Goal: Information Seeking & Learning: Check status

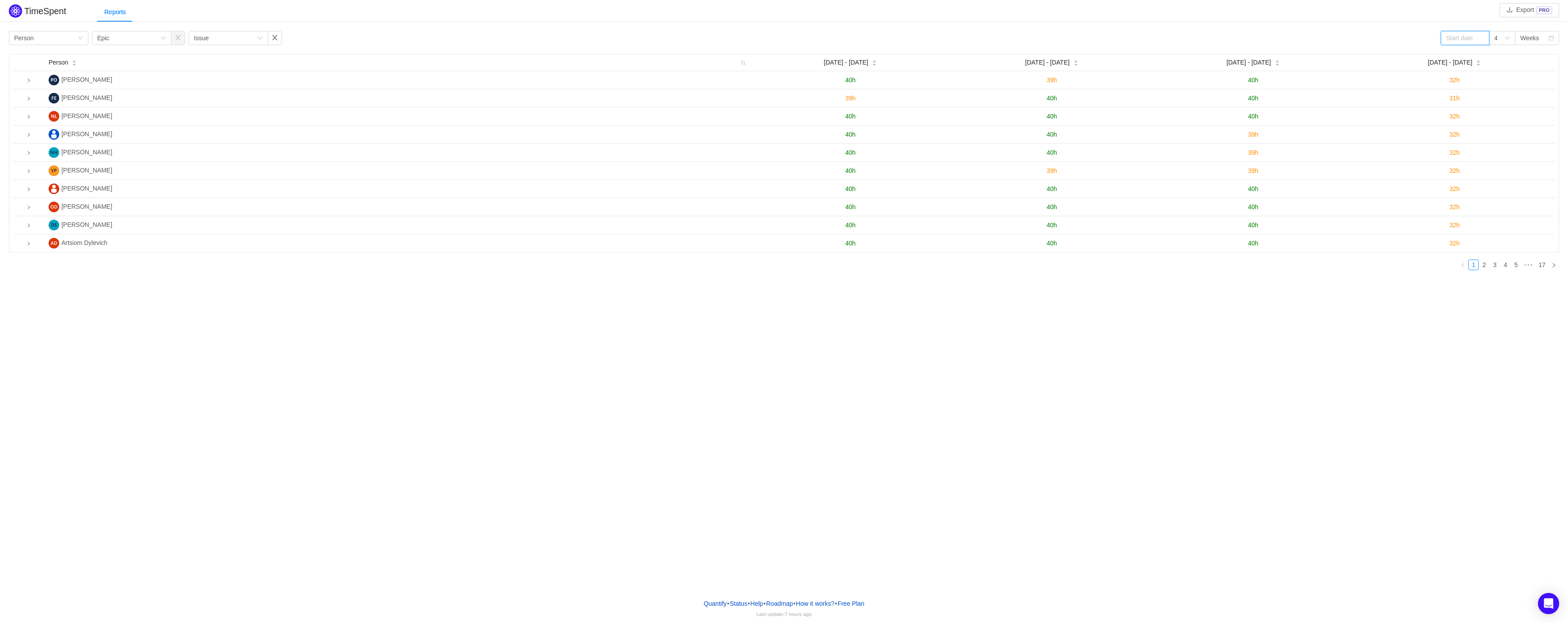
click at [1474, 37] on input at bounding box center [1465, 38] width 49 height 14
click at [1457, 38] on link at bounding box center [1458, 38] width 8 height 18
click at [1472, 70] on div "1" at bounding box center [1468, 71] width 10 height 10
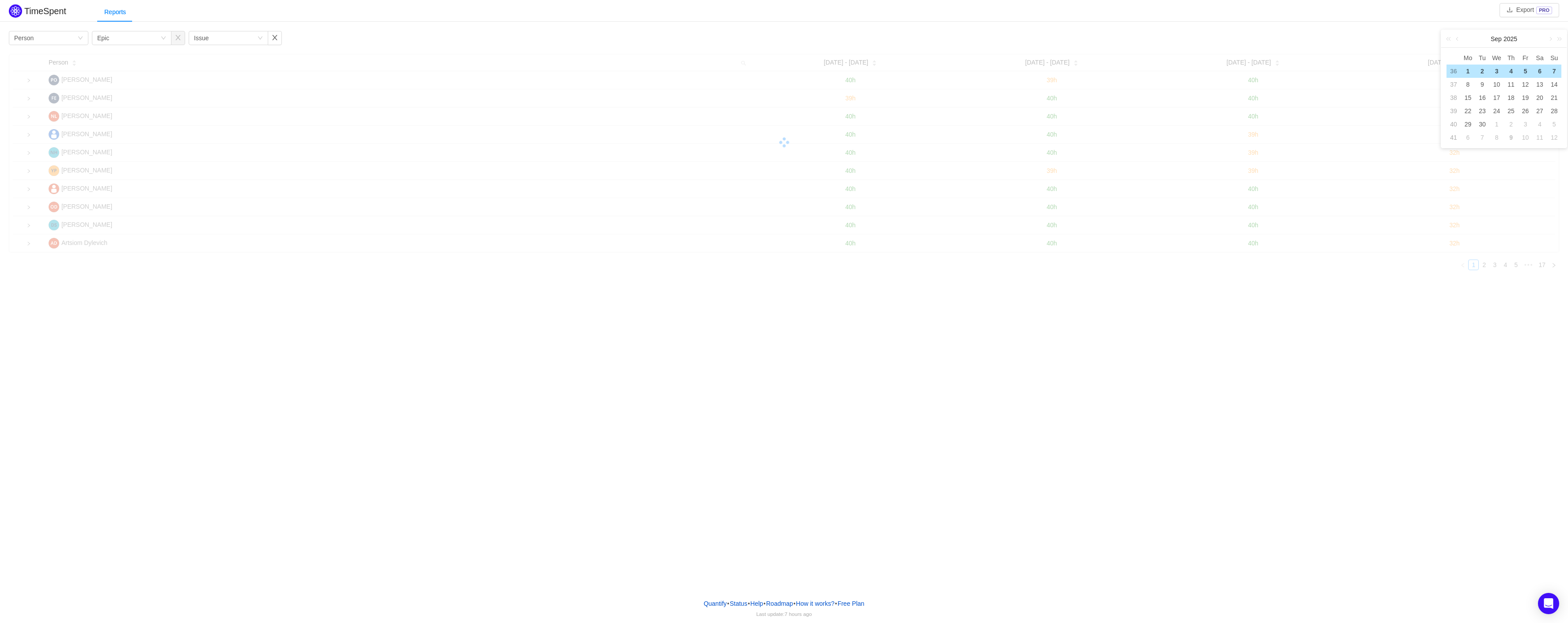
type input "2025-09-01"
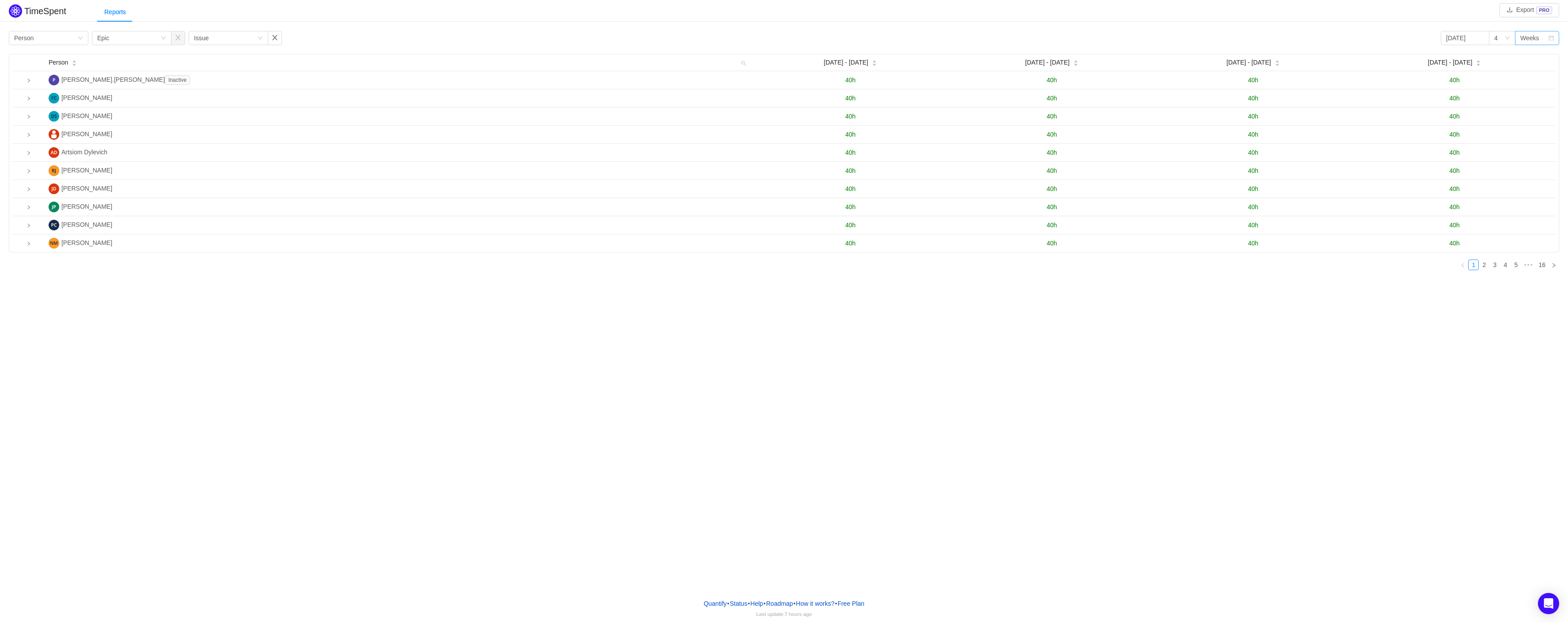
click at [1536, 39] on div "Weeks" at bounding box center [1530, 38] width 19 height 13
click at [1536, 41] on div "Weeks" at bounding box center [1530, 38] width 19 height 13
click at [1508, 38] on icon "icon: down" at bounding box center [1507, 38] width 5 height 5
click at [1503, 96] on li "6" at bounding box center [1502, 98] width 27 height 14
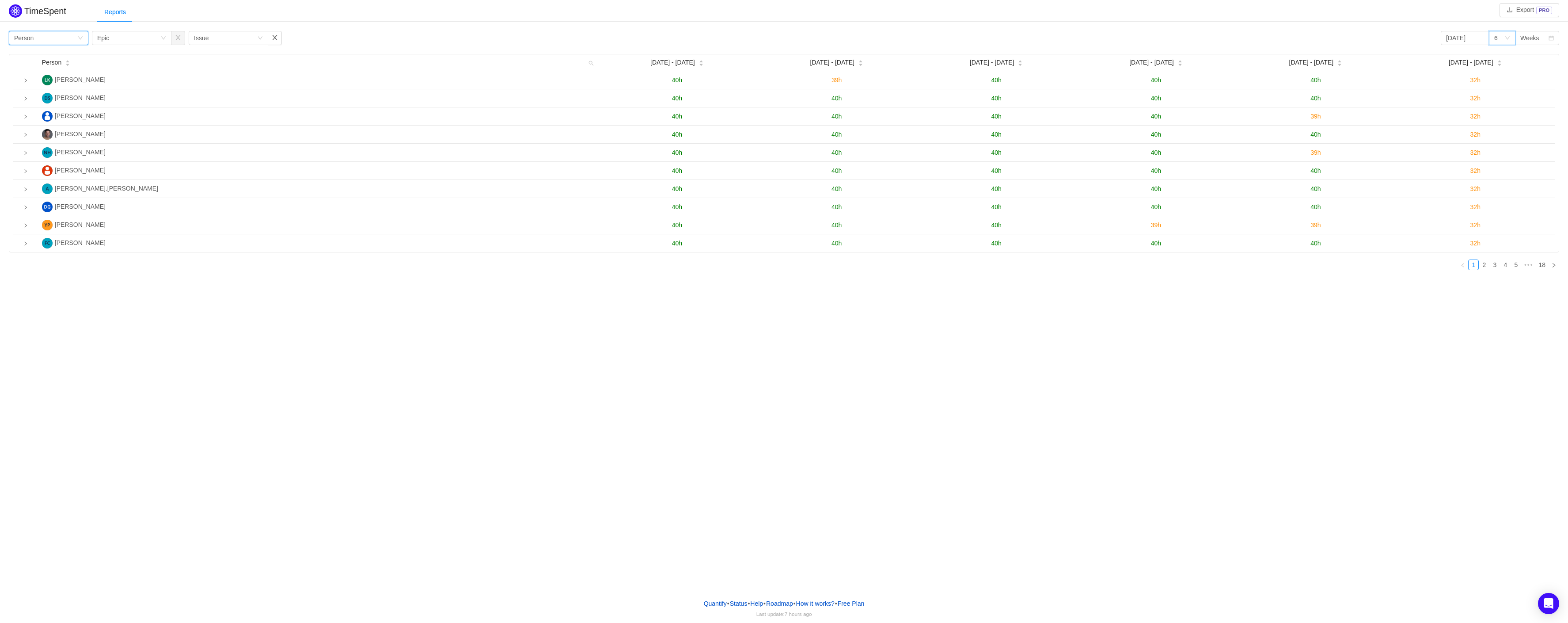
click at [31, 35] on div "Person" at bounding box center [24, 38] width 19 height 13
click at [31, 35] on div "Person" at bounding box center [24, 38] width 19 height 13
click at [1484, 266] on link "2" at bounding box center [1484, 265] width 10 height 10
click at [1495, 266] on link "3" at bounding box center [1495, 265] width 10 height 10
click at [1505, 267] on link "4" at bounding box center [1505, 265] width 10 height 10
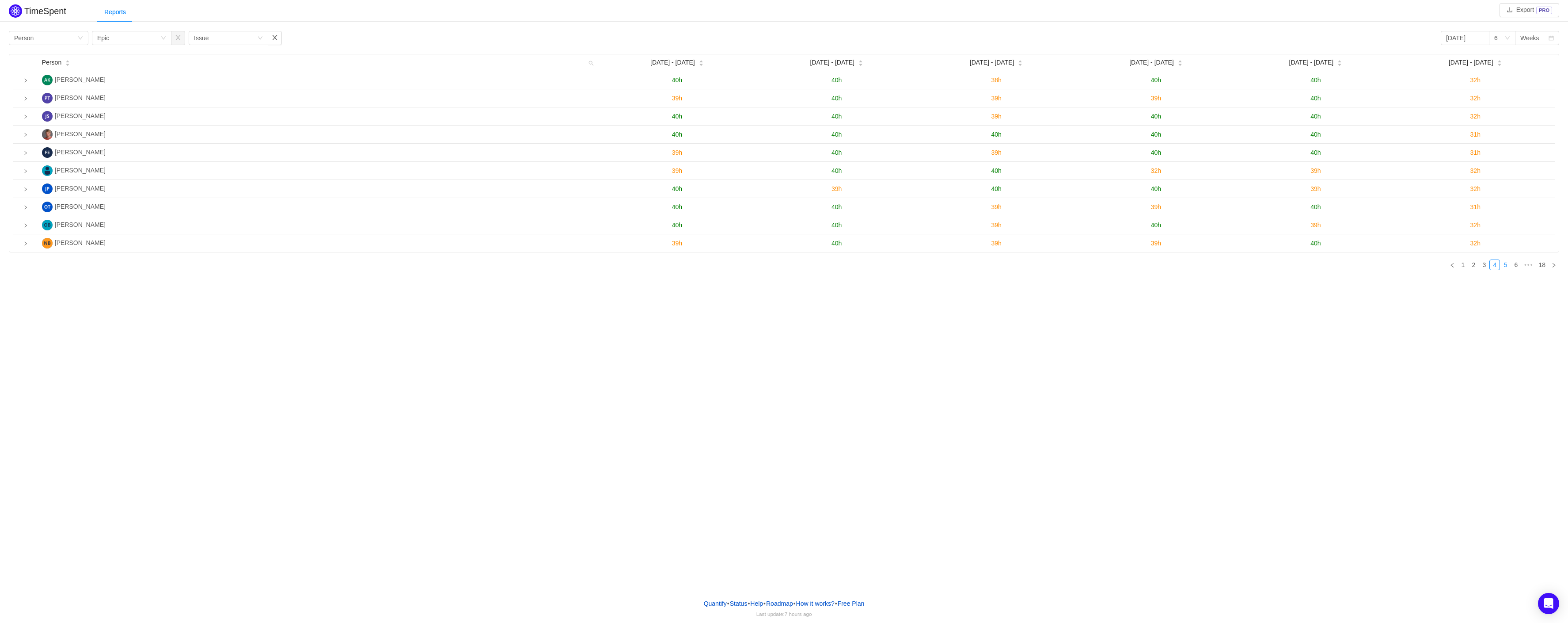
click at [1509, 266] on link "5" at bounding box center [1505, 265] width 10 height 10
click at [70, 61] on div "Person" at bounding box center [56, 62] width 28 height 9
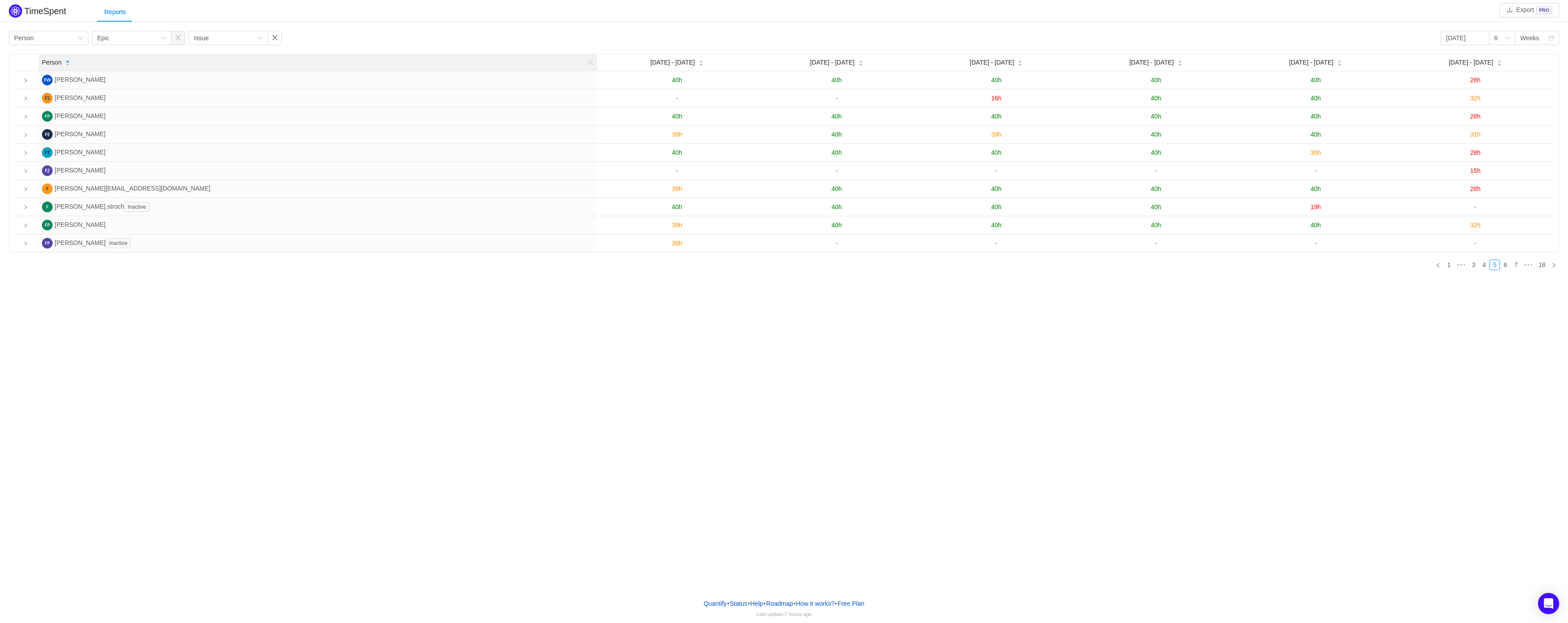
click at [70, 61] on div "Person" at bounding box center [56, 62] width 28 height 9
click at [590, 63] on icon "icon: search" at bounding box center [591, 63] width 5 height 5
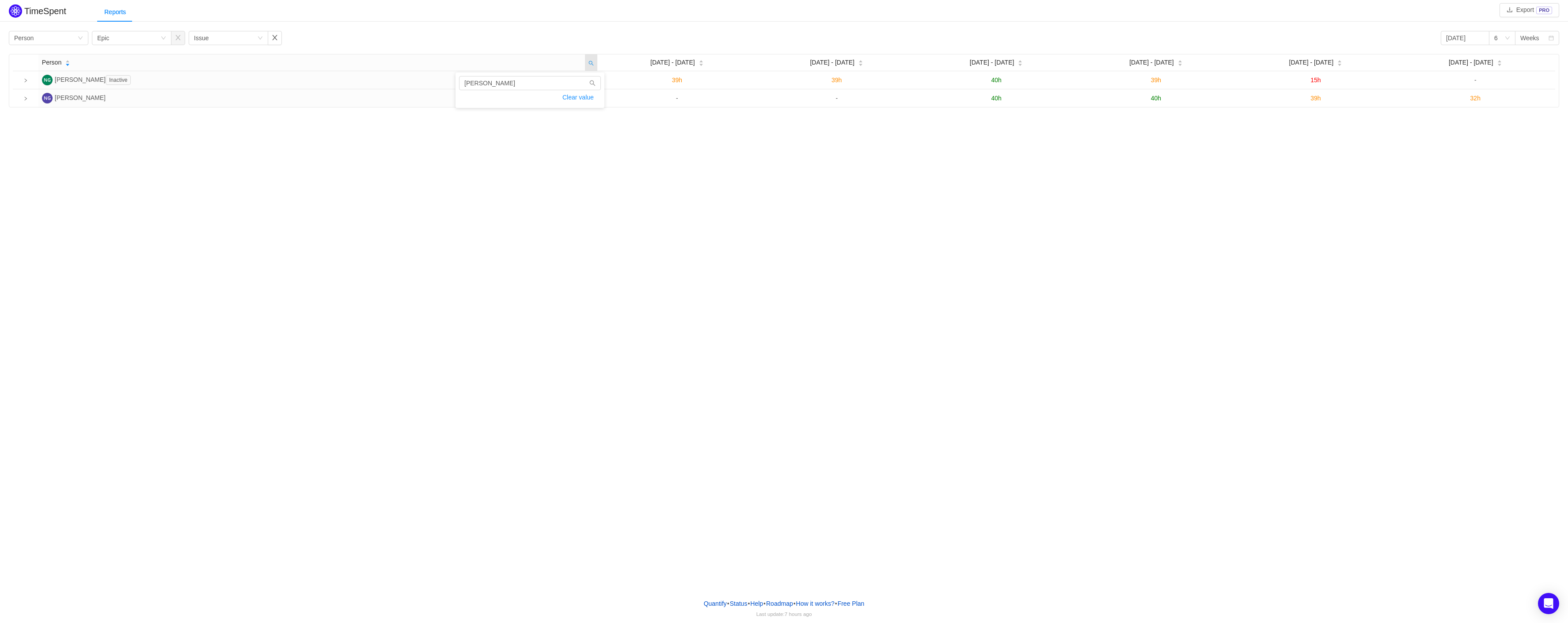
type input "niels"
click at [548, 157] on div "TimeSpent Export PRO Reports Group by Person Group by Epic Group by Issue 2025-…" at bounding box center [784, 295] width 1568 height 591
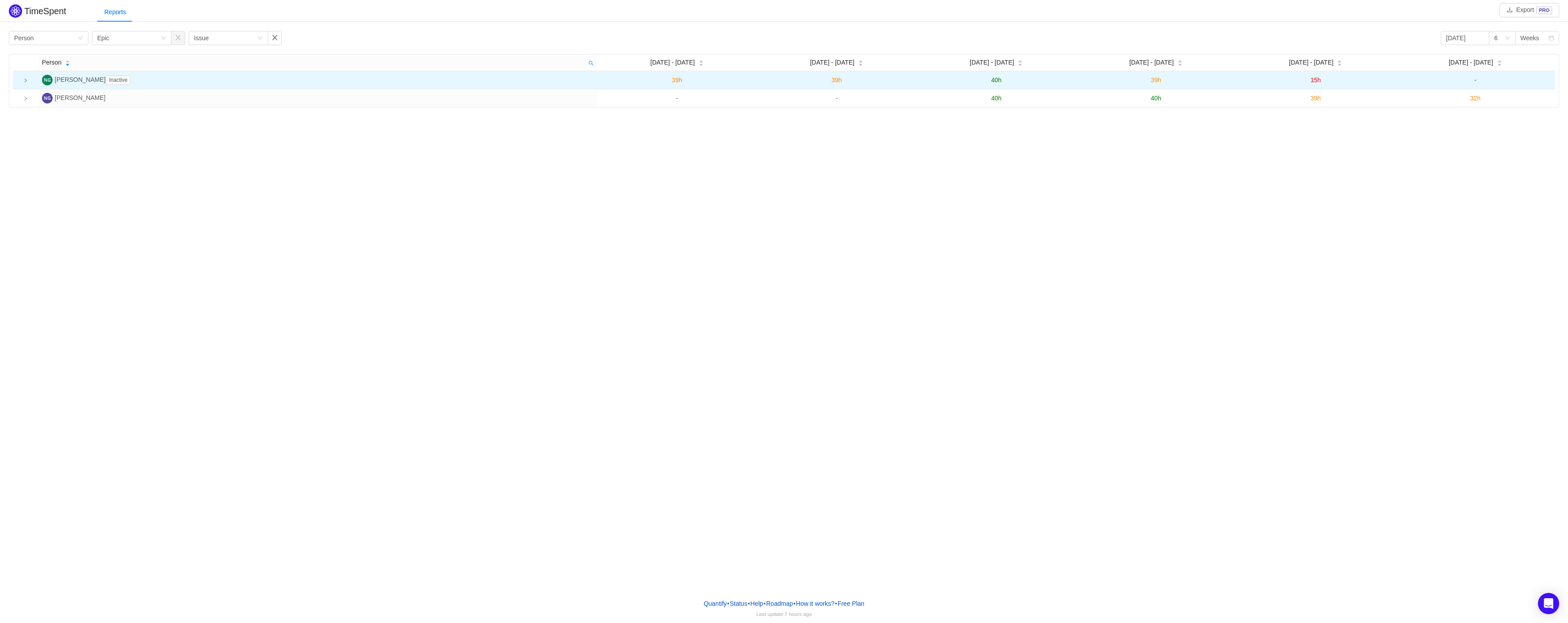
click at [26, 79] on icon "icon: right" at bounding box center [25, 80] width 4 height 4
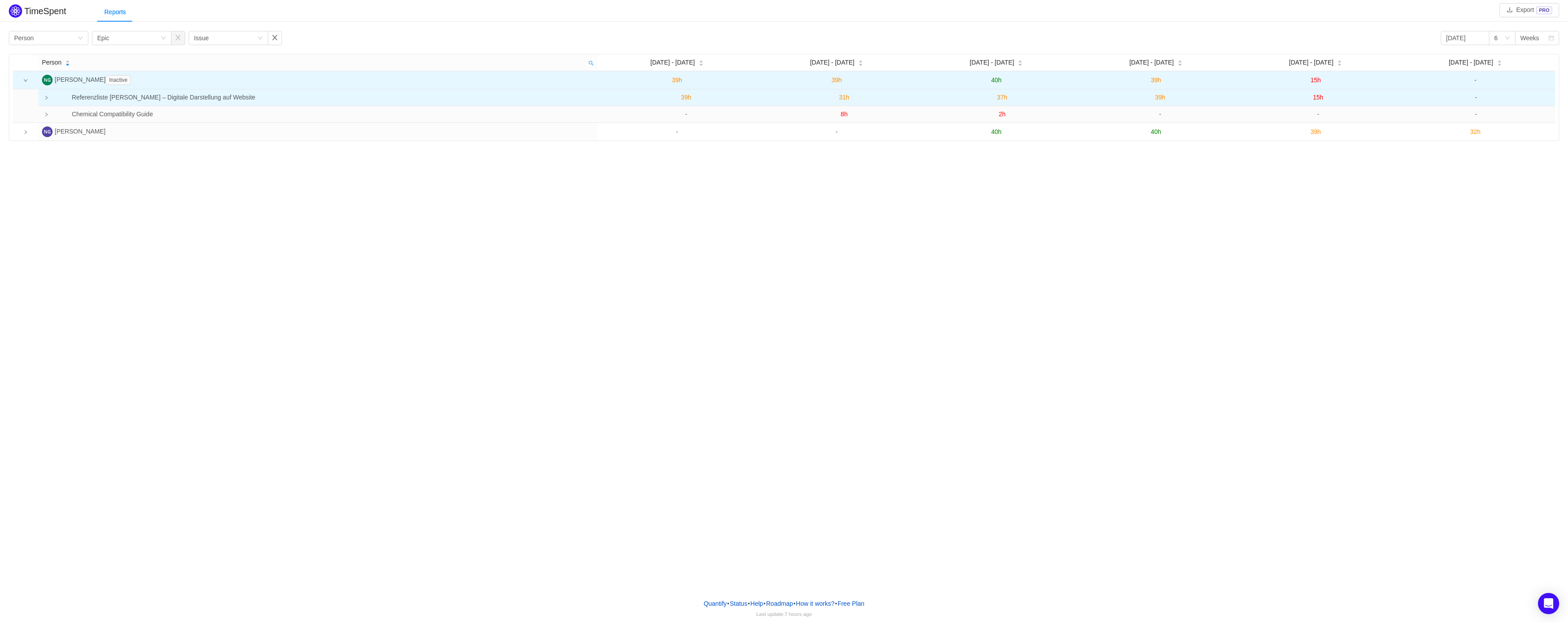
click at [46, 98] on icon "icon: right" at bounding box center [46, 97] width 4 height 4
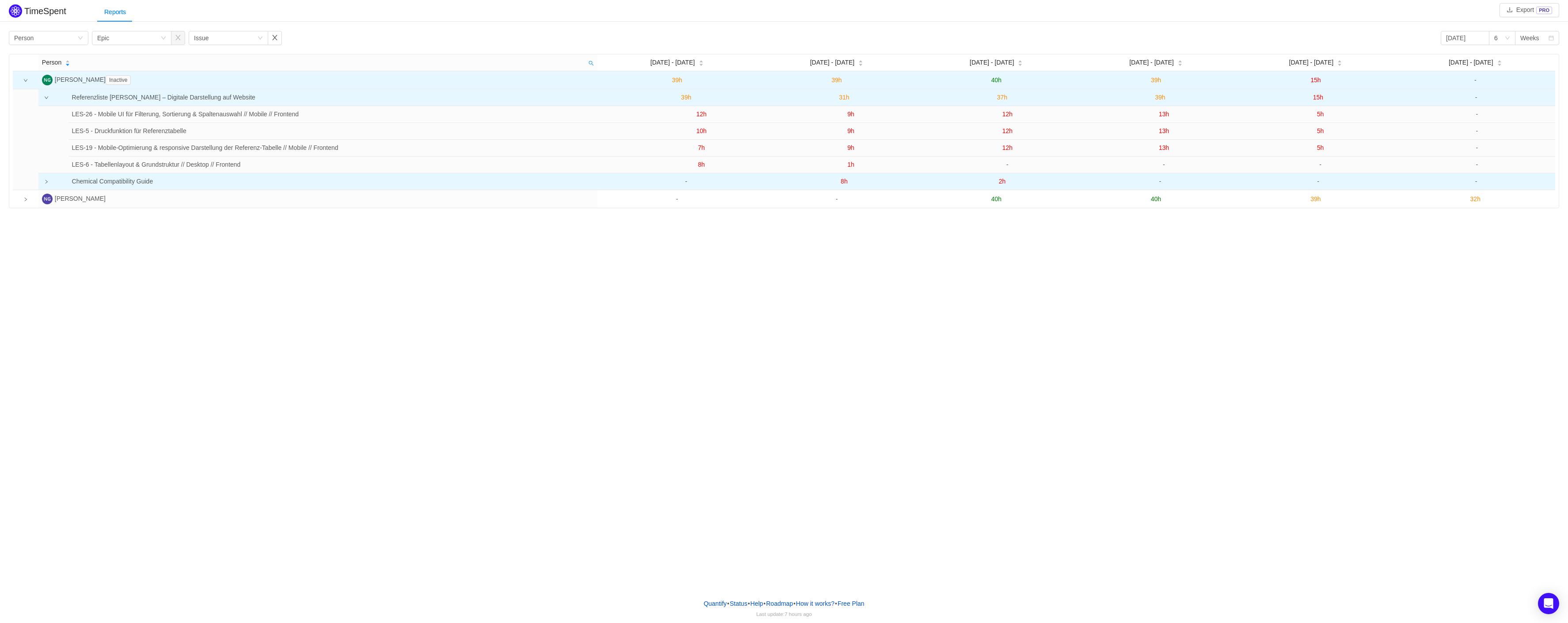
click at [54, 180] on td "Chemical Compatibility Guide" at bounding box center [331, 181] width 553 height 16
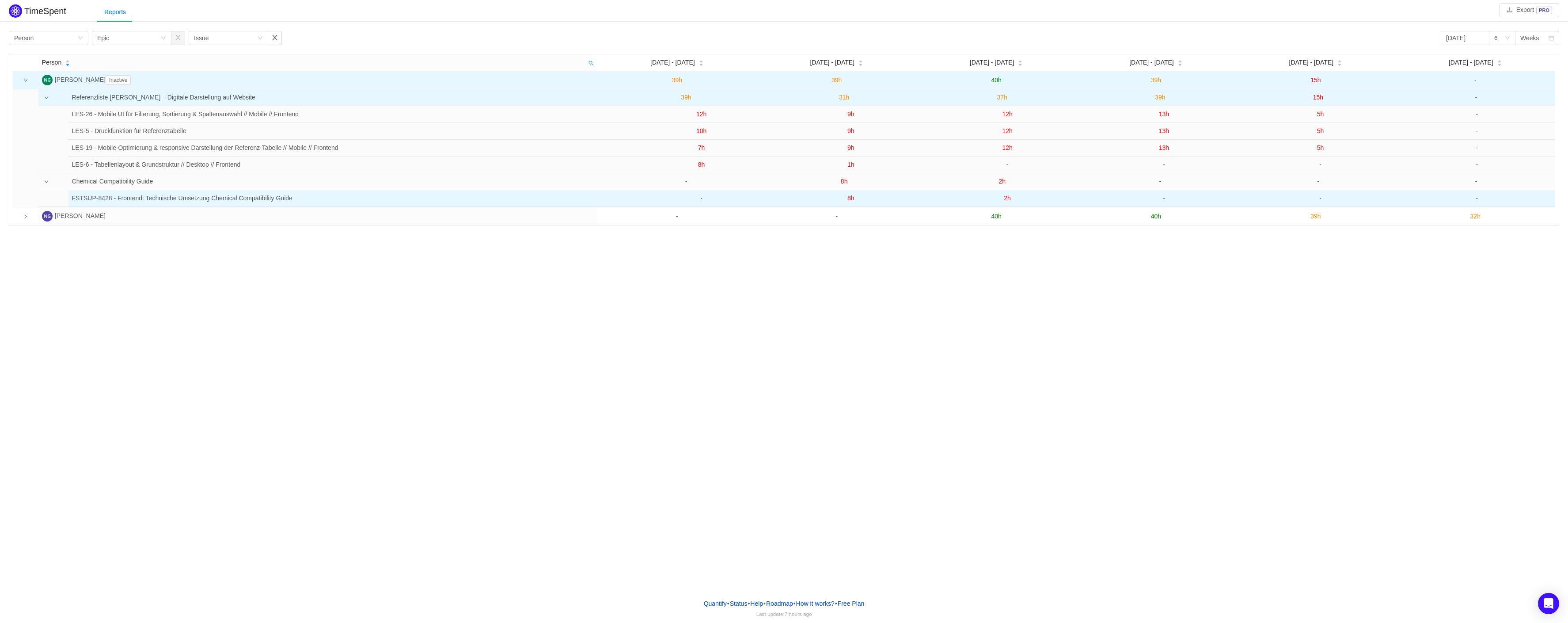
click at [847, 199] on span "8h" at bounding box center [851, 198] width 7 height 7
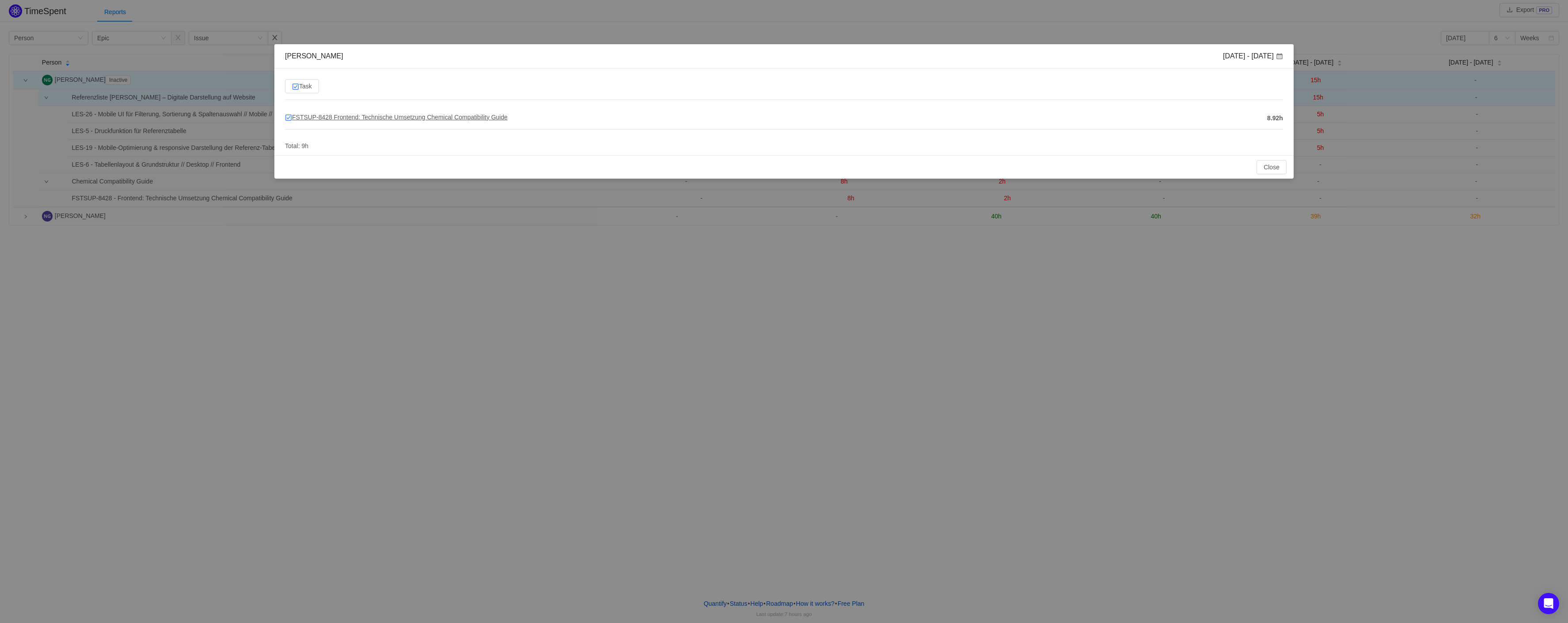
click at [359, 116] on span "FSTSUP-8428 Frontend: Technische Umsetzung Chemical Compatibility Guide" at bounding box center [396, 118] width 223 height 7
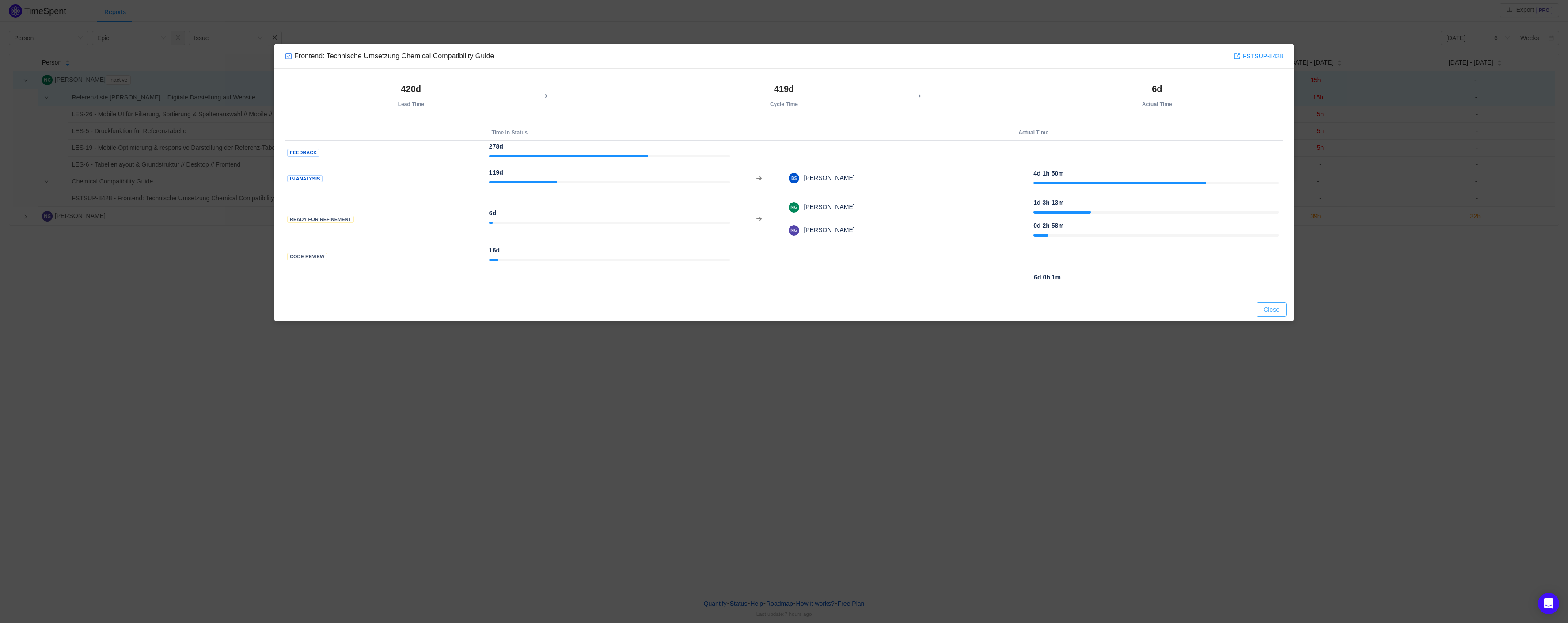
click at [1274, 310] on button "Close" at bounding box center [1271, 309] width 30 height 14
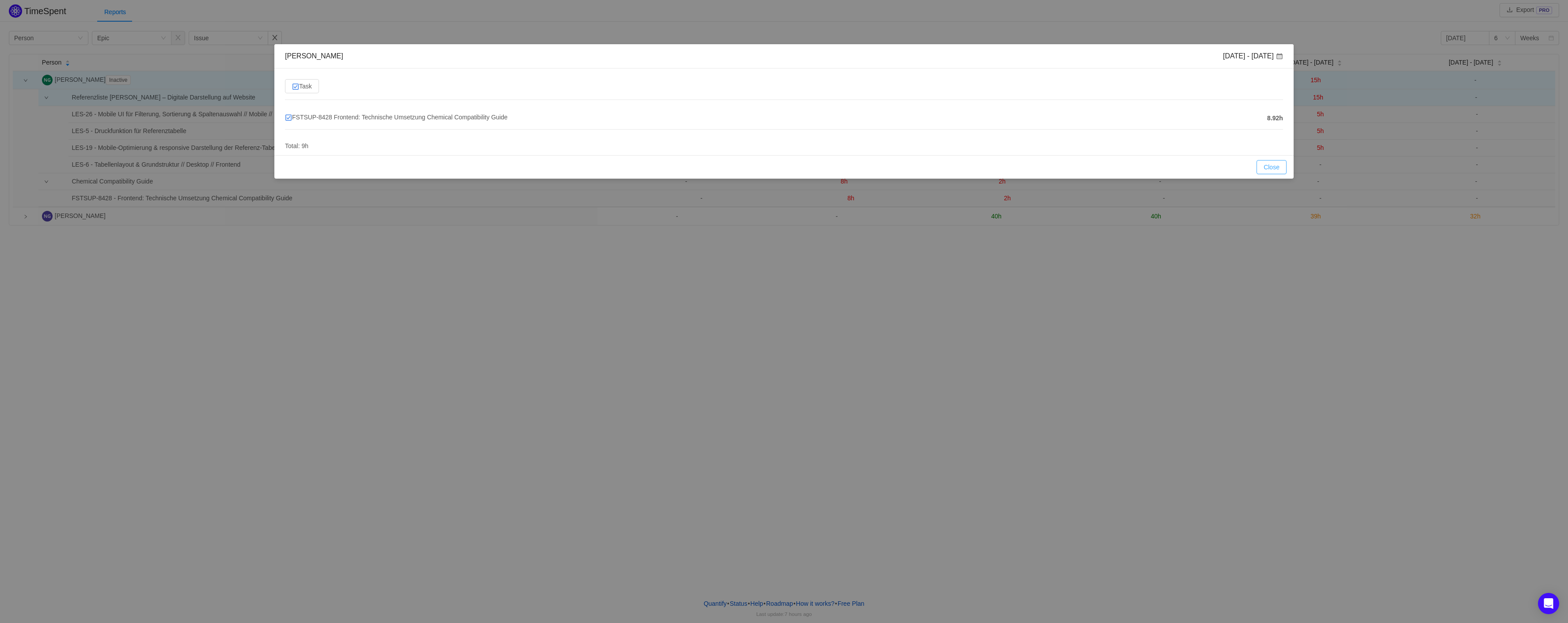
click at [1270, 167] on button "Close" at bounding box center [1271, 167] width 30 height 14
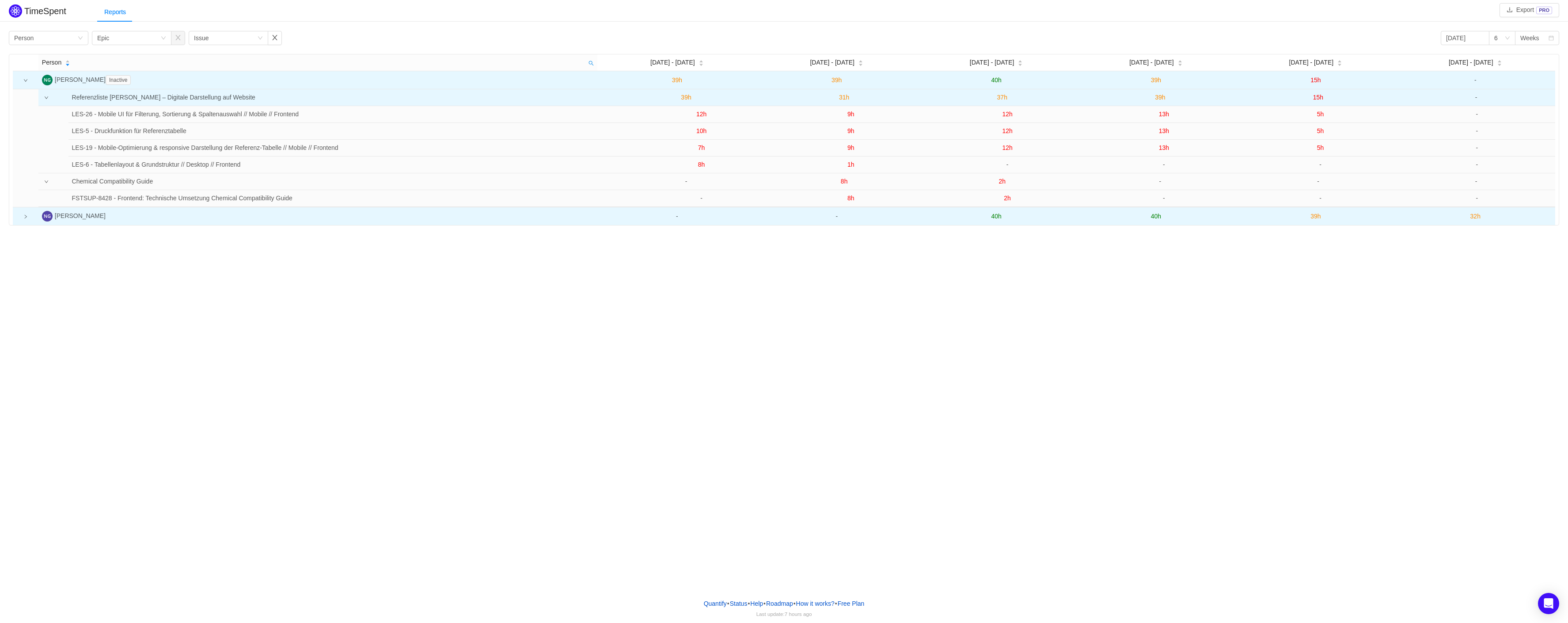
click at [25, 215] on icon "icon: right" at bounding box center [25, 216] width 4 height 4
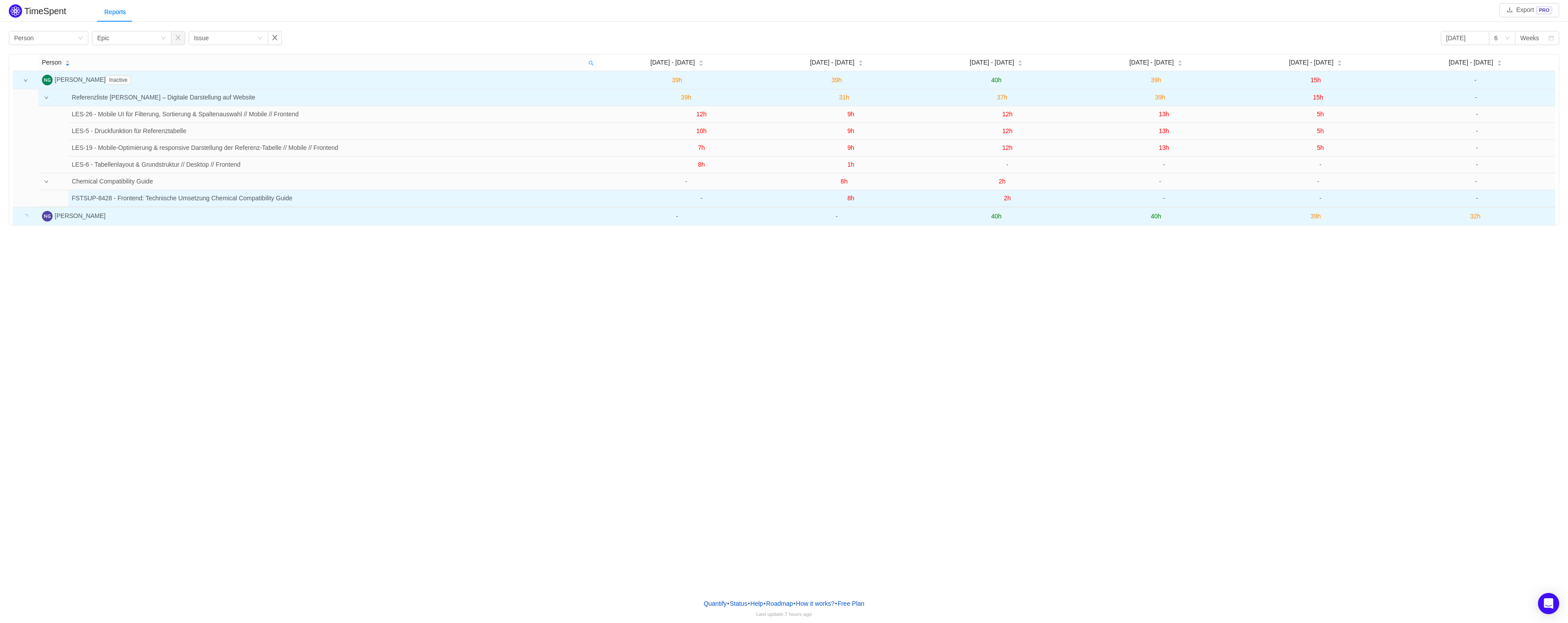
click at [1004, 198] on span "2h" at bounding box center [1007, 198] width 7 height 7
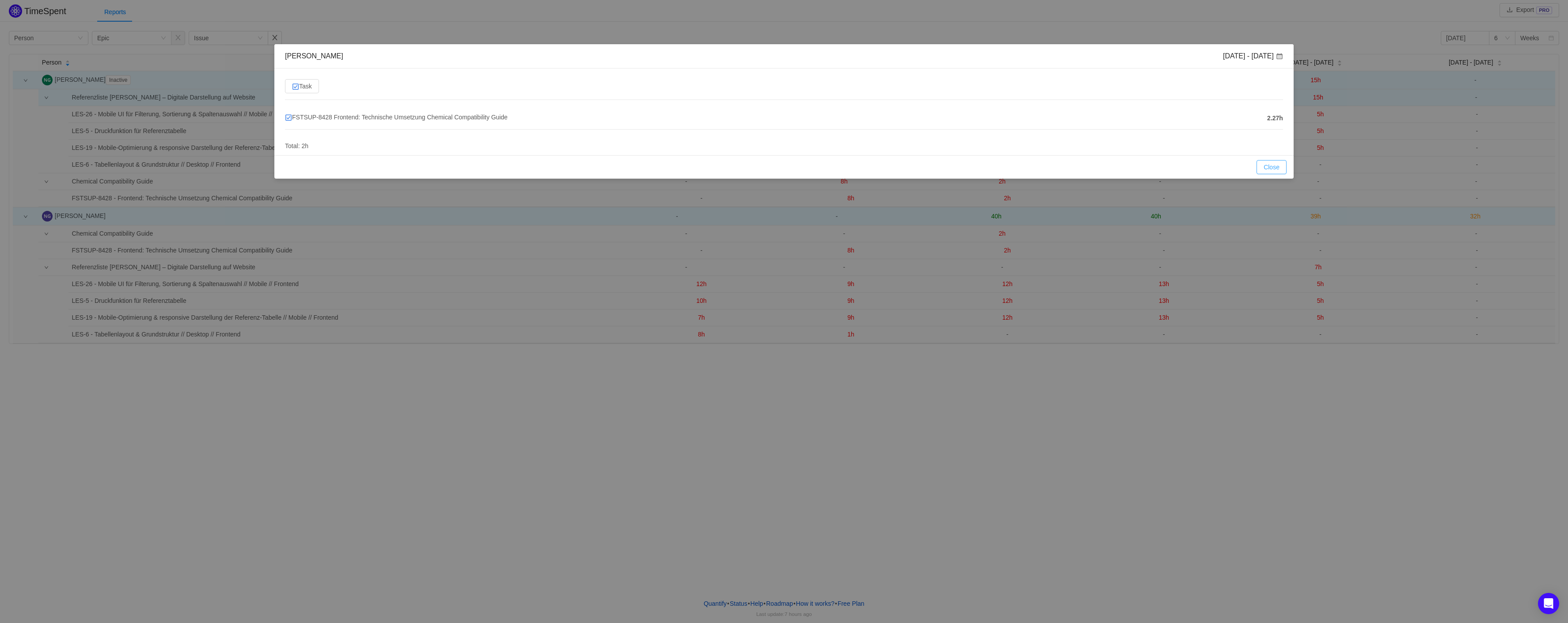
click at [1282, 169] on button "Close" at bounding box center [1271, 167] width 30 height 14
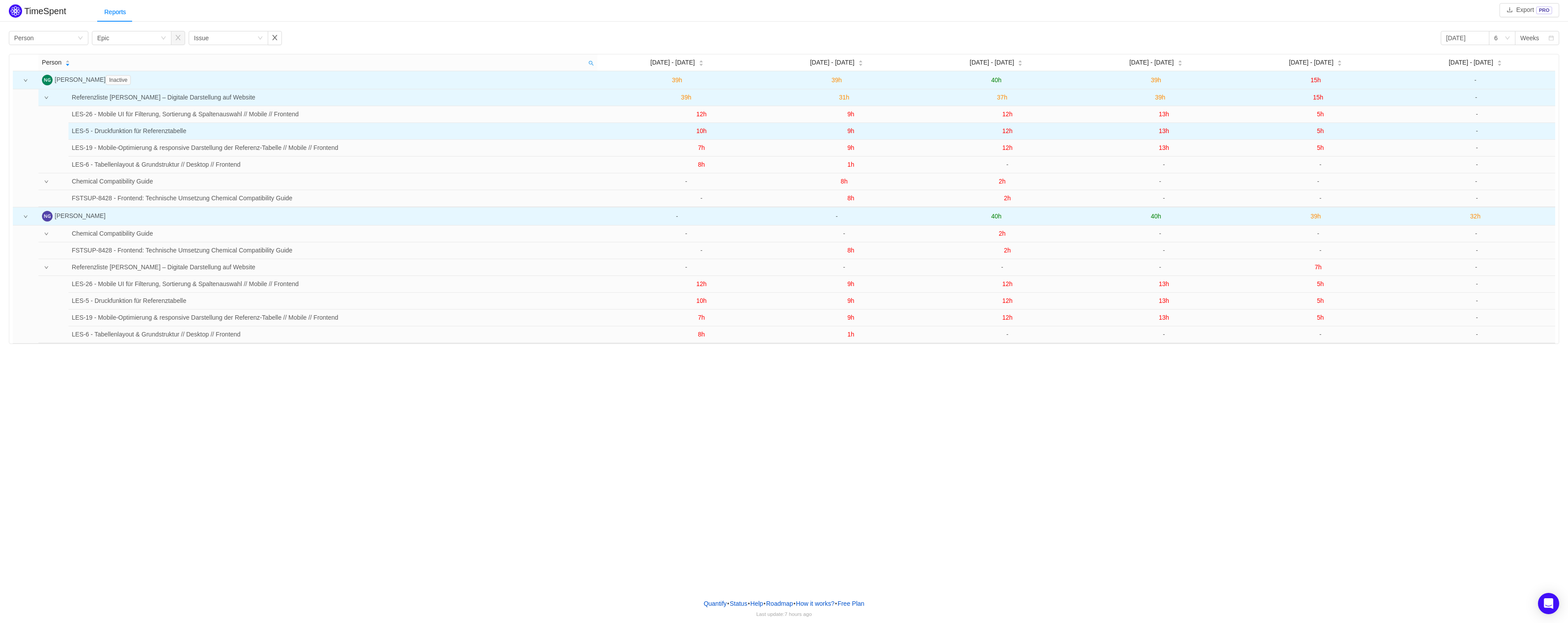
click at [847, 132] on span "9h" at bounding box center [851, 131] width 7 height 7
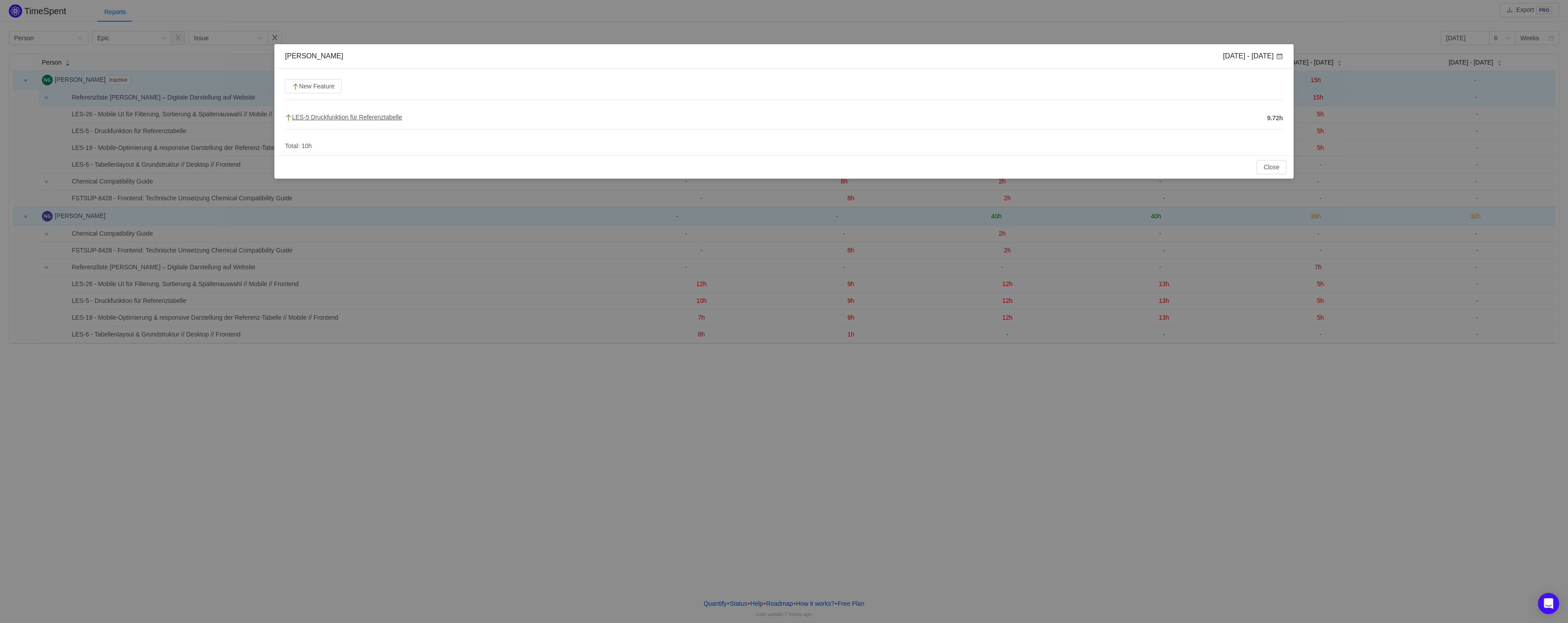
click at [315, 116] on span "LES-5 Druckfunktion für Referenztabelle" at bounding box center [343, 118] width 117 height 7
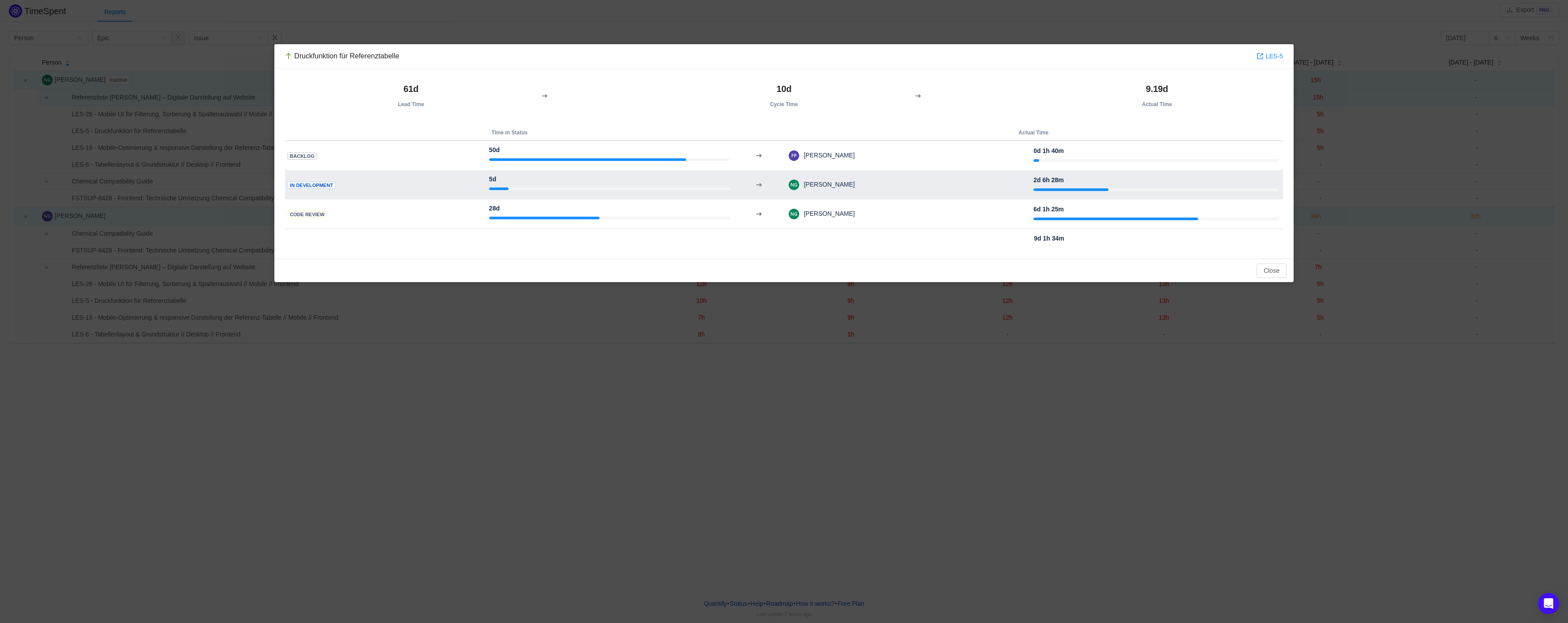
click at [1066, 186] on div at bounding box center [1156, 189] width 245 height 9
click at [1021, 186] on td "[PERSON_NAME]" at bounding box center [911, 185] width 245 height 23
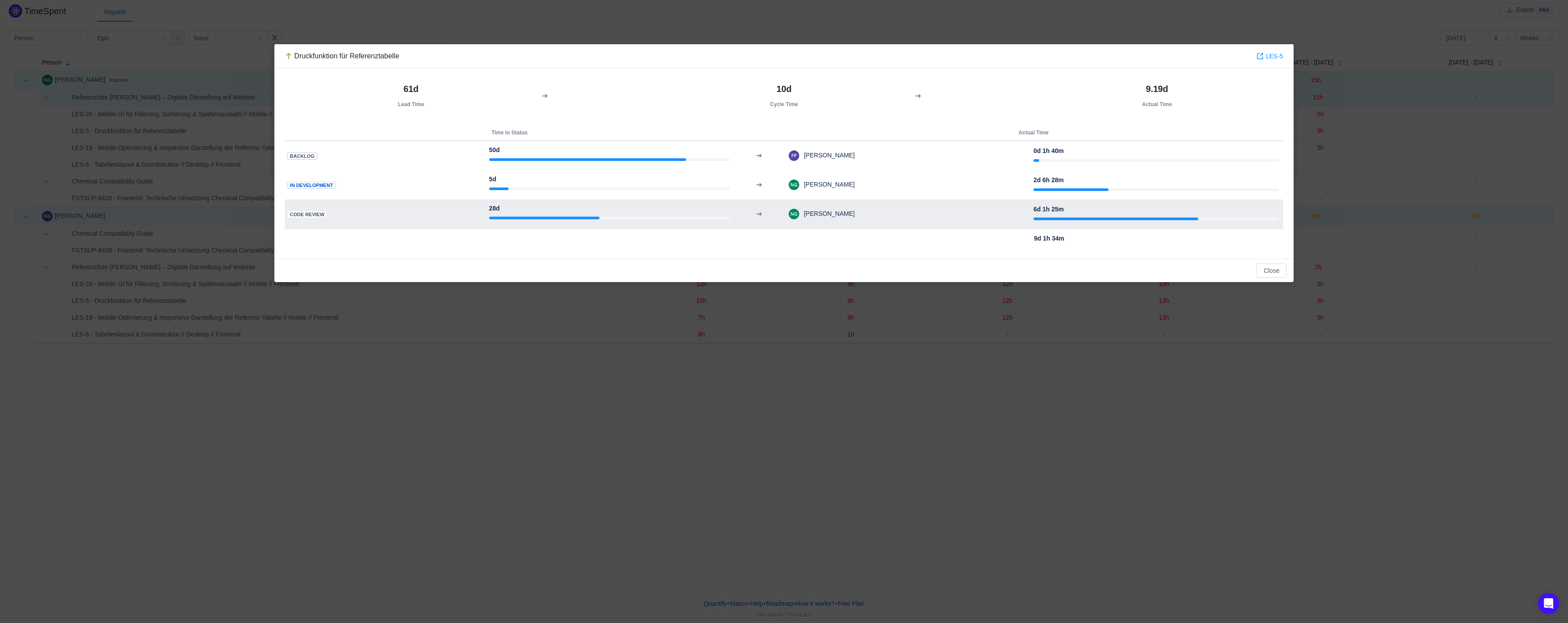
click at [1091, 220] on div at bounding box center [1116, 219] width 165 height 2
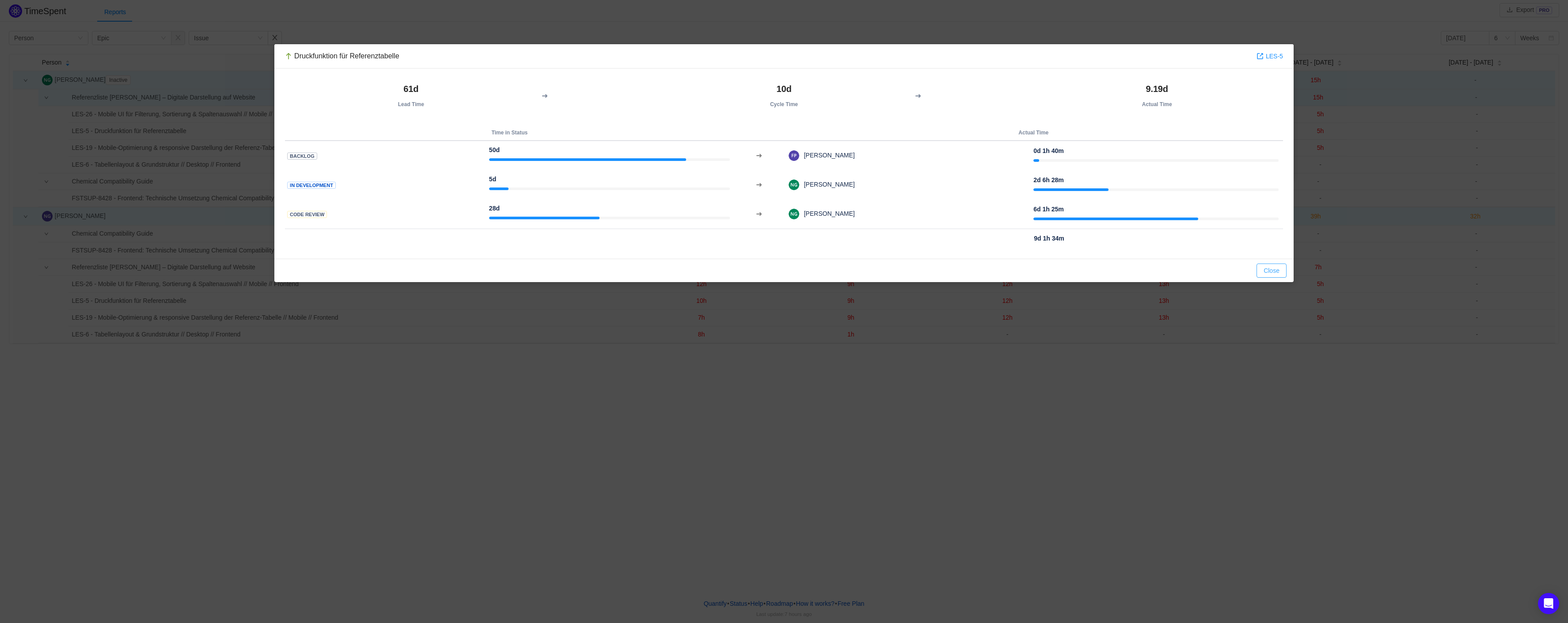
click at [1259, 272] on button "Close" at bounding box center [1271, 270] width 30 height 14
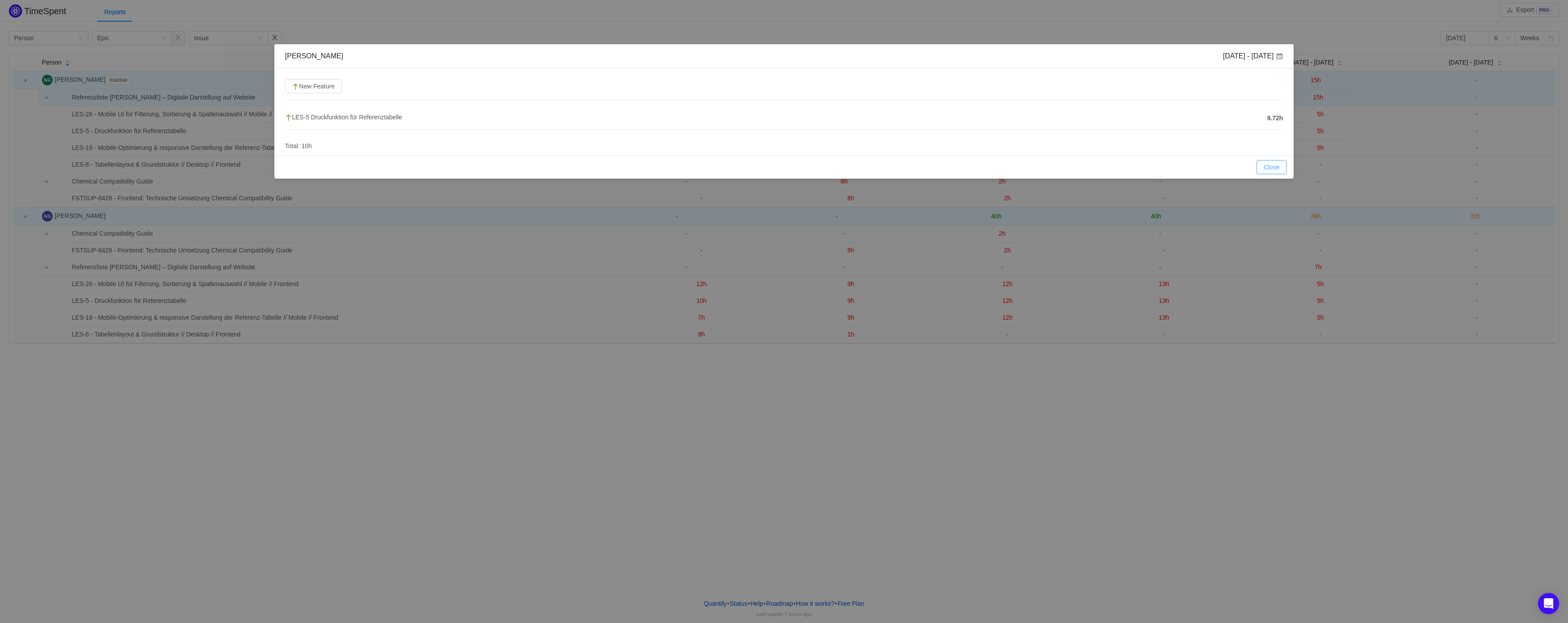
click at [1273, 167] on button "Close" at bounding box center [1271, 167] width 30 height 14
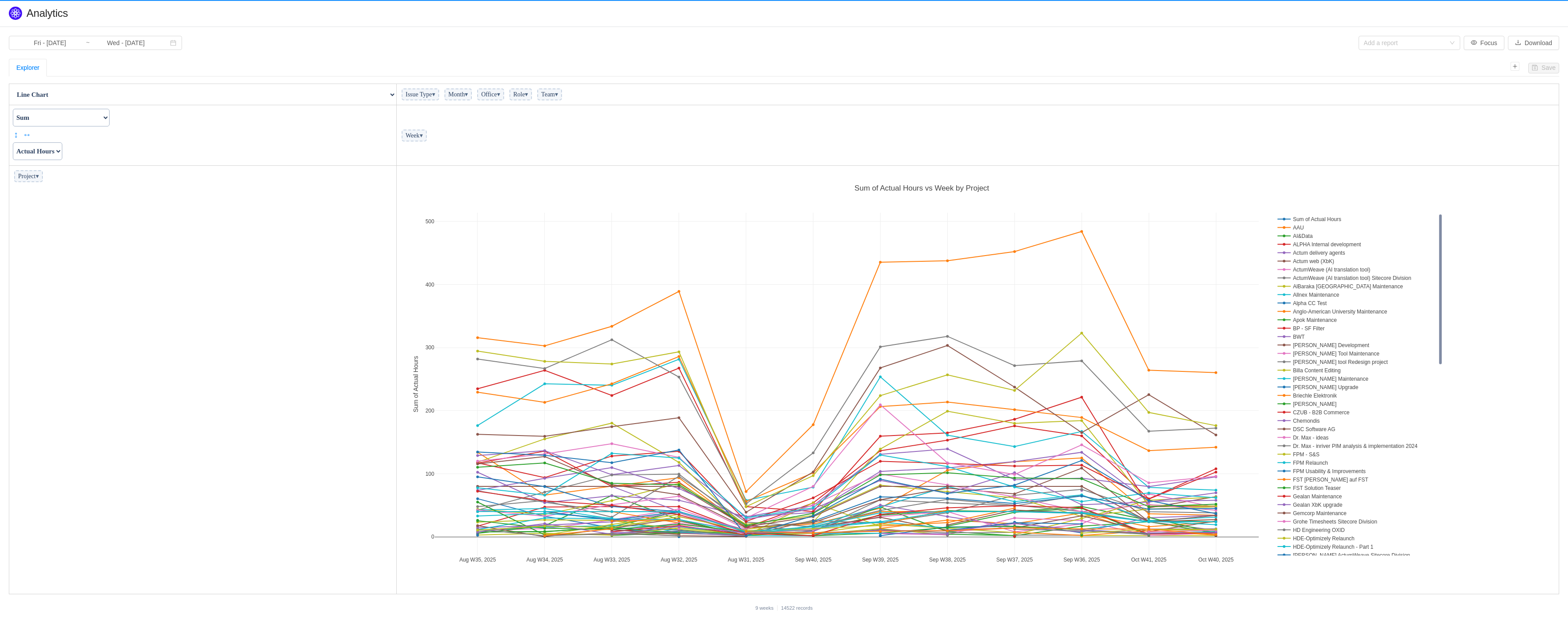
scroll to position [423, 1157]
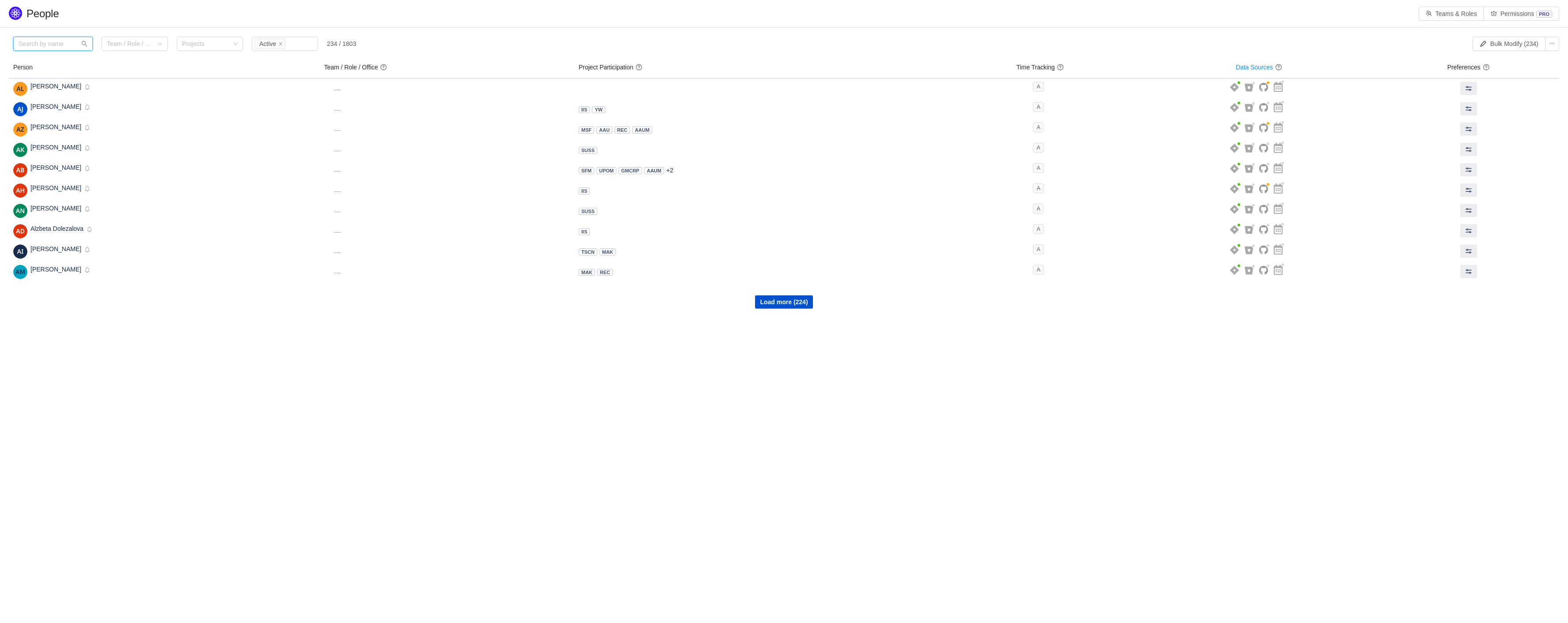
click at [46, 43] on input "text" at bounding box center [53, 43] width 80 height 14
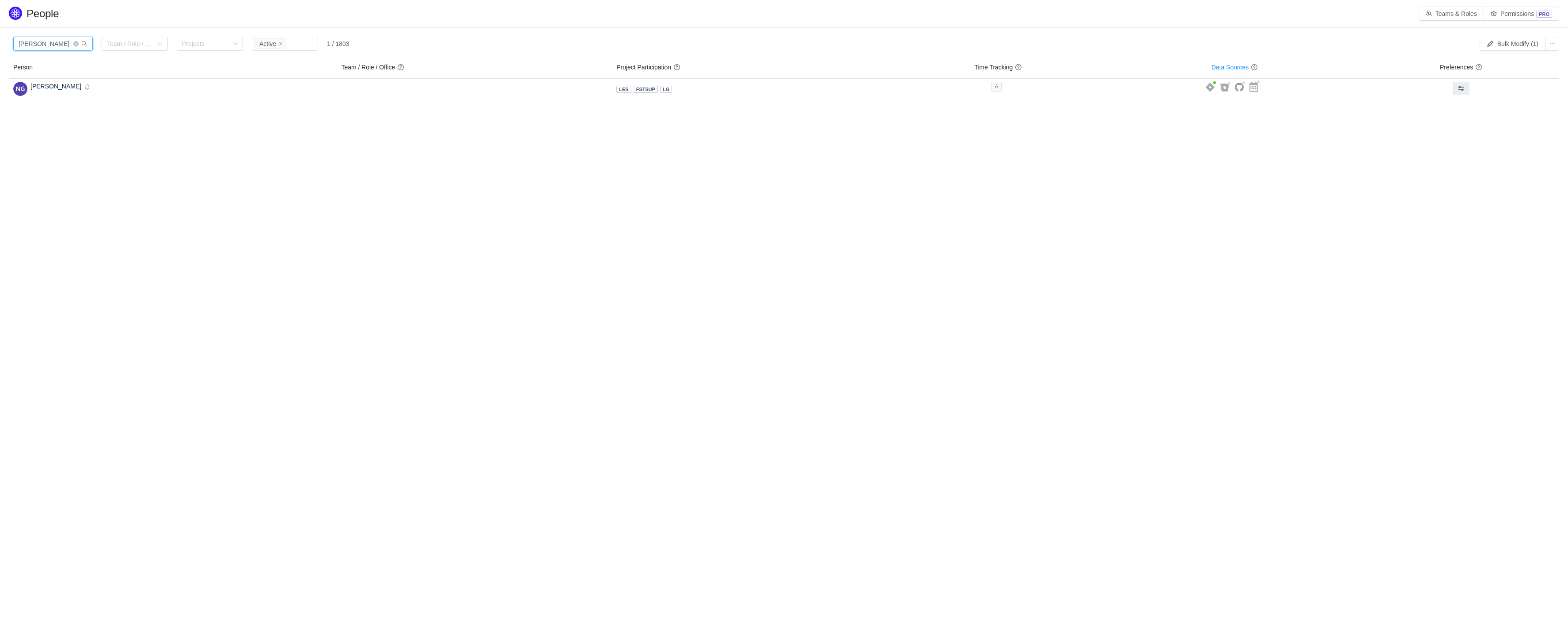
type input "niels"
click at [155, 152] on body "People Teams & Roles Permissions PRO Please review the list of users with privi…" at bounding box center [784, 311] width 1568 height 623
click at [282, 43] on icon "icon: close" at bounding box center [280, 43] width 4 height 4
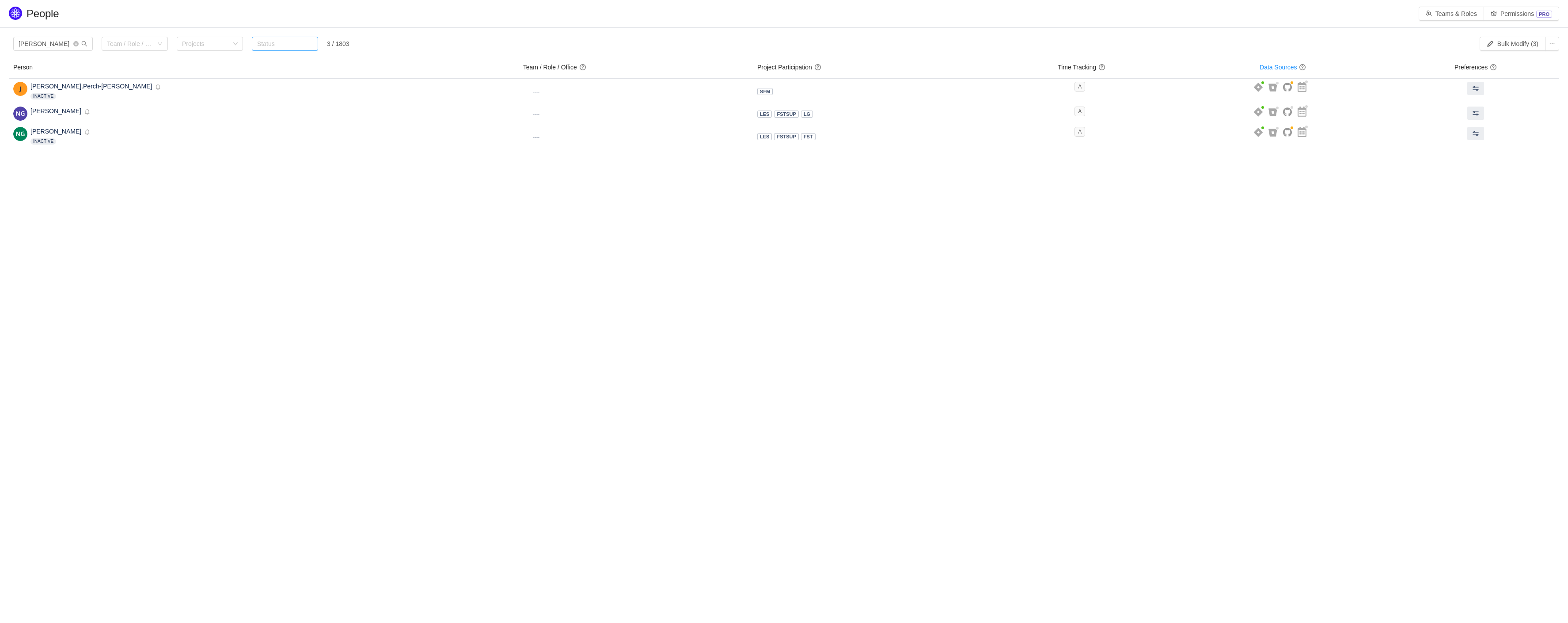
click at [286, 42] on div "Status" at bounding box center [282, 44] width 52 height 9
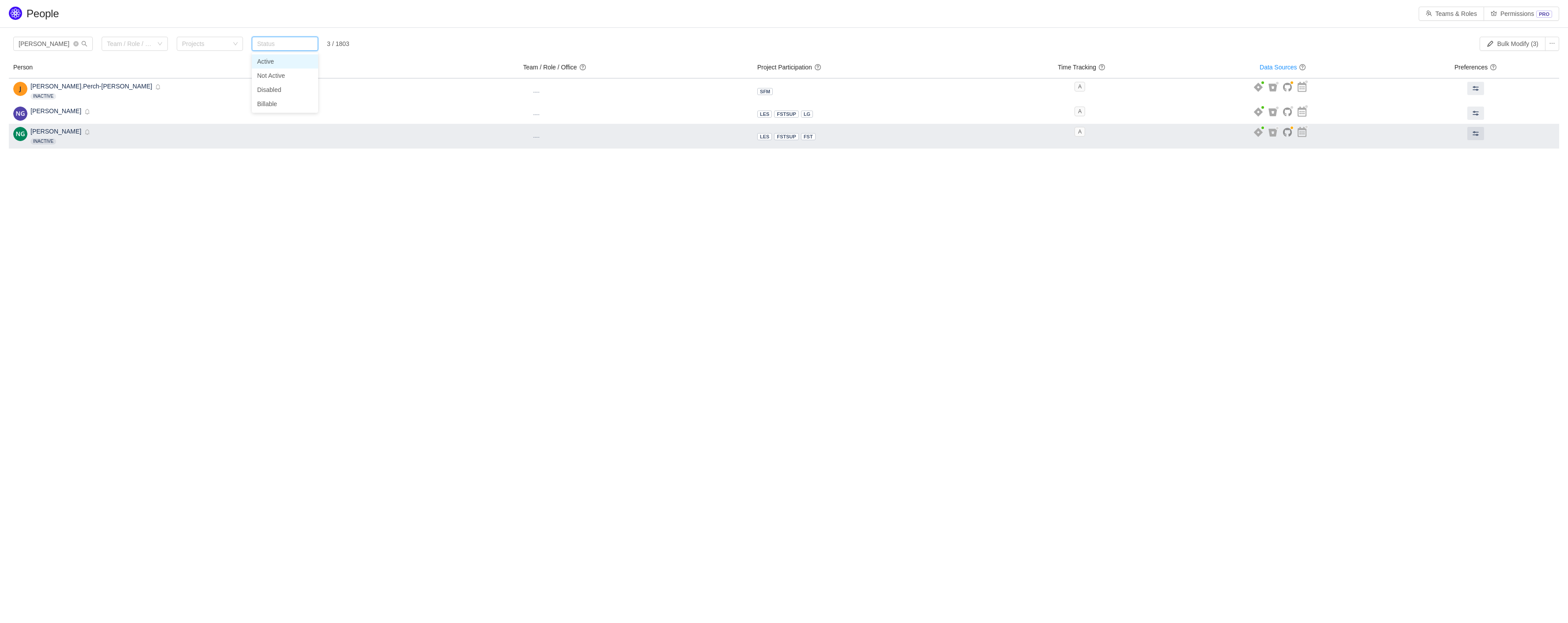
click at [96, 141] on div "Niels Grieger Inactive Disabled" at bounding box center [264, 136] width 501 height 18
click at [1472, 133] on span at bounding box center [1475, 133] width 7 height 7
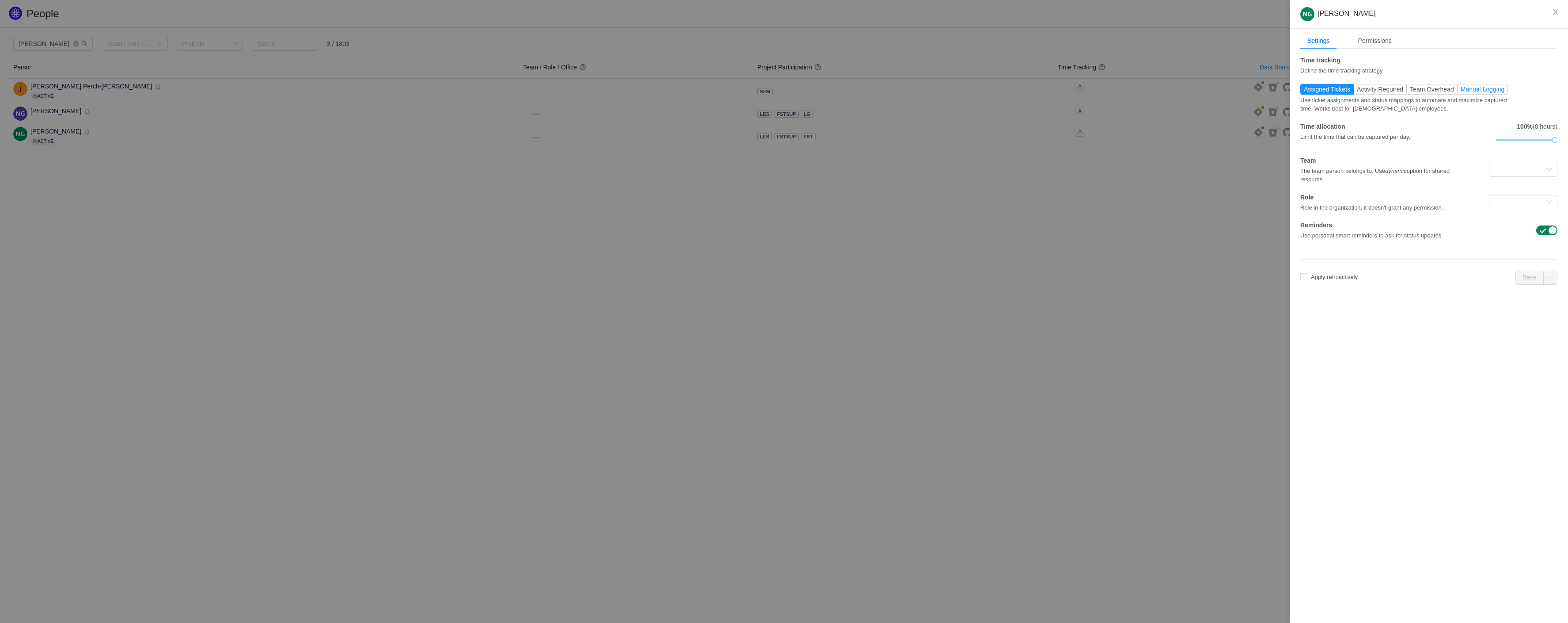
click at [1496, 91] on span "Manual Logging" at bounding box center [1483, 90] width 44 height 7
click at [1461, 91] on input "Manual Logging" at bounding box center [1461, 91] width 0 height 0
click at [1556, 273] on button "button" at bounding box center [1550, 269] width 14 height 14
click at [1558, 12] on icon "icon: close" at bounding box center [1556, 12] width 7 height 7
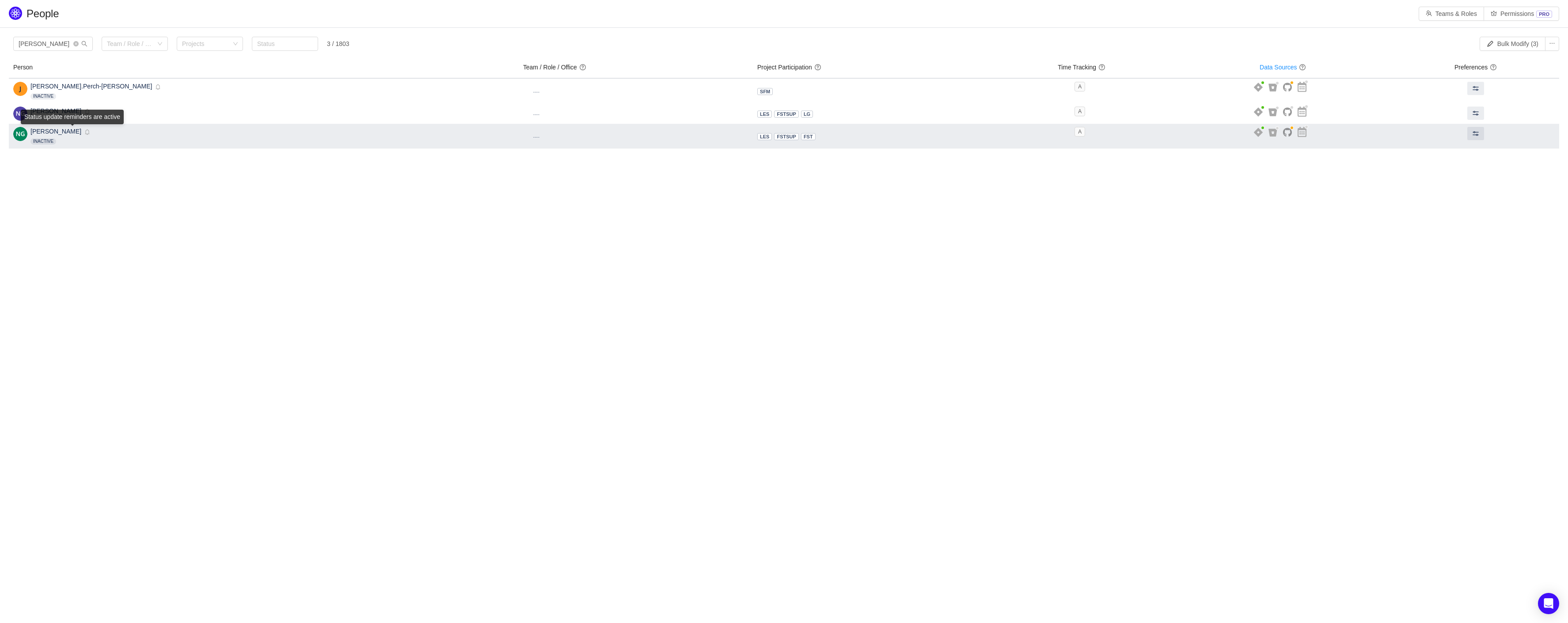
click at [85, 134] on icon "icon: bell" at bounding box center [87, 132] width 5 height 5
click at [37, 131] on span "Niels Grieger" at bounding box center [55, 132] width 51 height 7
click at [19, 135] on img at bounding box center [20, 133] width 14 height 14
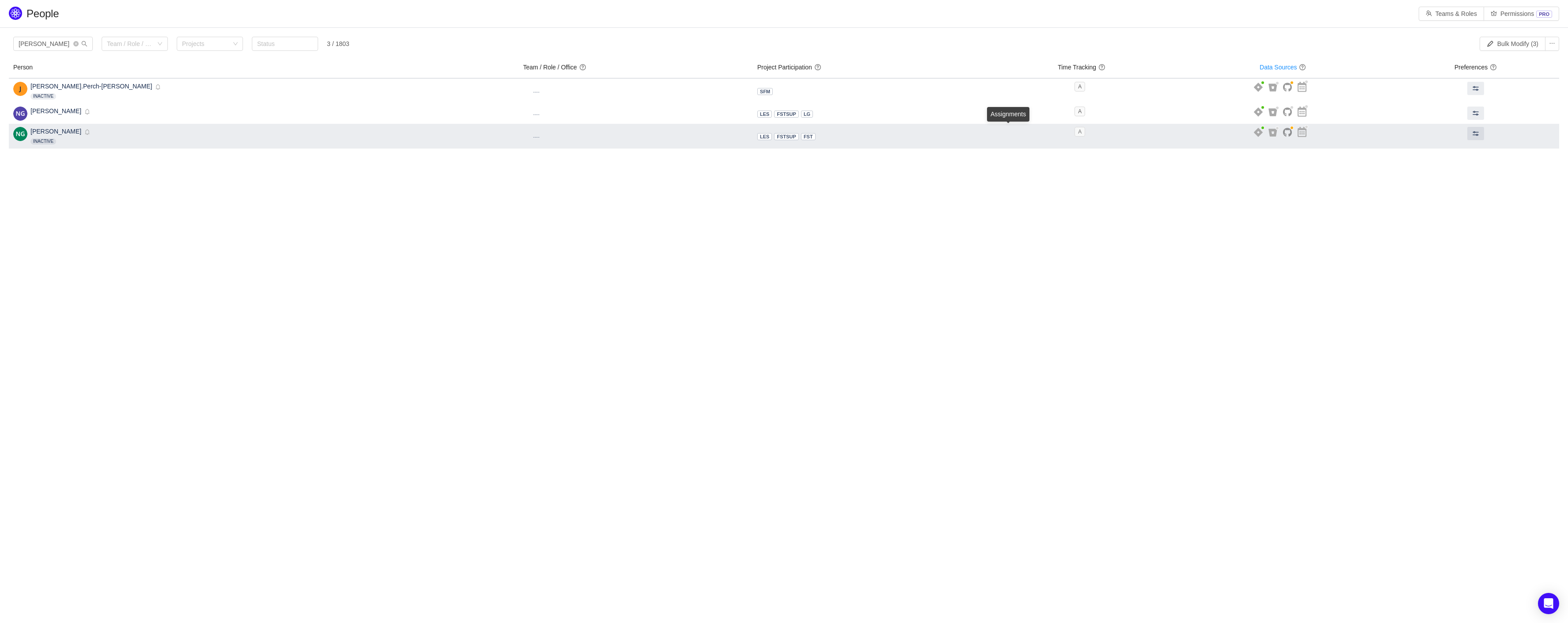
click at [1074, 135] on span "A" at bounding box center [1079, 132] width 10 height 10
click at [1074, 133] on span "A" at bounding box center [1079, 132] width 10 height 10
click at [1074, 133] on span "A" at bounding box center [1079, 132] width 10 height 10
click at [1269, 134] on icon at bounding box center [1273, 132] width 9 height 8
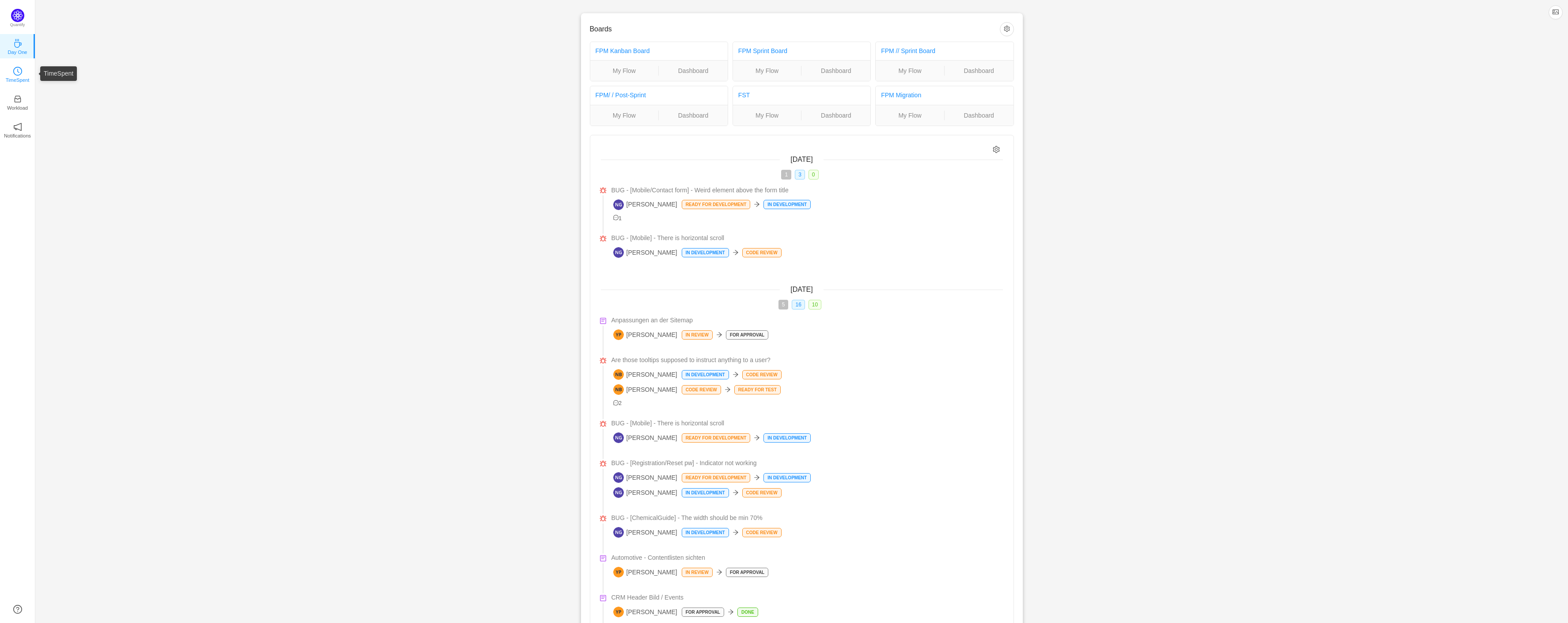
click at [17, 77] on p "TimeSpent" at bounding box center [17, 80] width 24 height 8
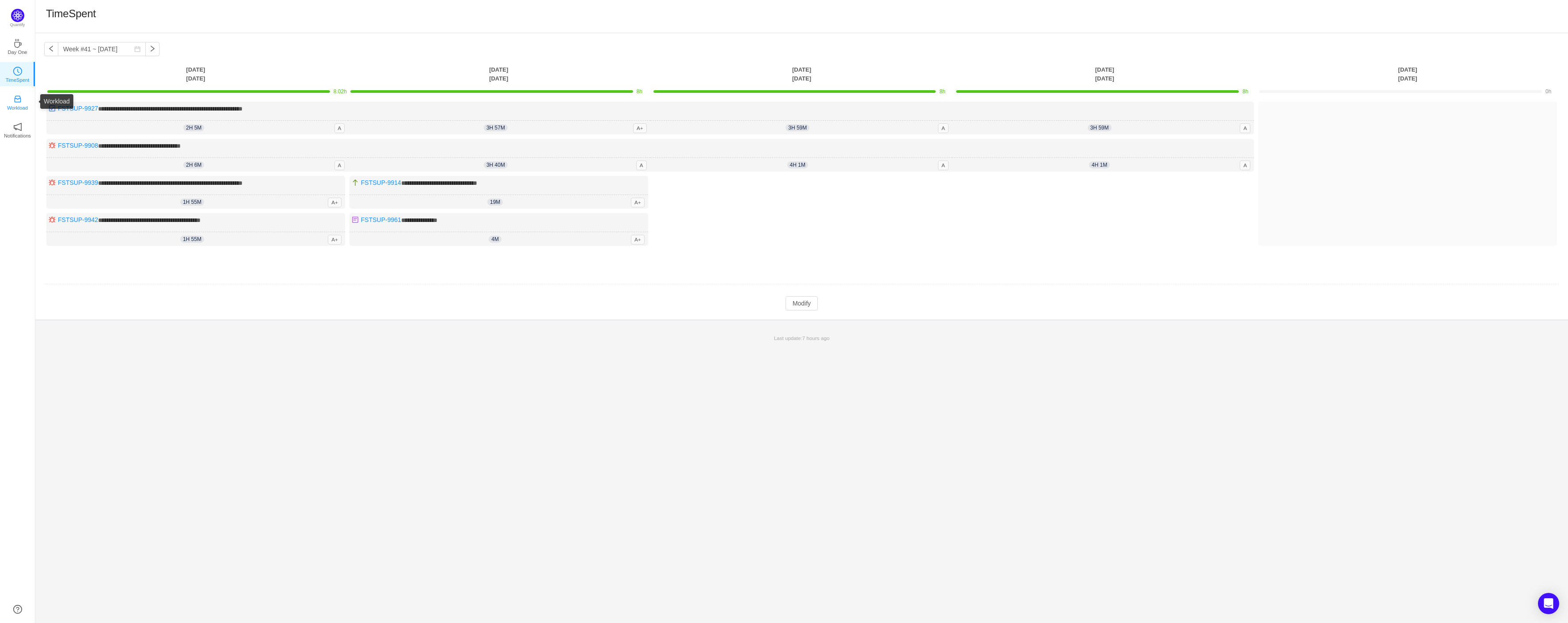
click at [19, 107] on p "Workload" at bounding box center [18, 108] width 21 height 8
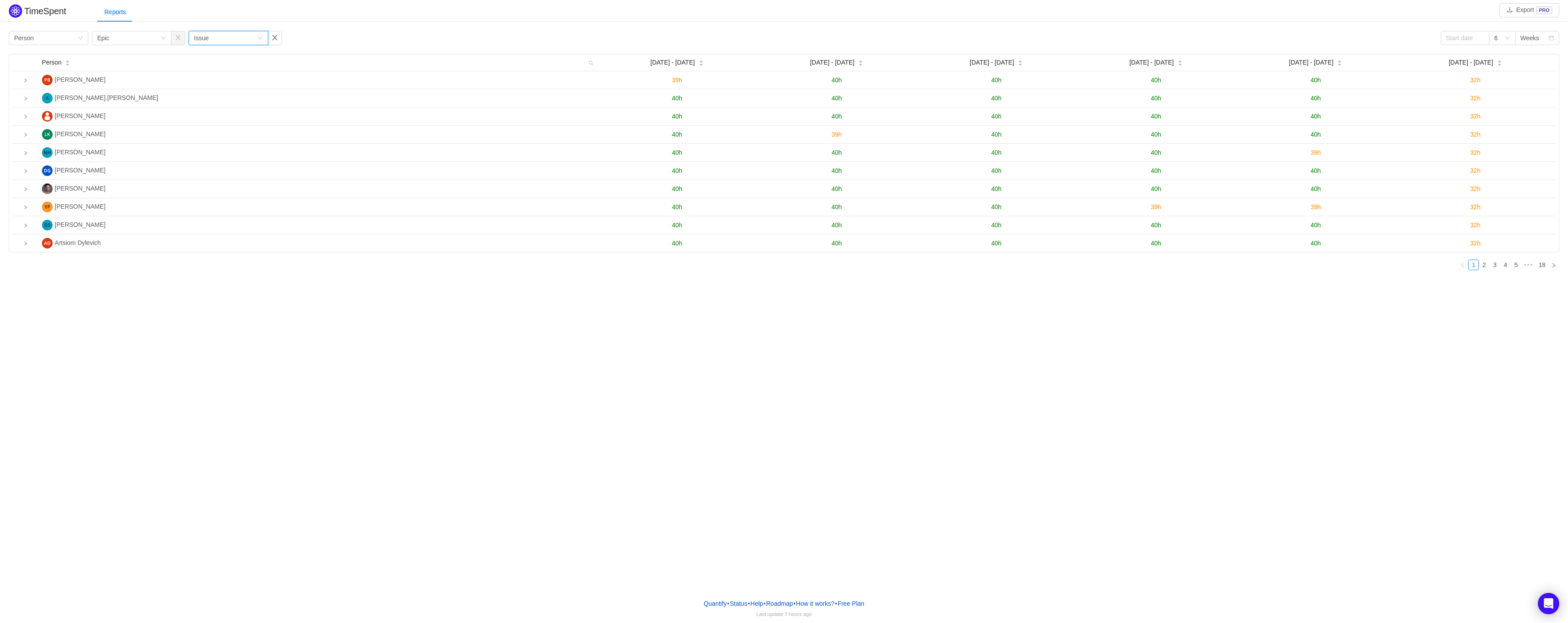
click at [265, 37] on div "Group by Issue" at bounding box center [228, 38] width 80 height 14
click at [344, 36] on div "Group by Person Group by Epic Group by Issue 6 Weeks" at bounding box center [784, 38] width 1550 height 14
click at [147, 37] on div "Group by Epic" at bounding box center [129, 38] width 63 height 13
click at [108, 55] on li "Issue" at bounding box center [131, 55] width 80 height 14
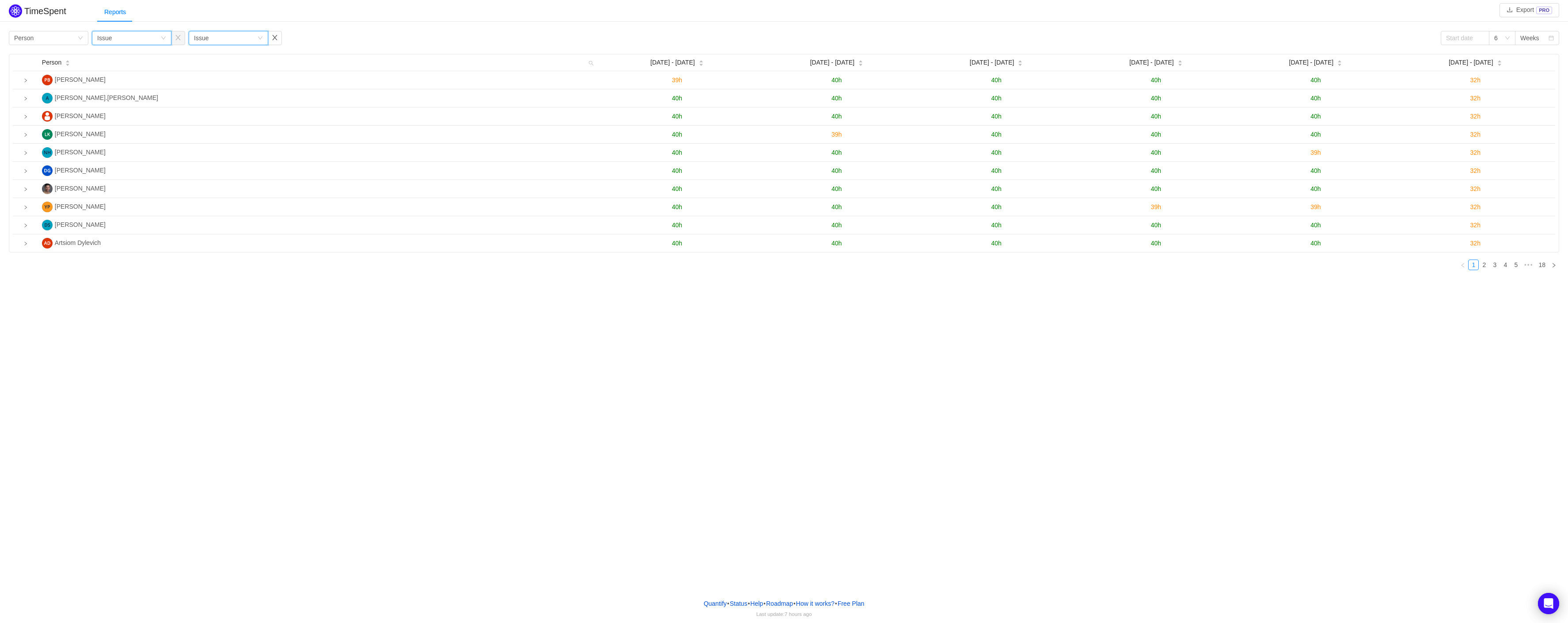
click at [261, 38] on icon "icon: down" at bounding box center [260, 38] width 5 height 5
click at [261, 38] on icon "icon: down" at bounding box center [260, 38] width 5 height 5
click at [278, 38] on button "button" at bounding box center [275, 38] width 14 height 14
click at [49, 41] on div "Group by Person" at bounding box center [46, 38] width 63 height 13
click at [43, 36] on div "Group by Person" at bounding box center [46, 38] width 63 height 13
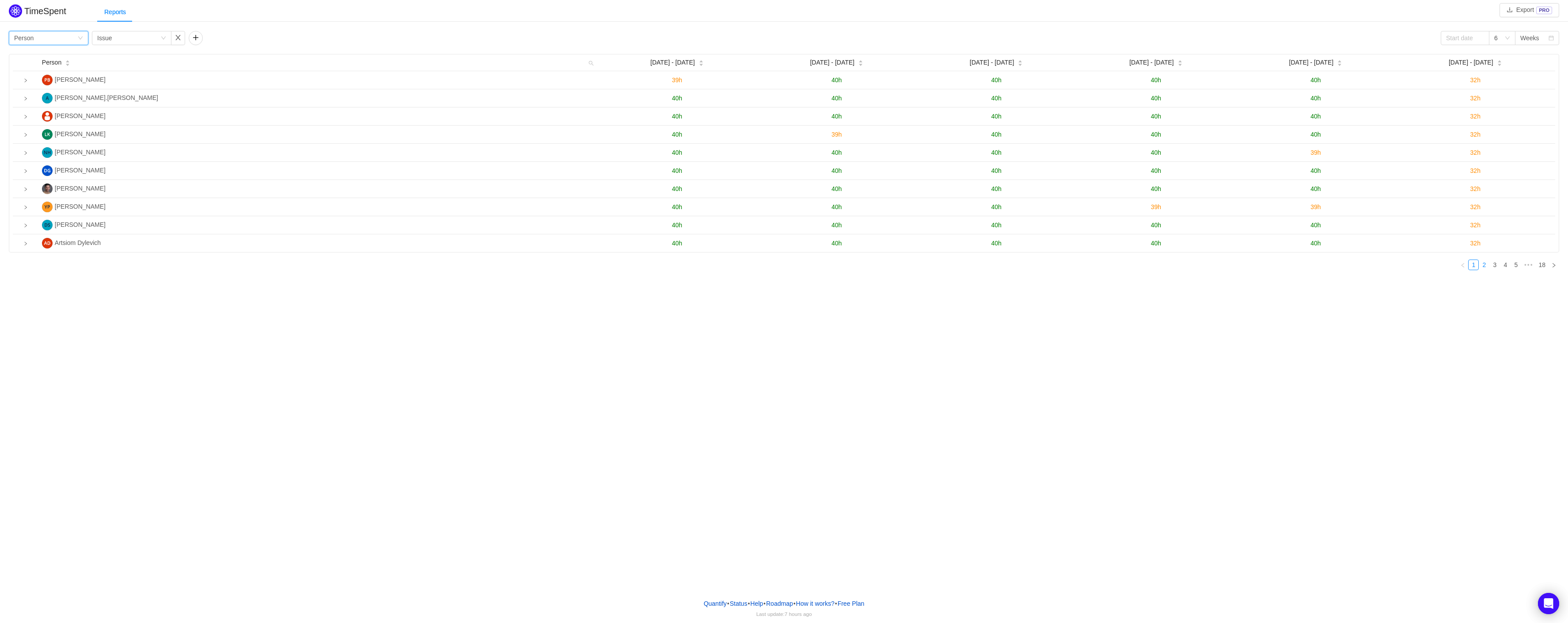
click at [1488, 265] on link "2" at bounding box center [1484, 265] width 10 height 10
click at [1492, 267] on link "3" at bounding box center [1495, 265] width 10 height 10
click at [1509, 267] on link "4" at bounding box center [1505, 265] width 10 height 10
click at [1513, 267] on link "6" at bounding box center [1516, 265] width 10 height 10
click at [1509, 266] on link "7" at bounding box center [1505, 265] width 10 height 10
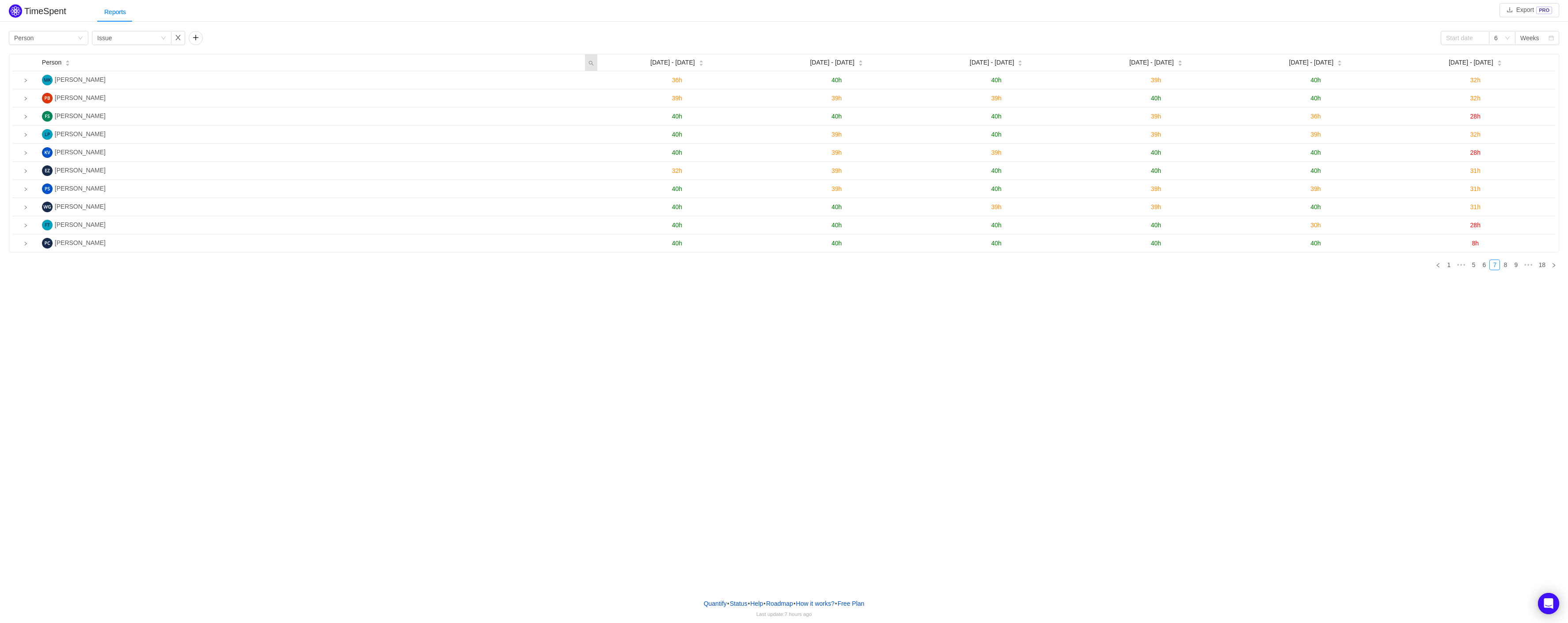
click at [590, 64] on icon "icon: search" at bounding box center [591, 63] width 5 height 5
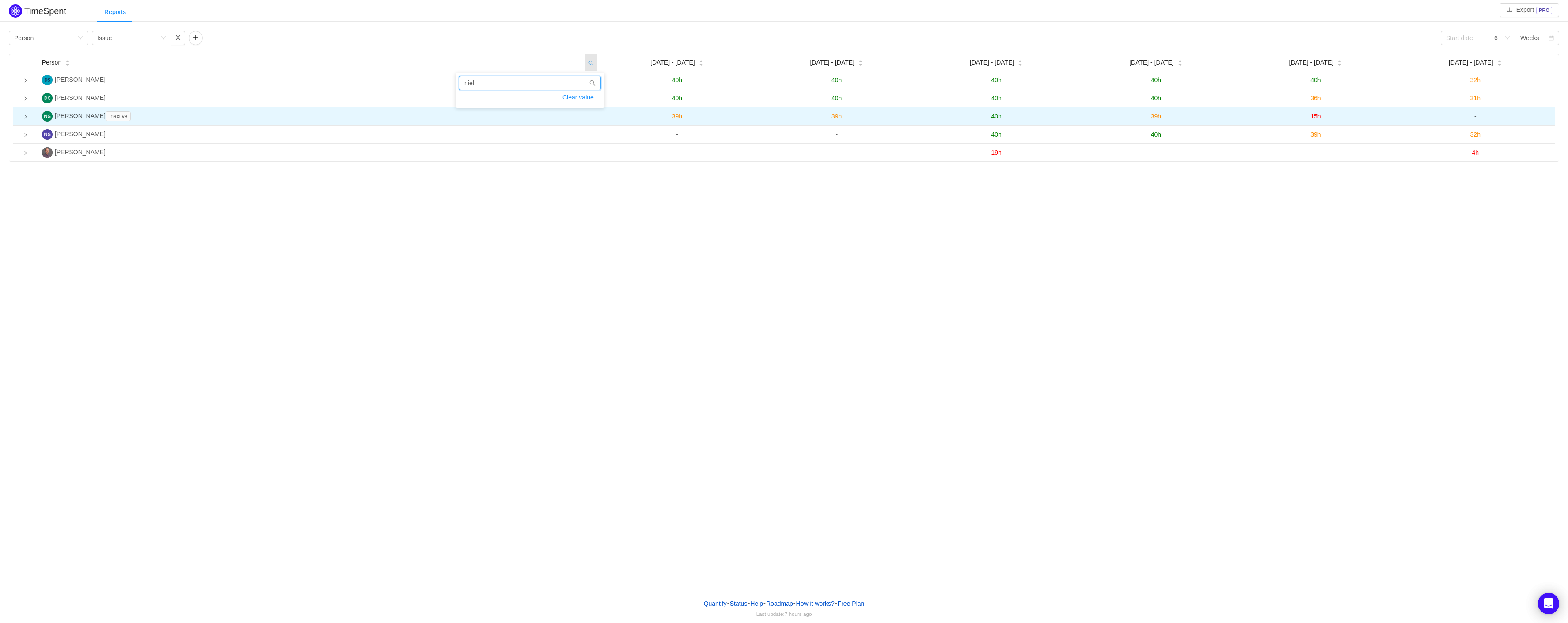
type input "niel"
click at [120, 115] on span "Niels Grieger Inactive" at bounding box center [94, 116] width 80 height 7
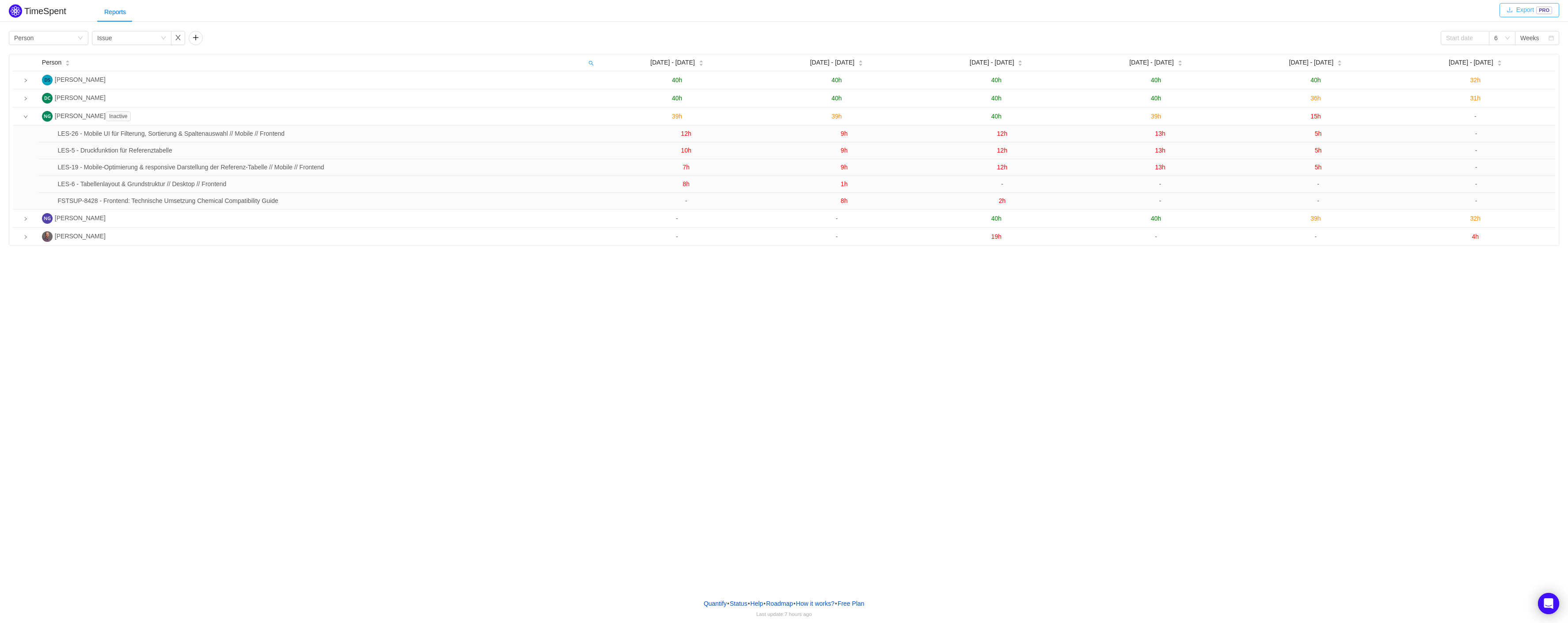
click at [1531, 11] on button "Export PRO" at bounding box center [1529, 10] width 60 height 14
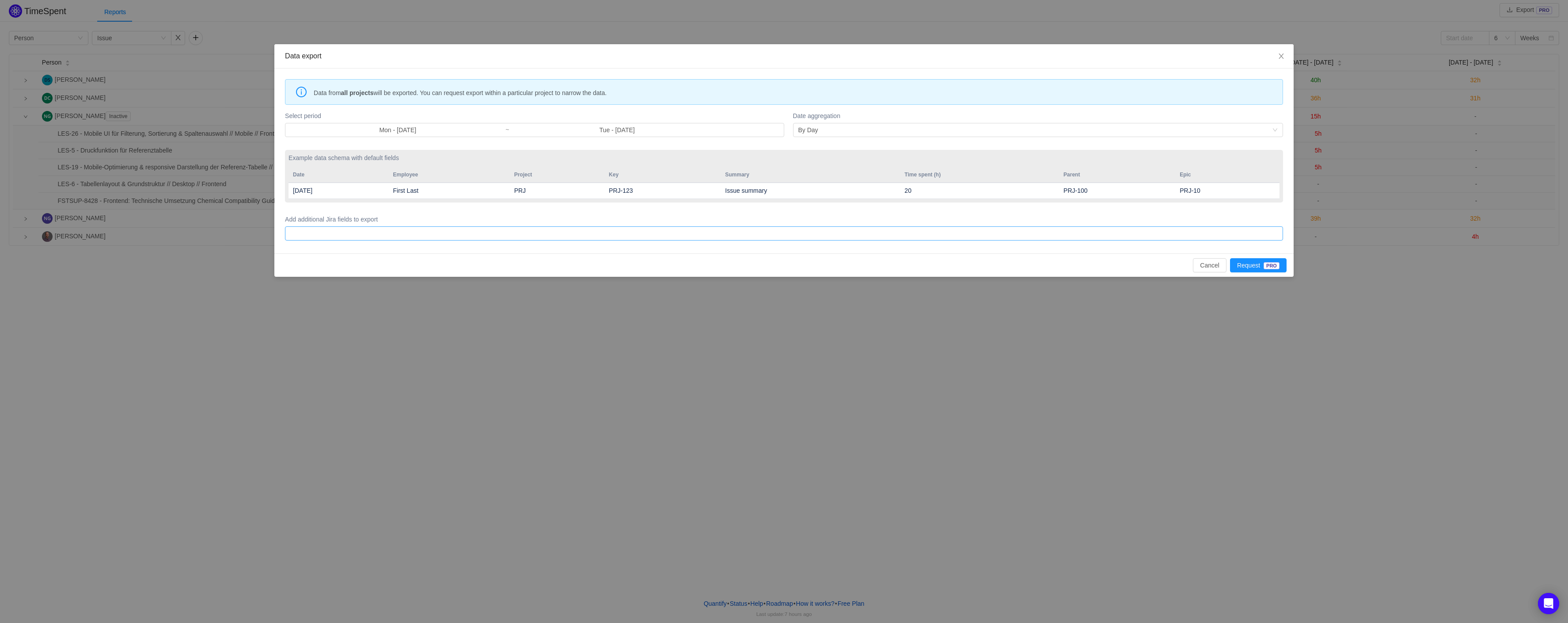
click at [337, 236] on div at bounding box center [783, 233] width 990 height 13
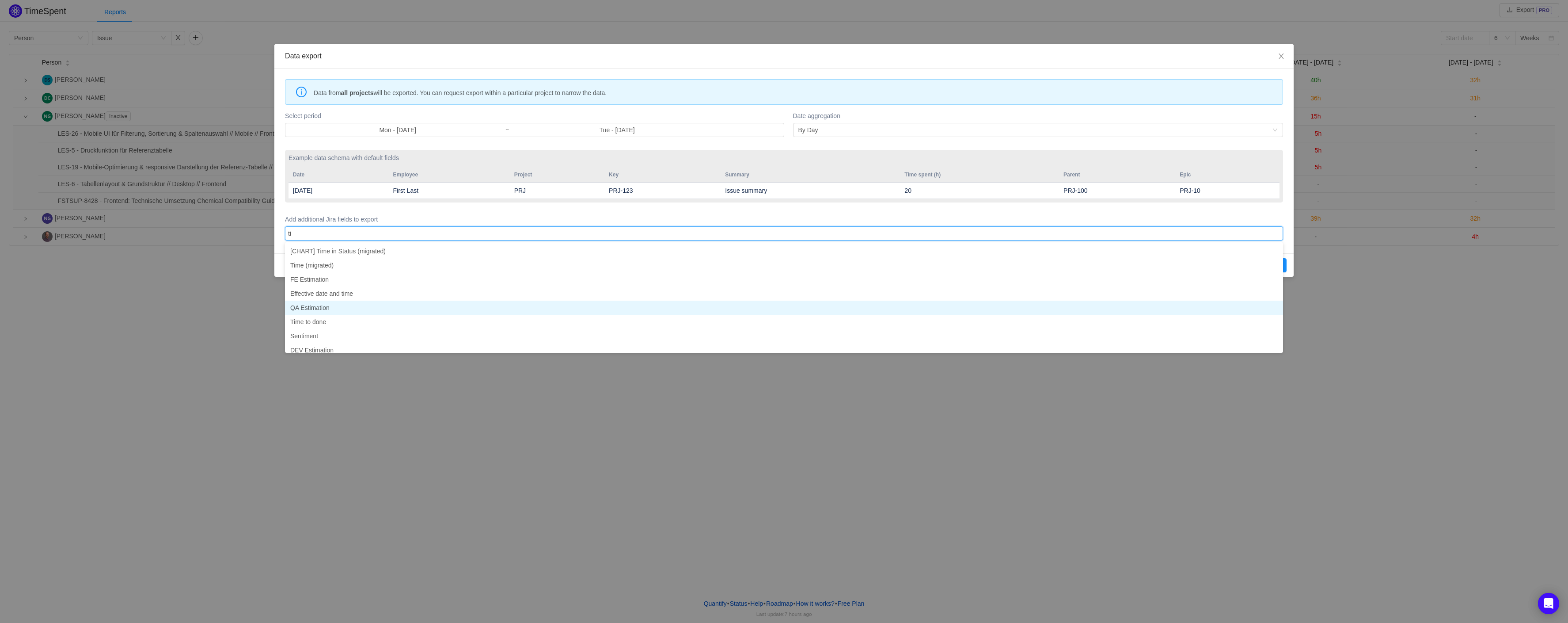
type input "t"
type input "s"
type input "log"
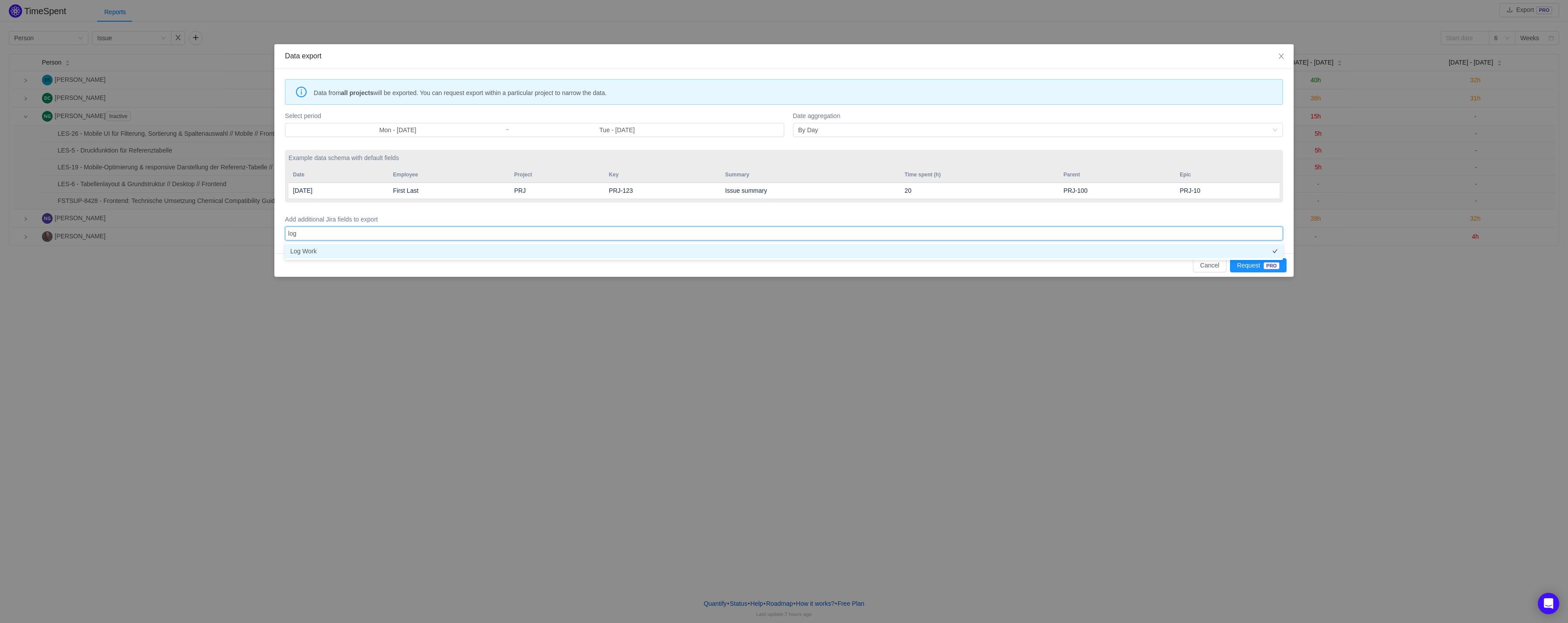
click at [388, 252] on li "Log Work" at bounding box center [784, 251] width 998 height 14
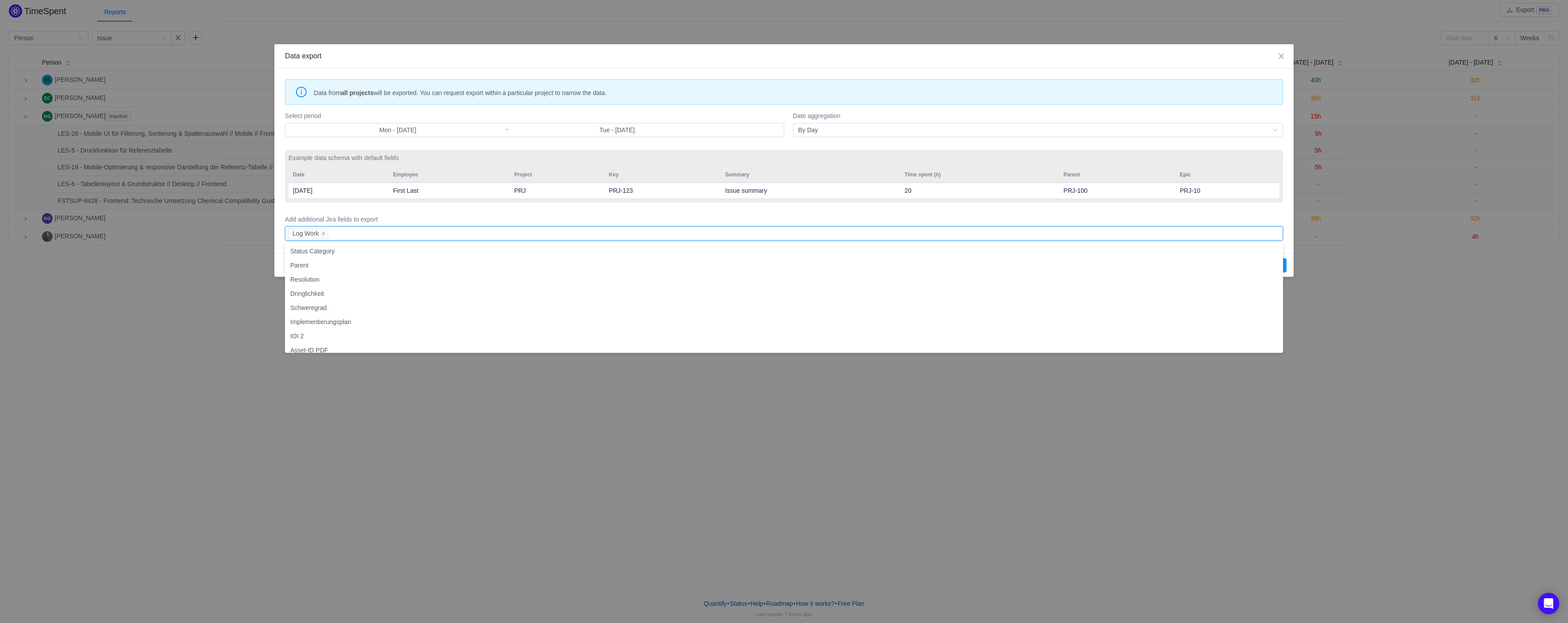
click at [500, 210] on form "Select period Mon - Sep 01, 2025 ~ Tue - Sep 30, 2025 Date aggregation By Day E…" at bounding box center [784, 175] width 998 height 133
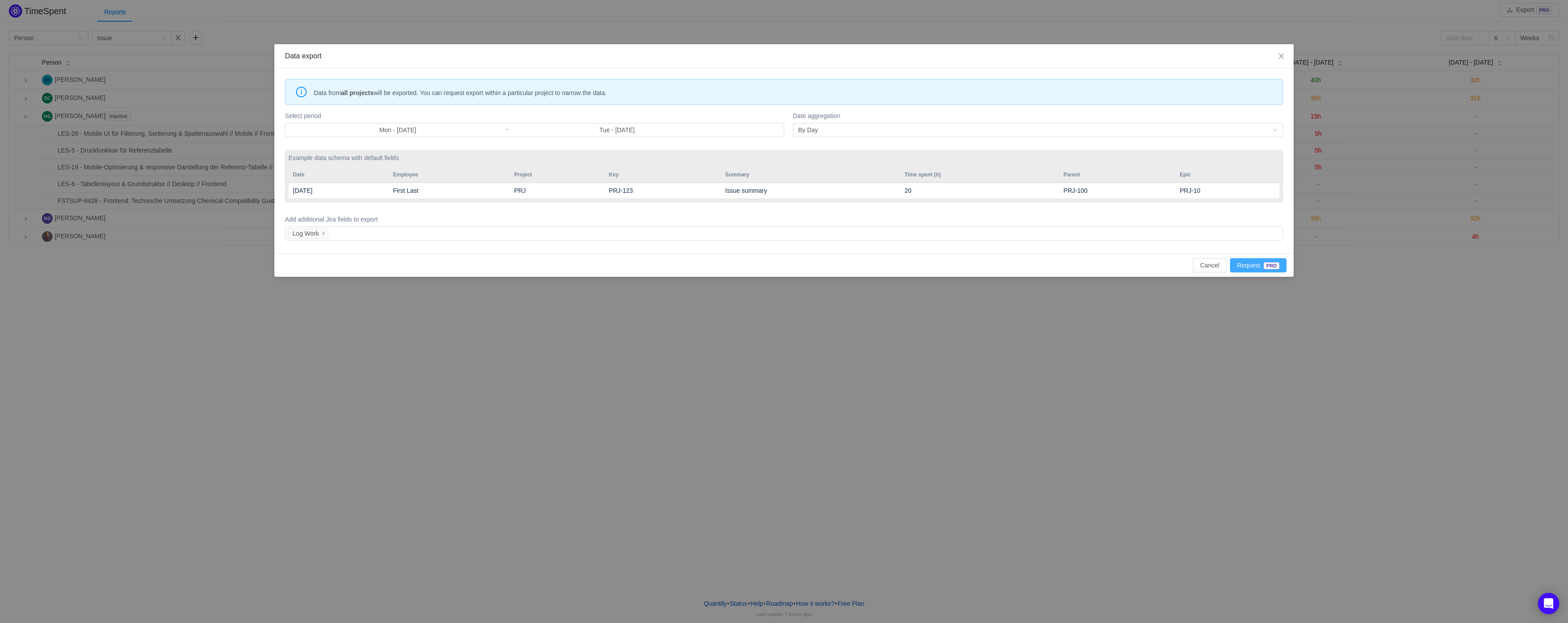
click at [1245, 267] on button "Request PRO" at bounding box center [1258, 265] width 57 height 14
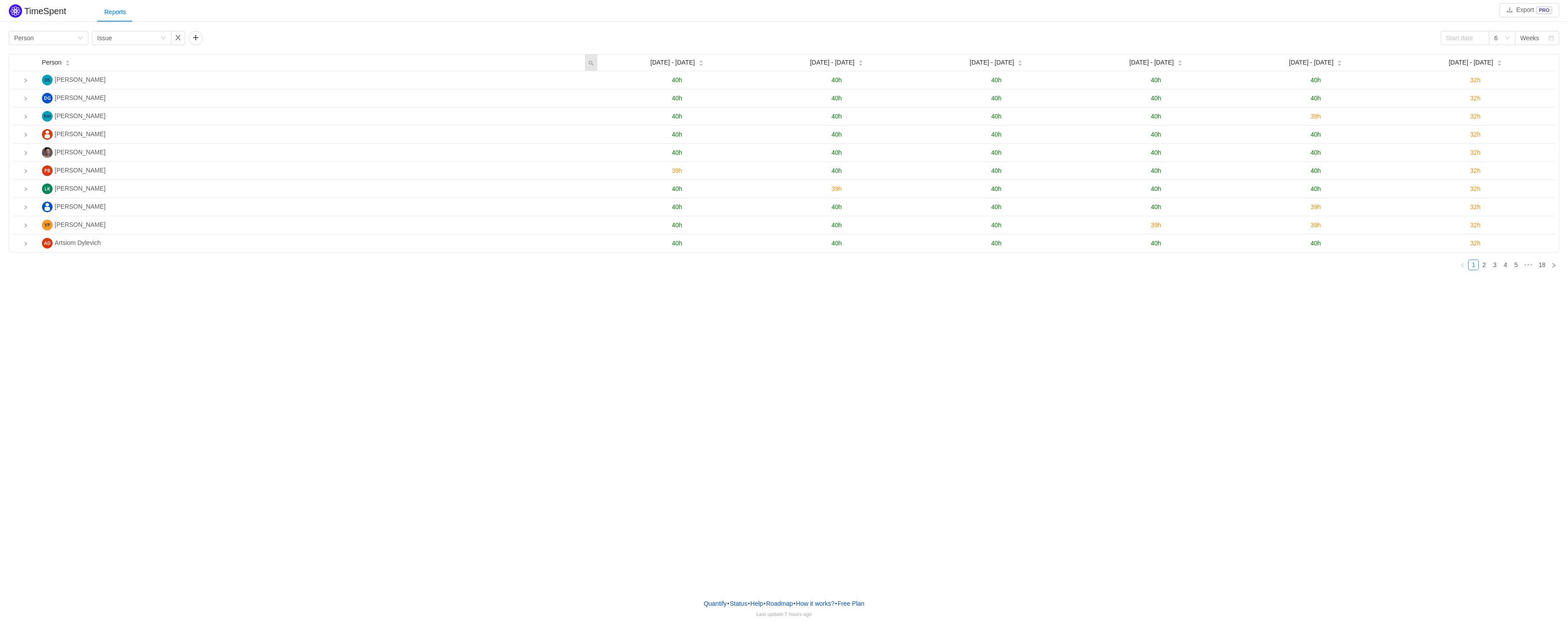
click at [589, 64] on icon "icon: search" at bounding box center [591, 63] width 5 height 5
type input "t"
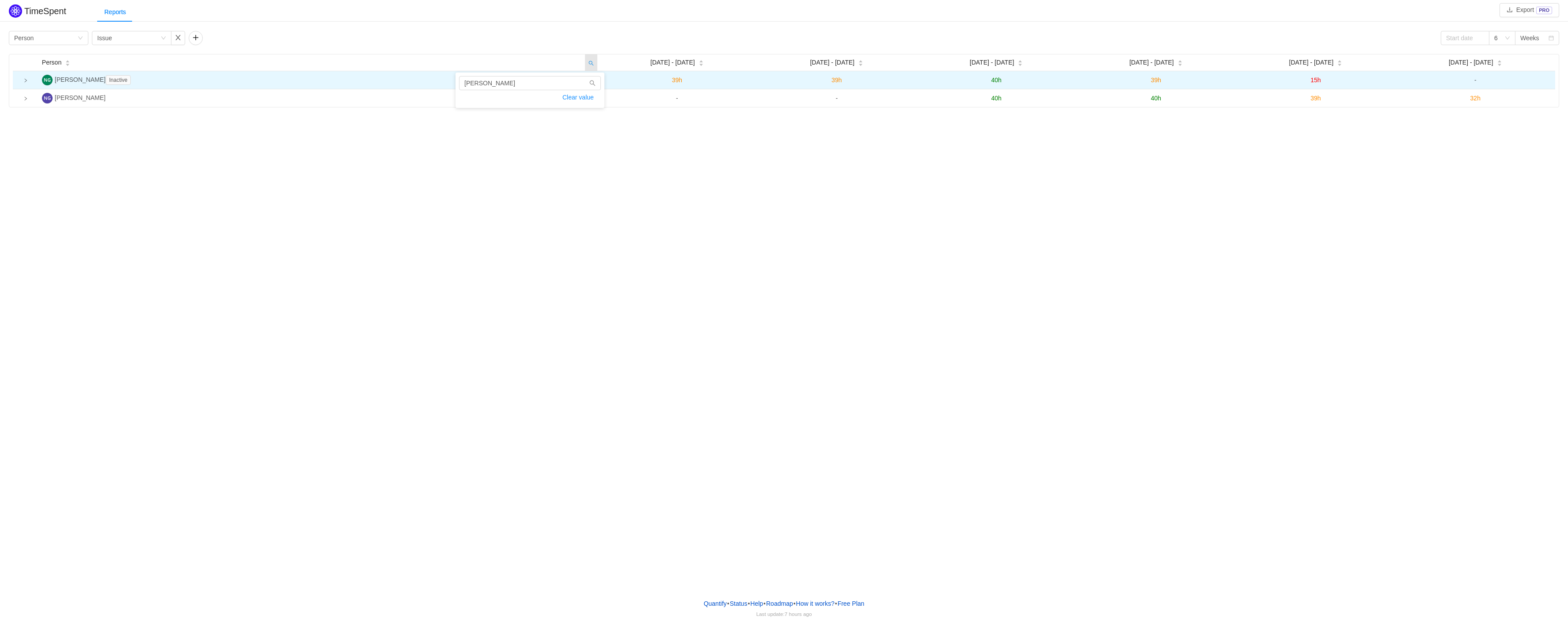
type input "[PERSON_NAME]"
click at [59, 80] on span "[PERSON_NAME] Inactive" at bounding box center [94, 80] width 80 height 7
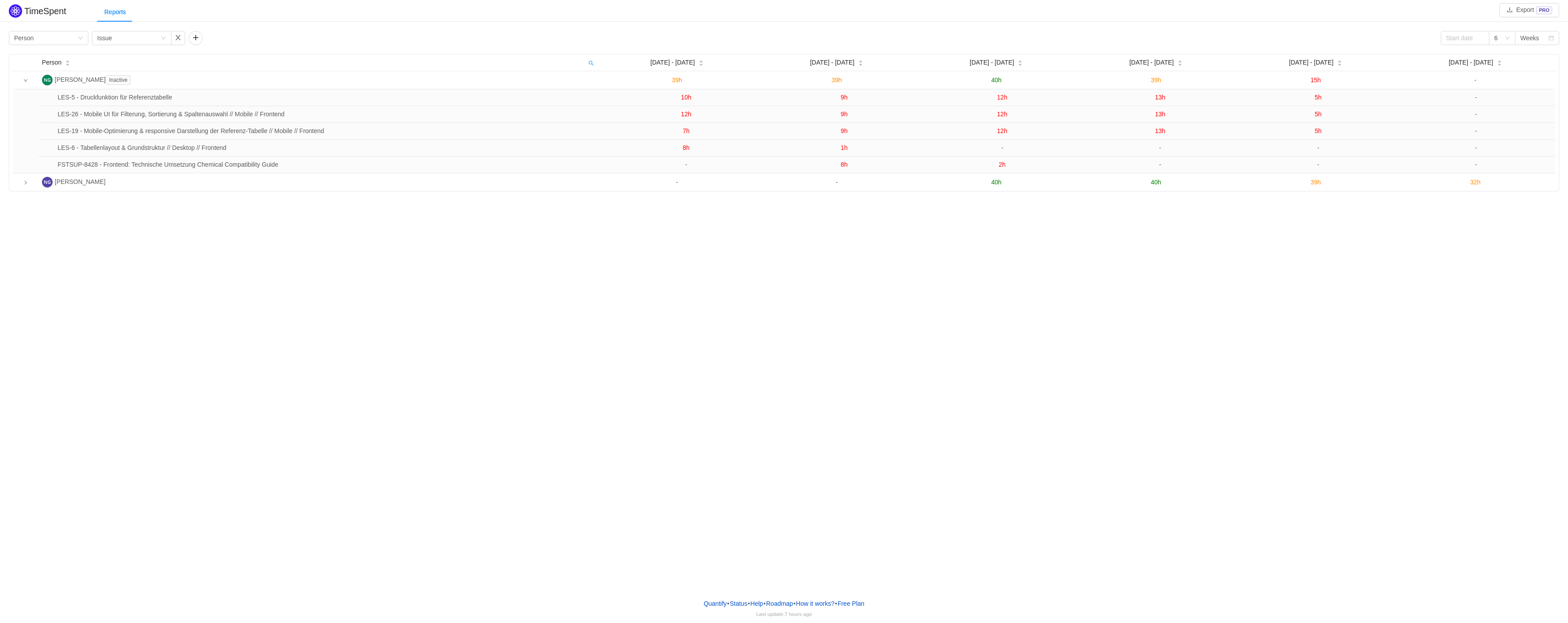
click at [430, 393] on div "TimeSpent Export PRO Reports Group by Person Group by Issue 6 Weeks Person [DAT…" at bounding box center [784, 295] width 1568 height 591
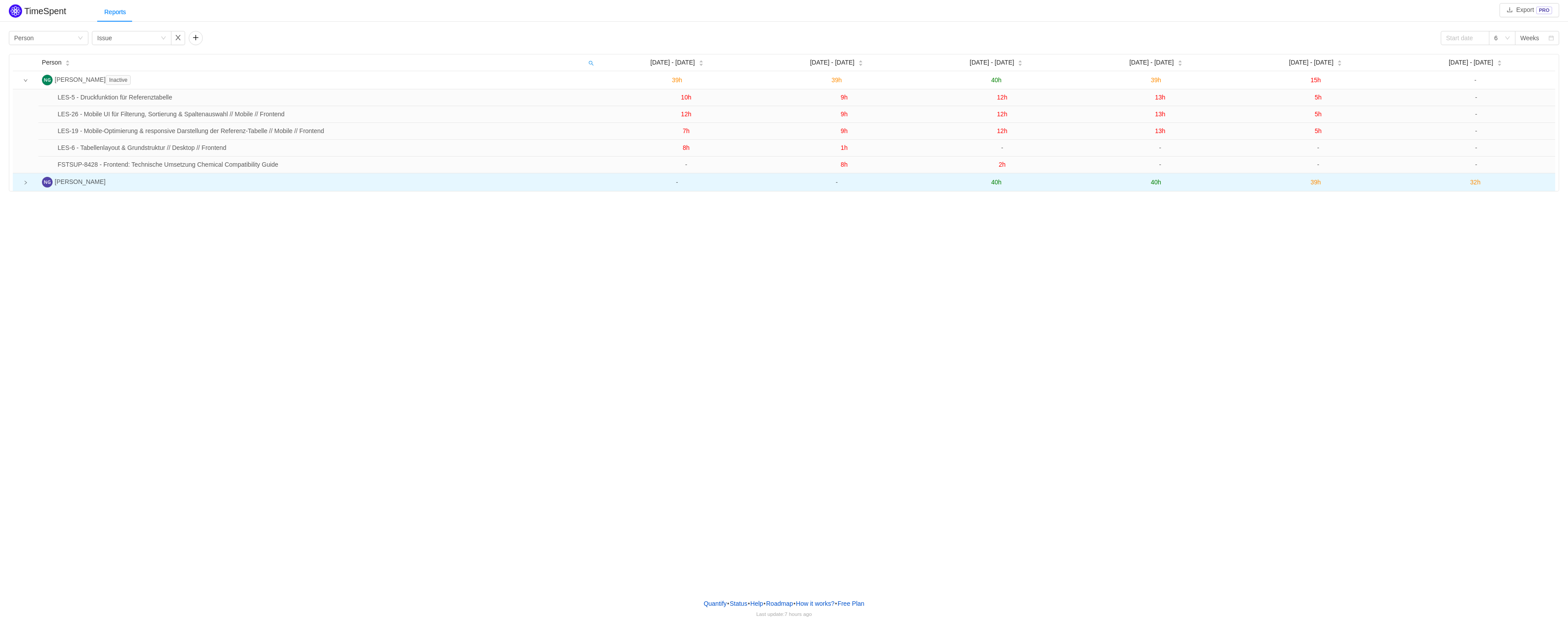
click at [23, 185] on td at bounding box center [26, 182] width 26 height 18
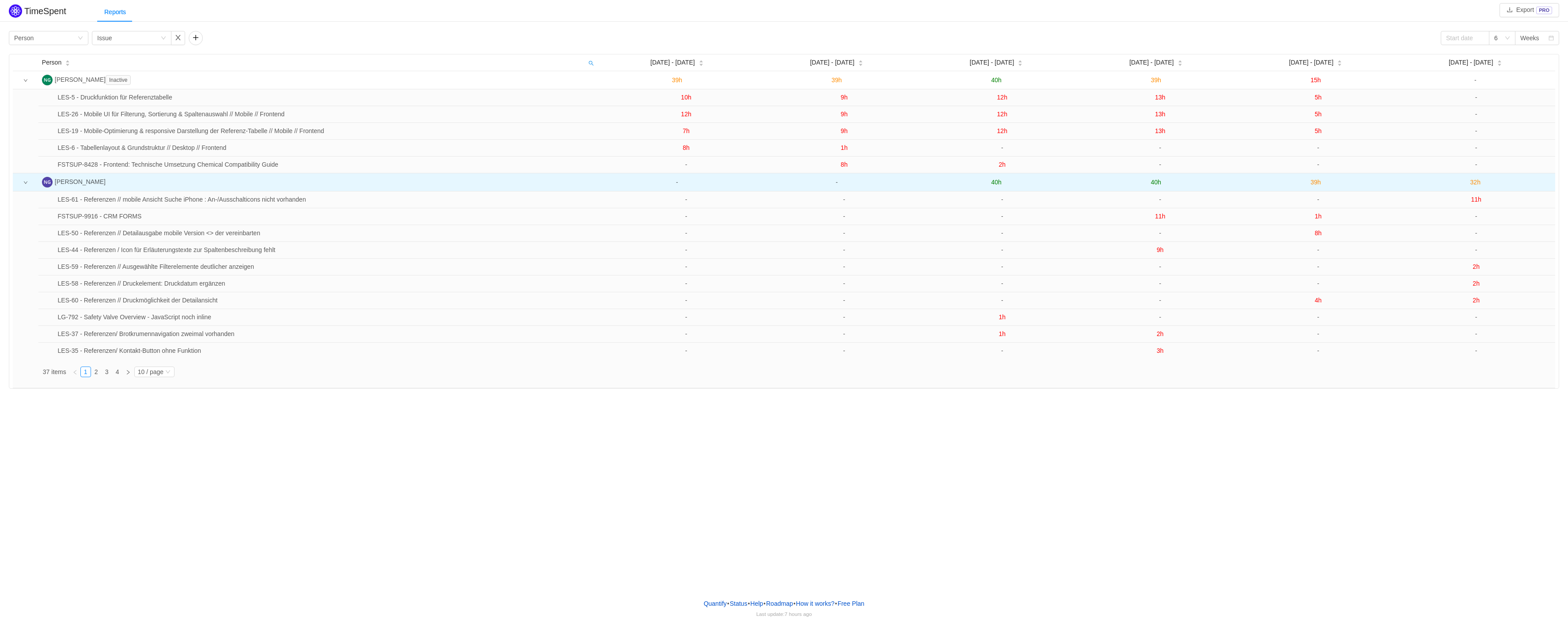
click at [23, 185] on td at bounding box center [26, 183] width 26 height 18
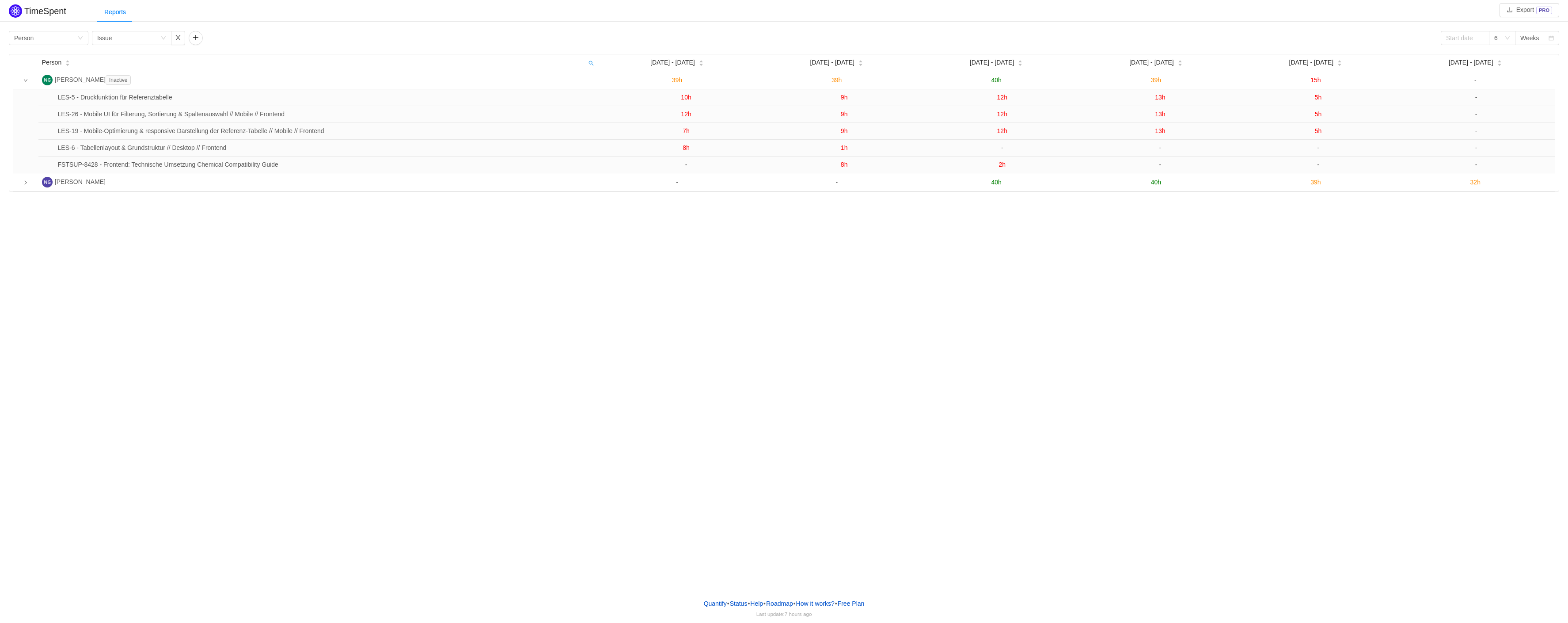
click at [210, 272] on div "TimeSpent Export PRO Reports Group by Person Group by Issue 6 Weeks Person [DAT…" at bounding box center [784, 295] width 1568 height 591
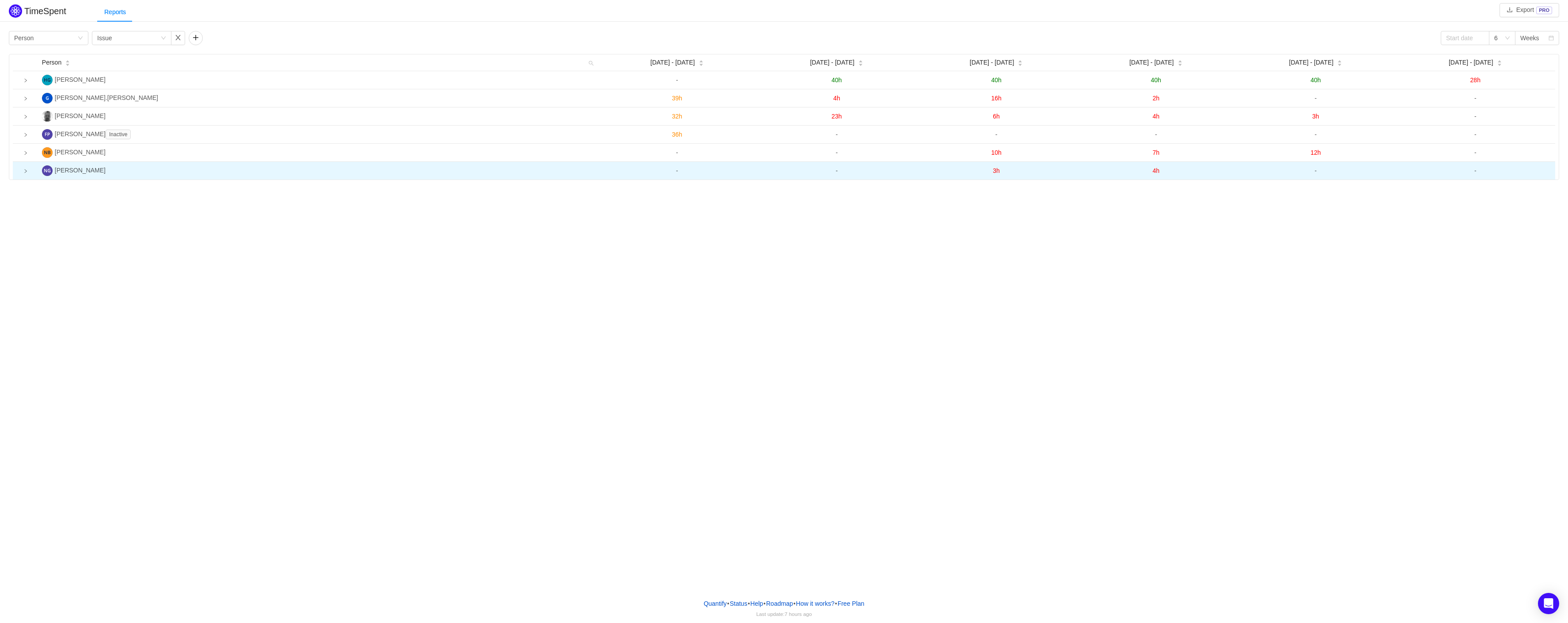
click at [24, 173] on icon "icon: right" at bounding box center [25, 171] width 4 height 4
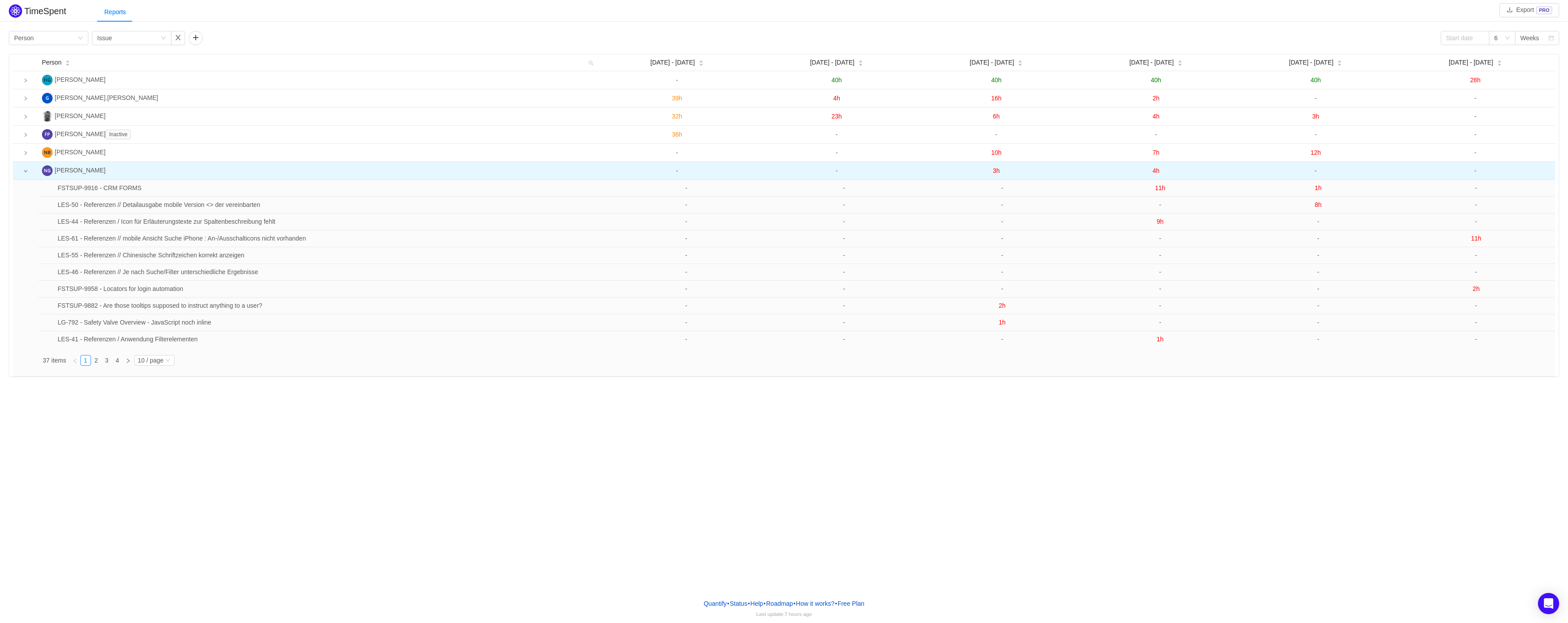
click at [24, 173] on icon "icon: down" at bounding box center [25, 171] width 4 height 4
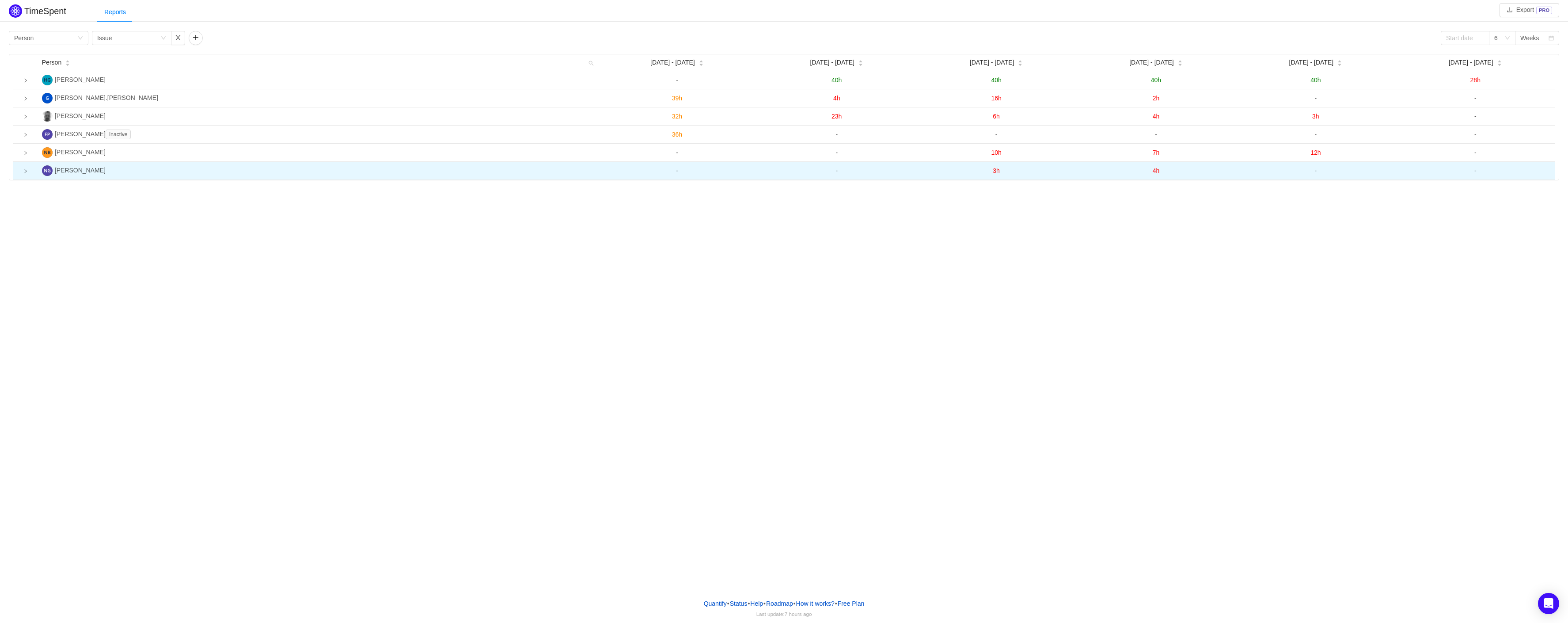
click at [1475, 30] on div "Group by Person Group by Issue 6 Weeks Person [DATE] - [DATE] Sep [DATE] - [DAT…" at bounding box center [784, 104] width 1568 height 152
click at [1475, 37] on input at bounding box center [1465, 38] width 49 height 14
click at [1458, 38] on link at bounding box center [1458, 38] width 8 height 18
click at [1469, 74] on div "1" at bounding box center [1468, 71] width 10 height 10
type input "[DATE]"
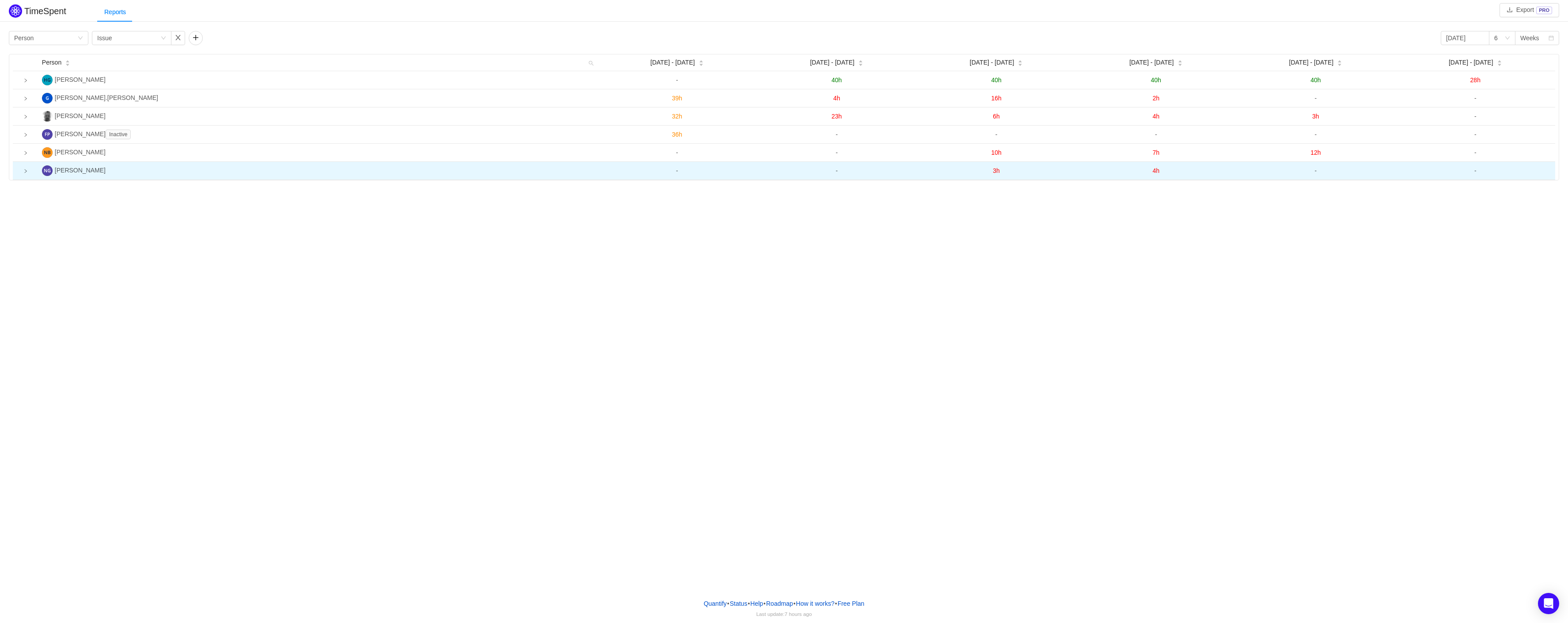
click at [21, 177] on td at bounding box center [26, 171] width 26 height 18
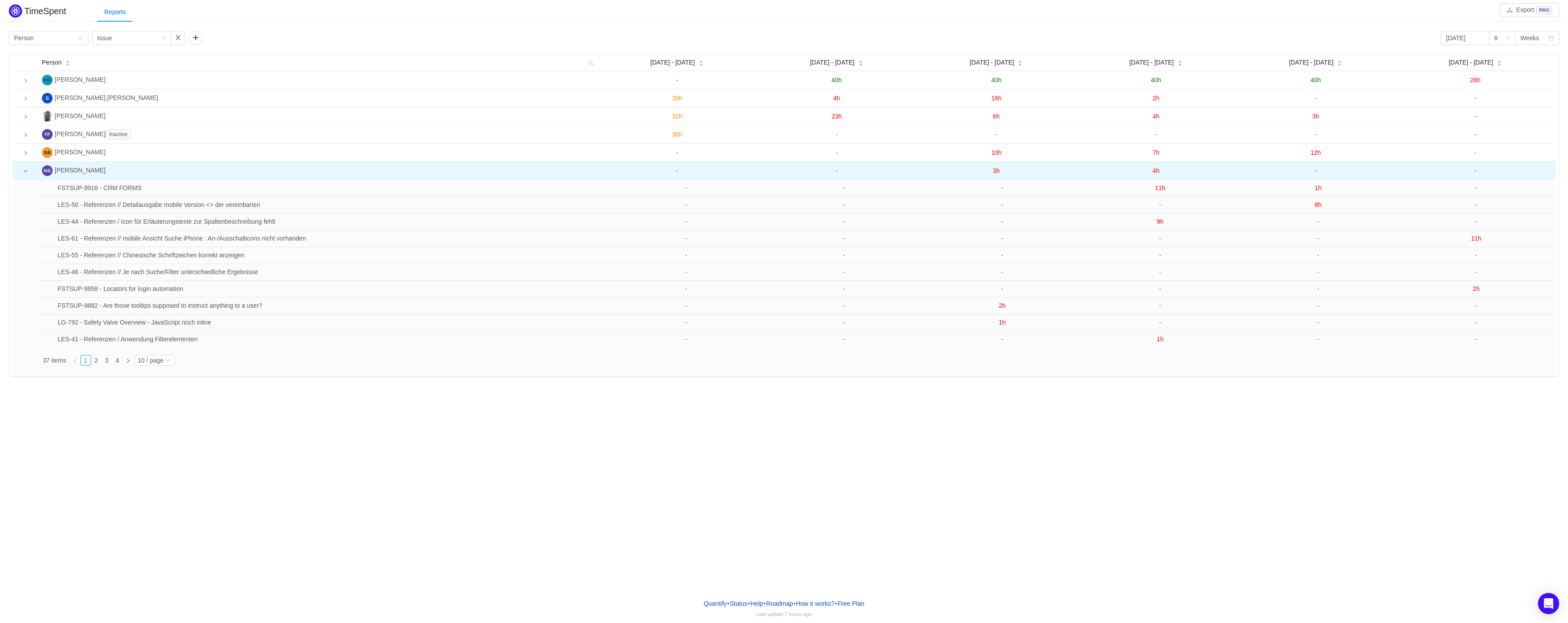
click at [24, 174] on icon "icon: down" at bounding box center [25, 171] width 4 height 4
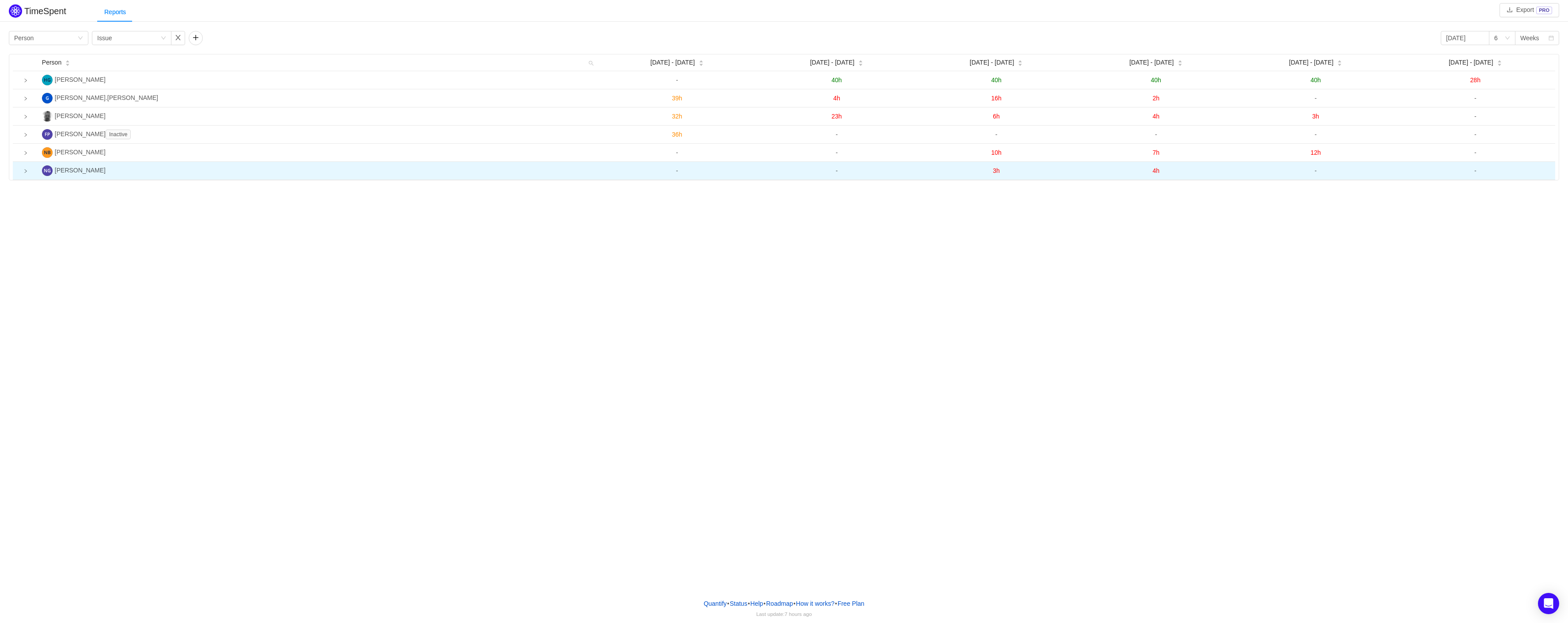
click at [24, 174] on icon "icon: right" at bounding box center [25, 171] width 4 height 4
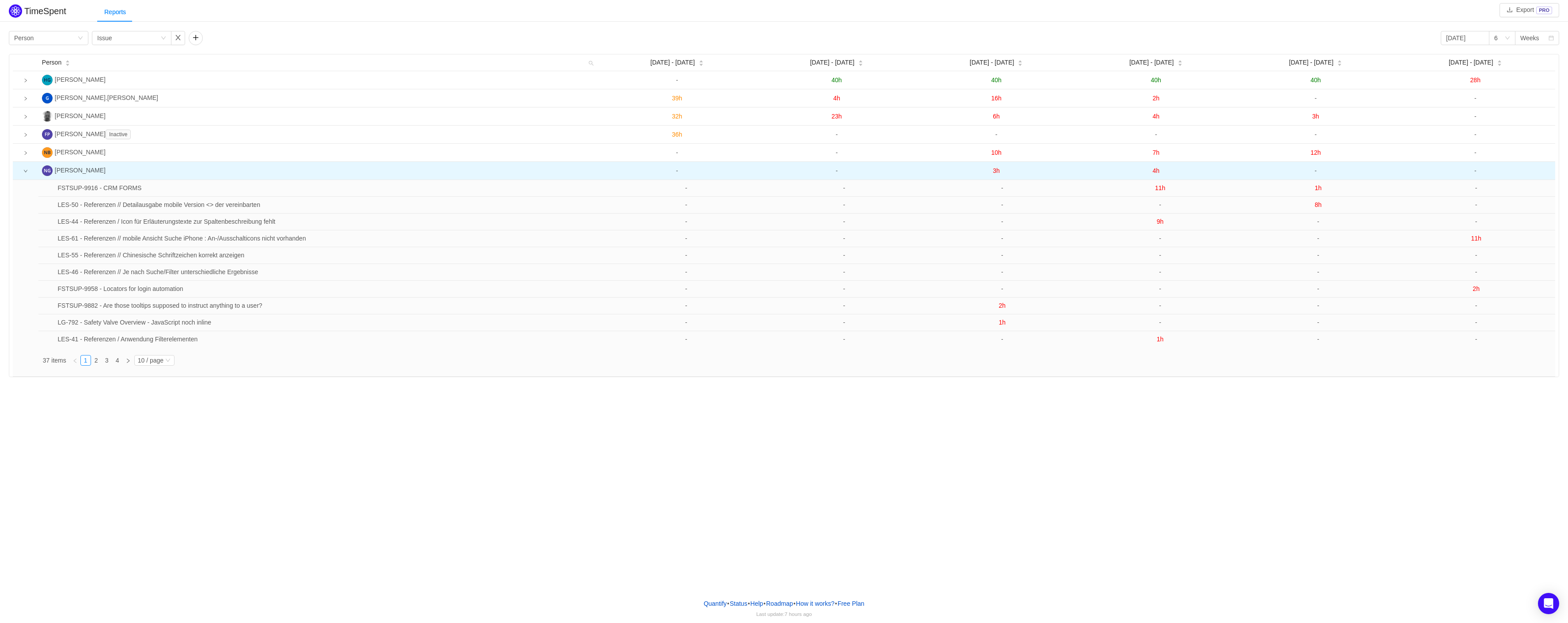
click at [24, 174] on icon "icon: down" at bounding box center [25, 171] width 4 height 4
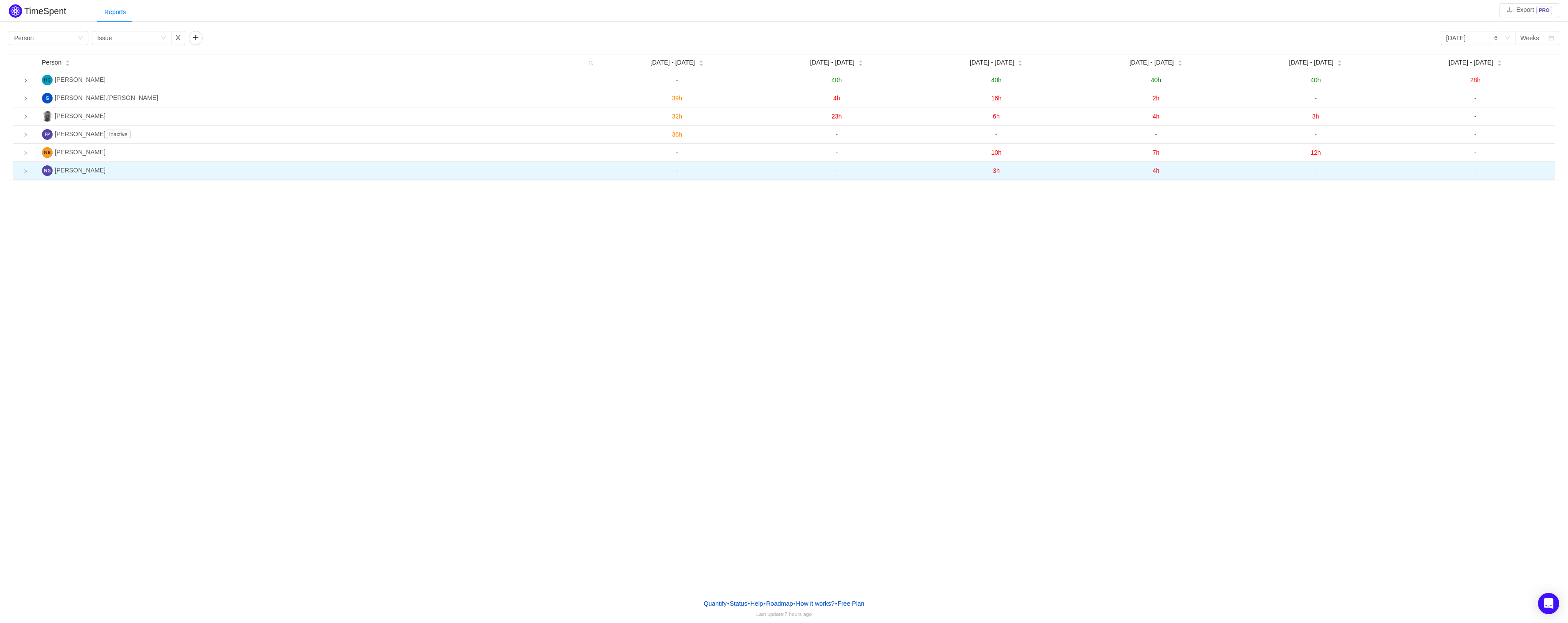
click at [29, 175] on td at bounding box center [26, 171] width 26 height 18
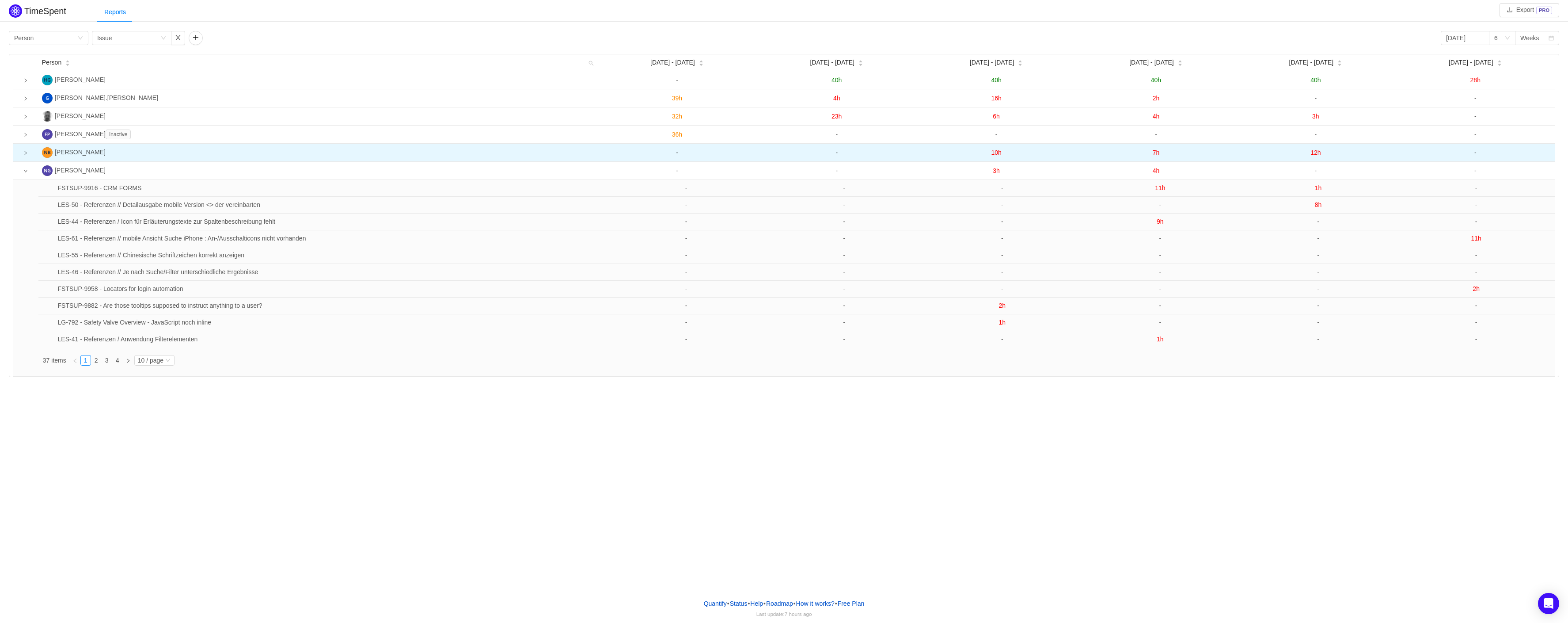
click at [23, 152] on td at bounding box center [26, 153] width 26 height 18
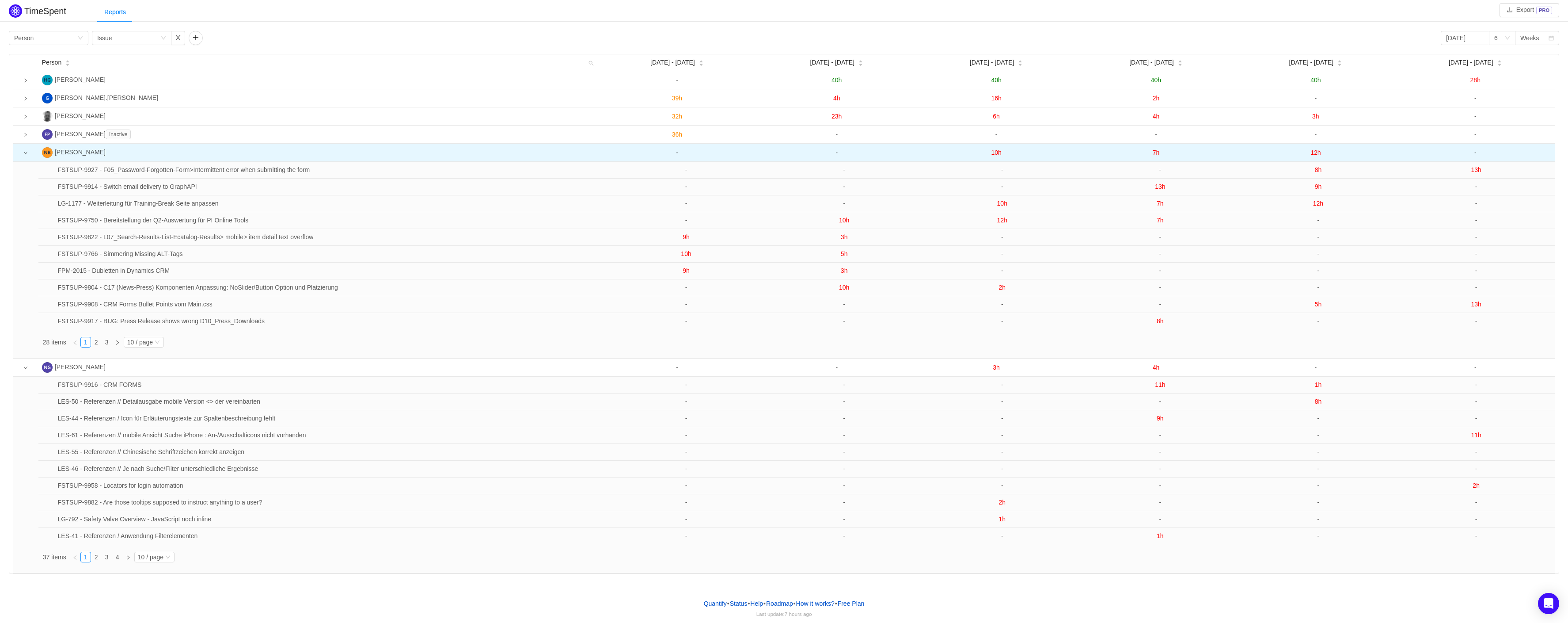
click at [25, 152] on icon "icon: down" at bounding box center [25, 153] width 4 height 4
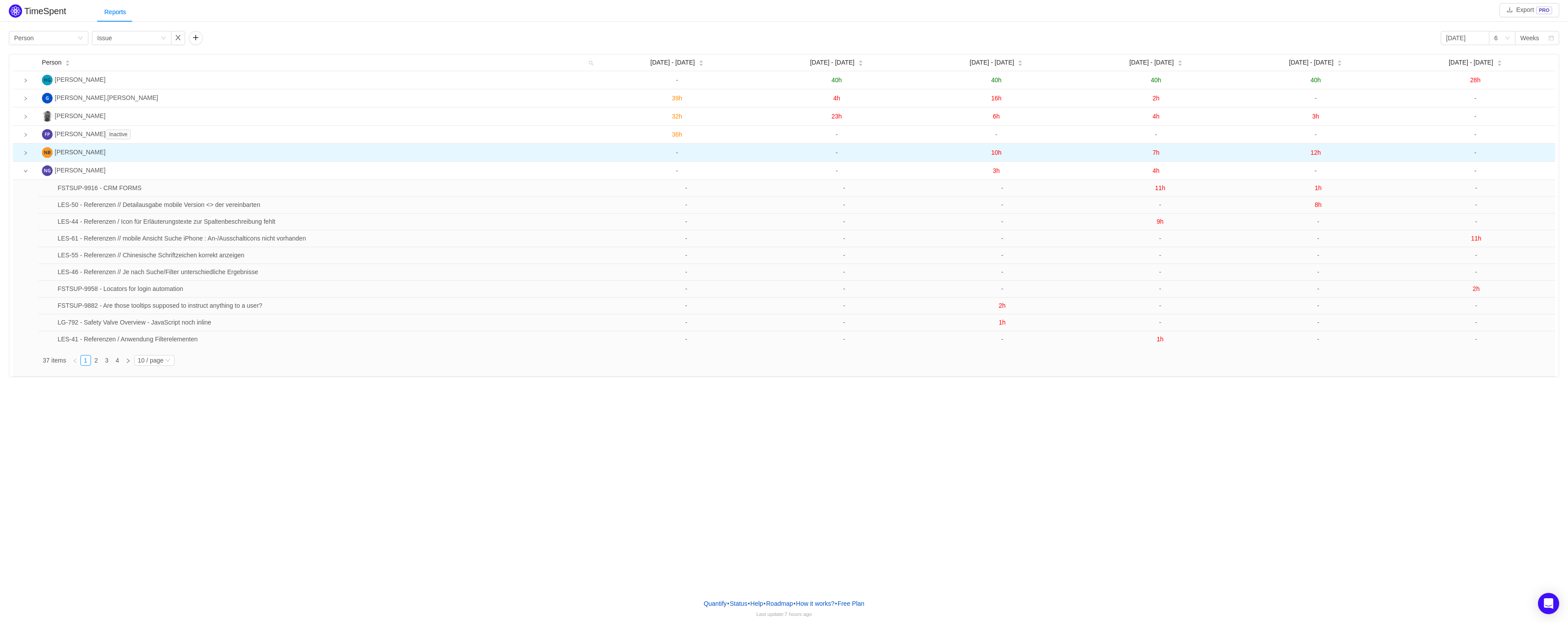
click at [25, 152] on icon "icon: right" at bounding box center [25, 153] width 4 height 4
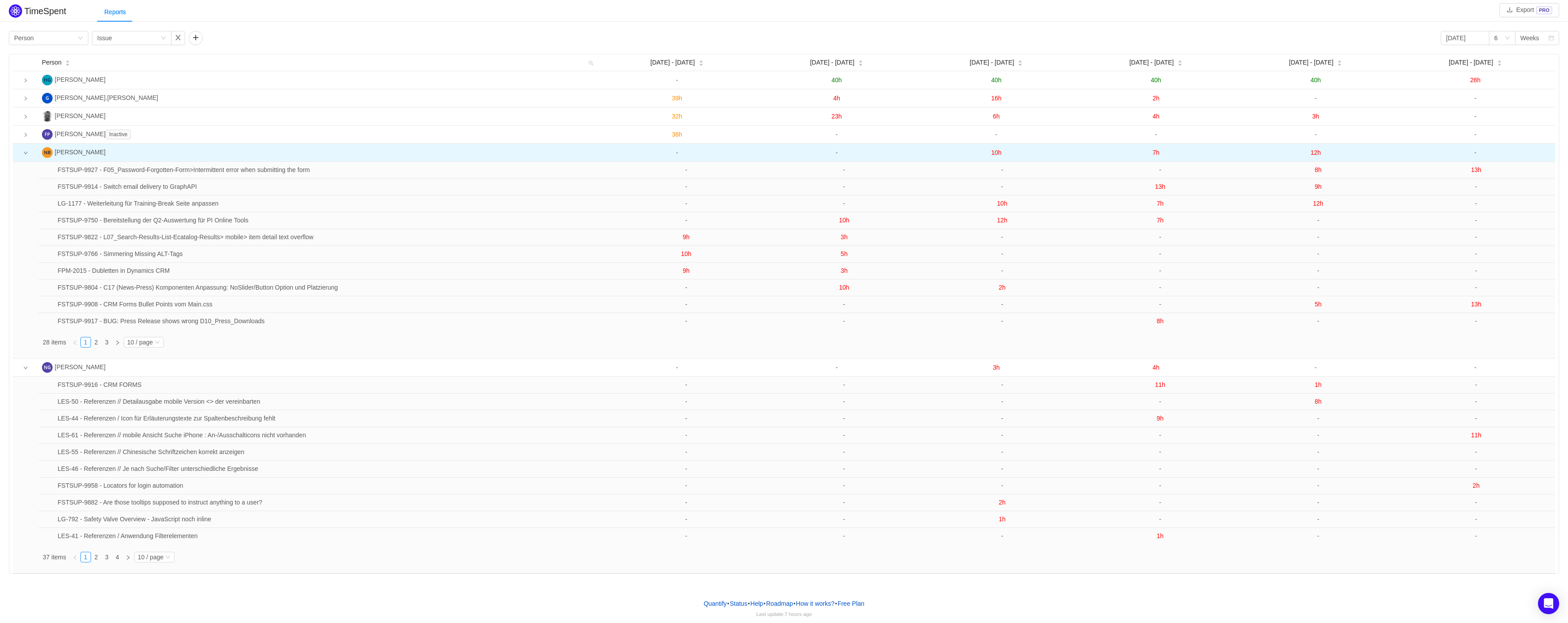
click at [25, 152] on icon "icon: down" at bounding box center [25, 153] width 4 height 4
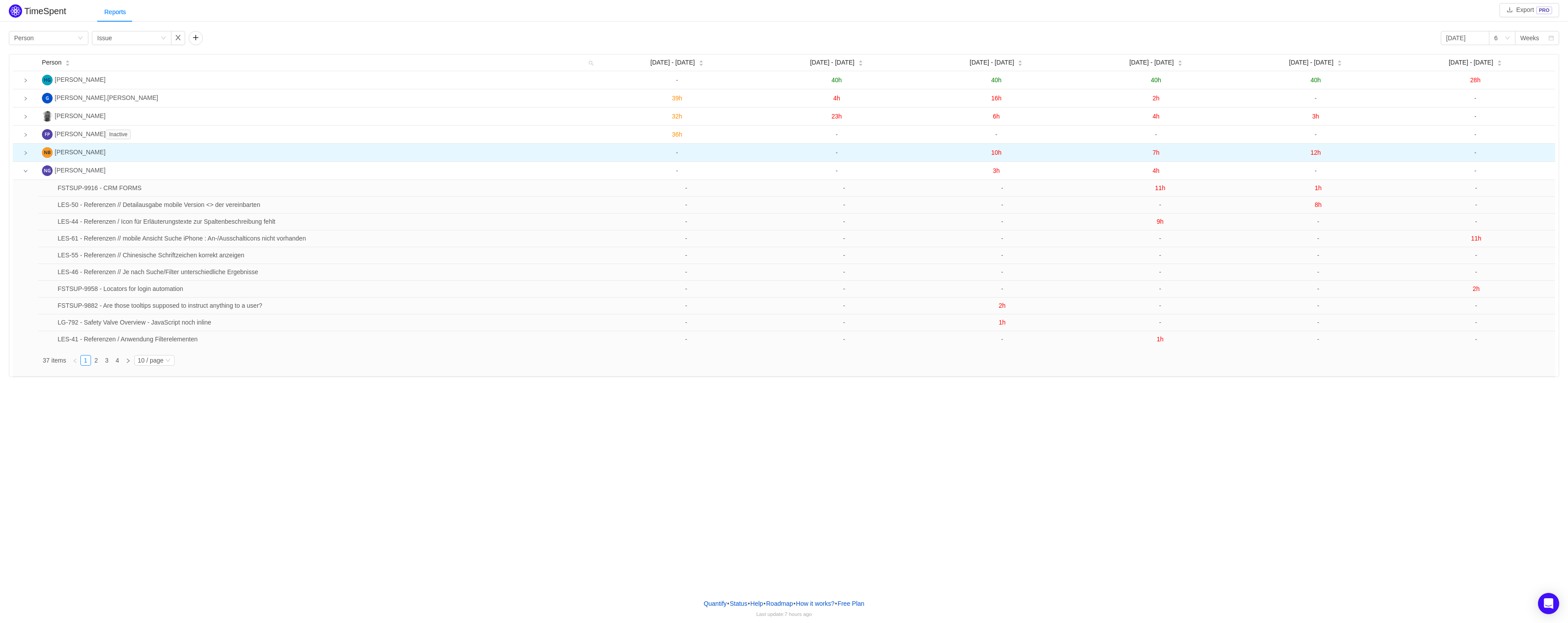
click at [25, 152] on icon "icon: right" at bounding box center [25, 153] width 4 height 4
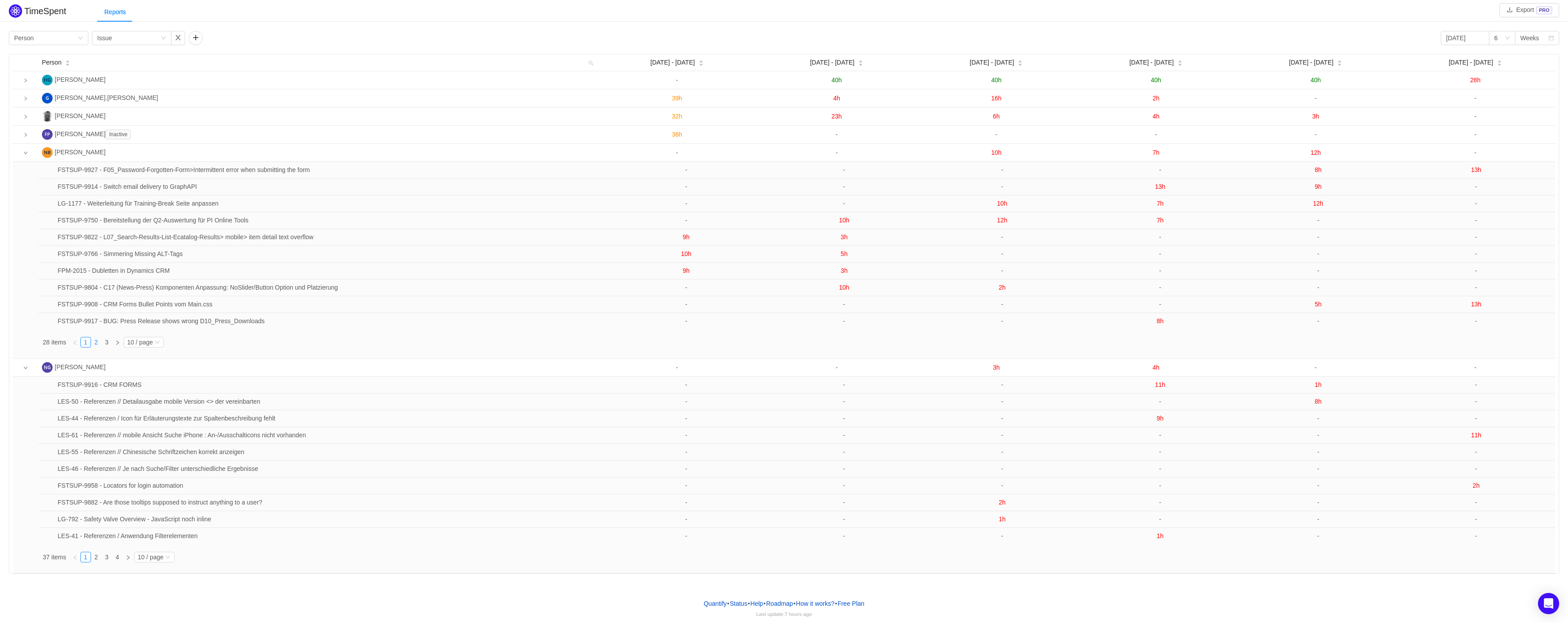
click at [99, 342] on link "2" at bounding box center [96, 342] width 10 height 10
click at [106, 342] on link "3" at bounding box center [107, 342] width 10 height 10
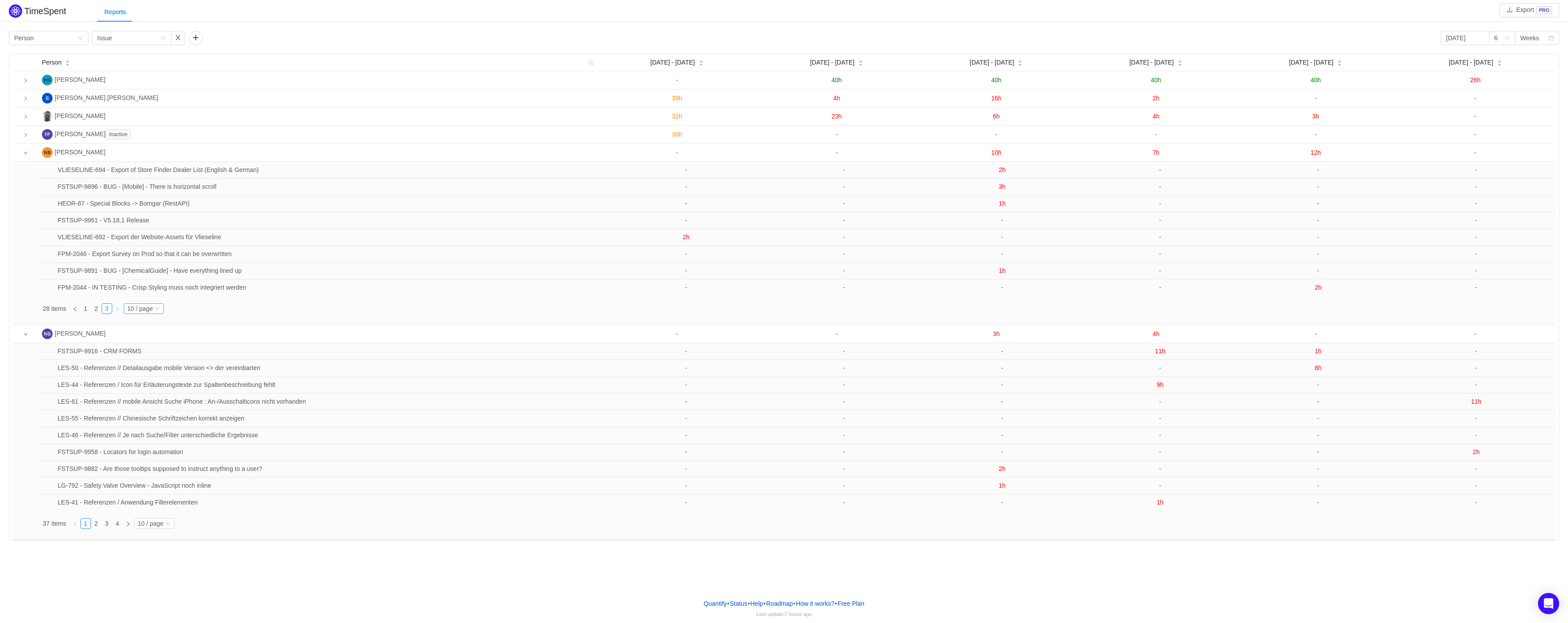
click at [146, 311] on div "10 / page" at bounding box center [140, 309] width 26 height 10
click at [151, 363] on li "40 / page" at bounding box center [144, 365] width 41 height 14
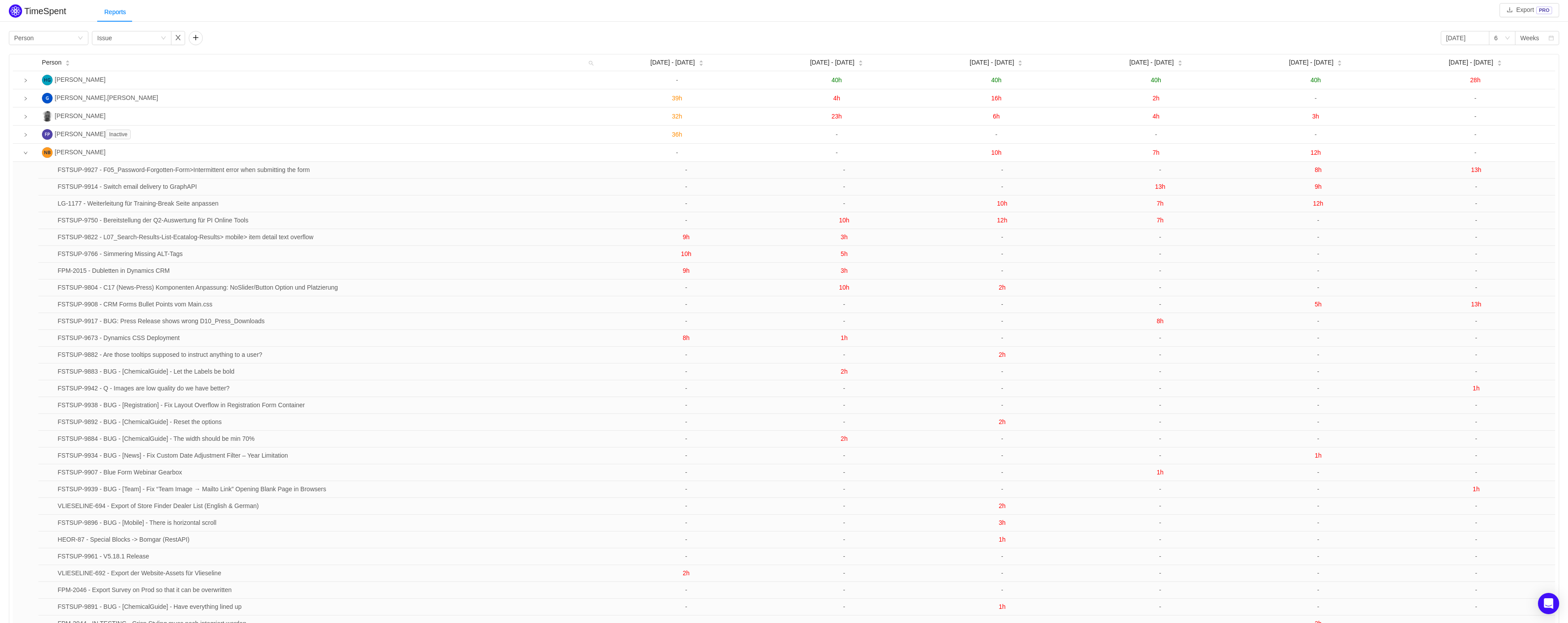
click at [47, 17] on div "TimeSpent" at bounding box center [38, 12] width 57 height 20
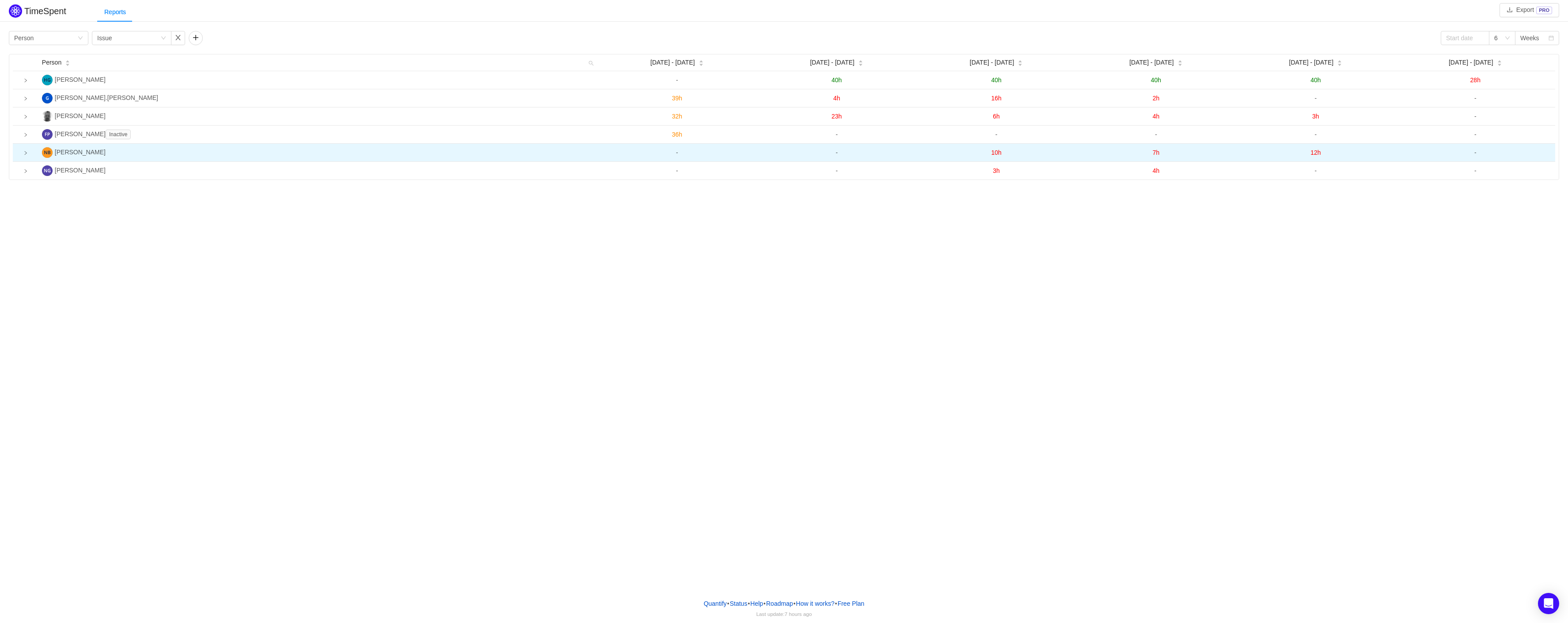
click at [23, 152] on td at bounding box center [26, 153] width 26 height 18
click at [26, 155] on icon "icon: loading" at bounding box center [25, 152] width 5 height 5
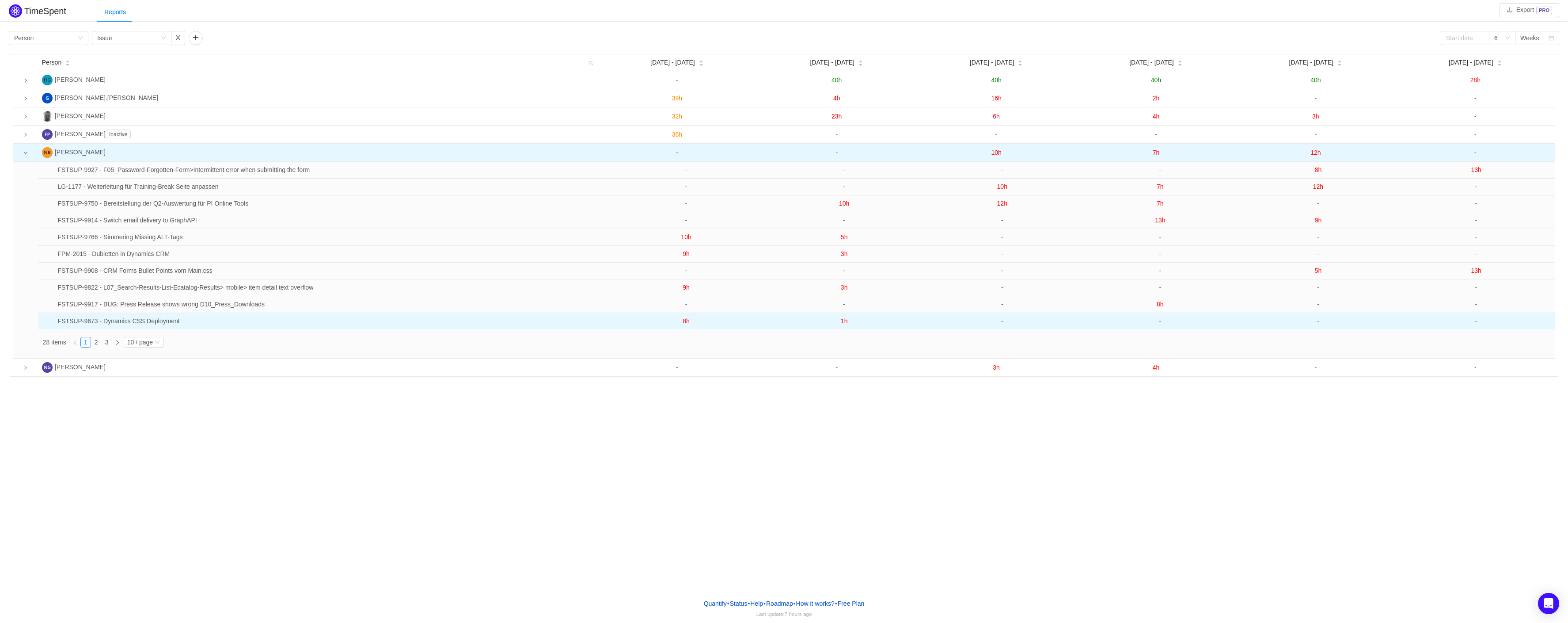
click at [682, 323] on span "8h" at bounding box center [686, 321] width 7 height 7
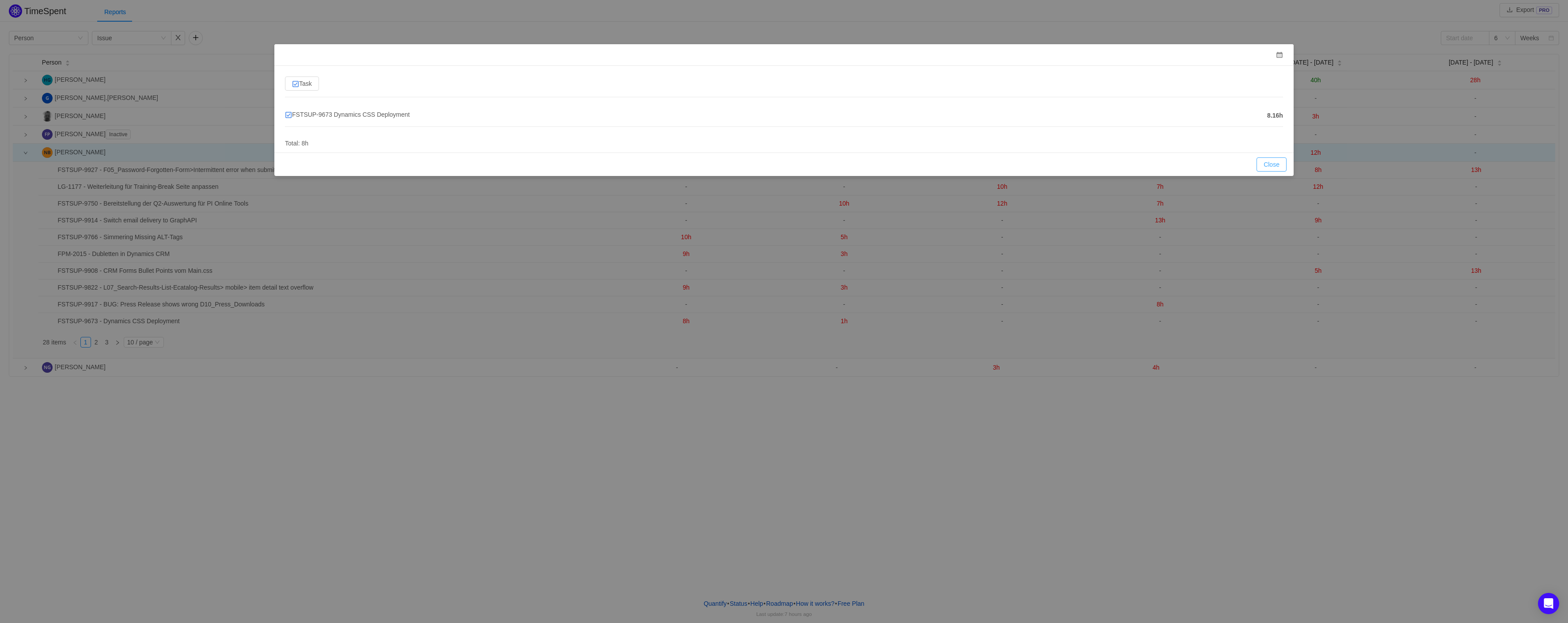
click at [1271, 170] on button "Close" at bounding box center [1271, 164] width 30 height 14
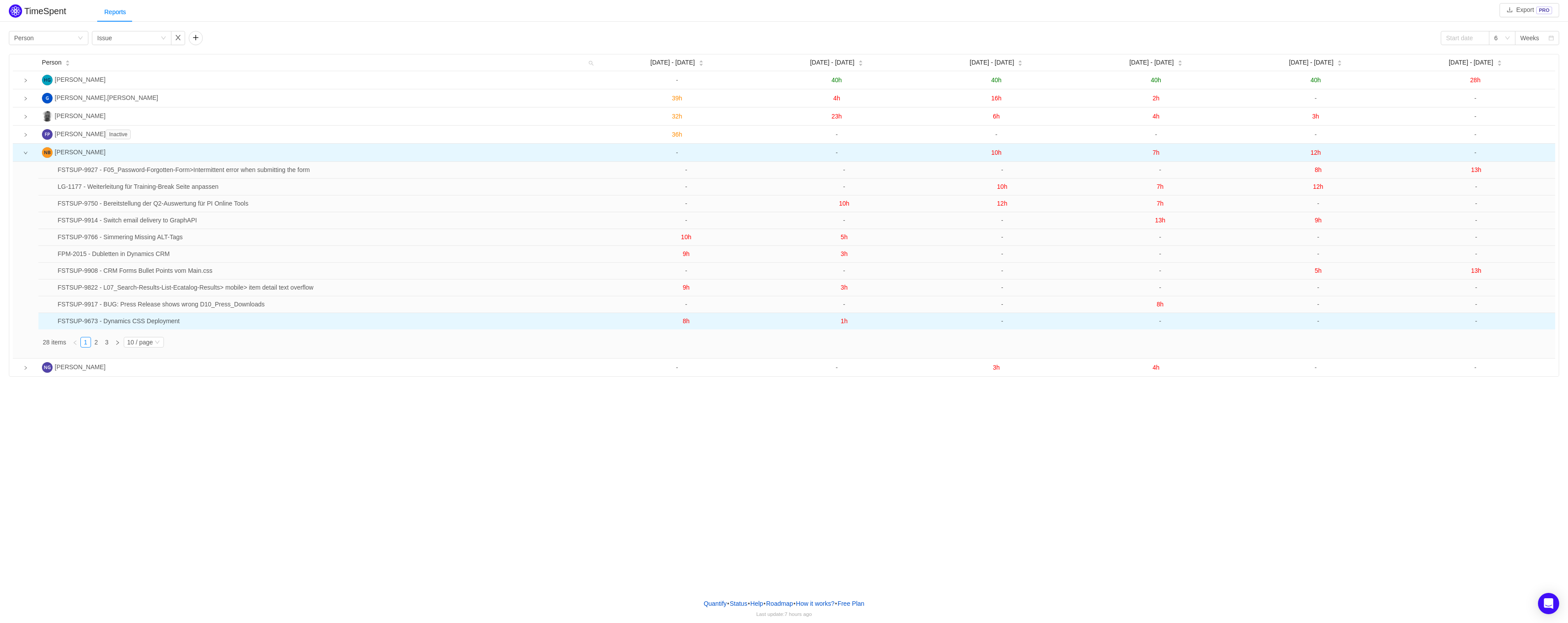
click at [841, 323] on span "1h" at bounding box center [844, 321] width 7 height 7
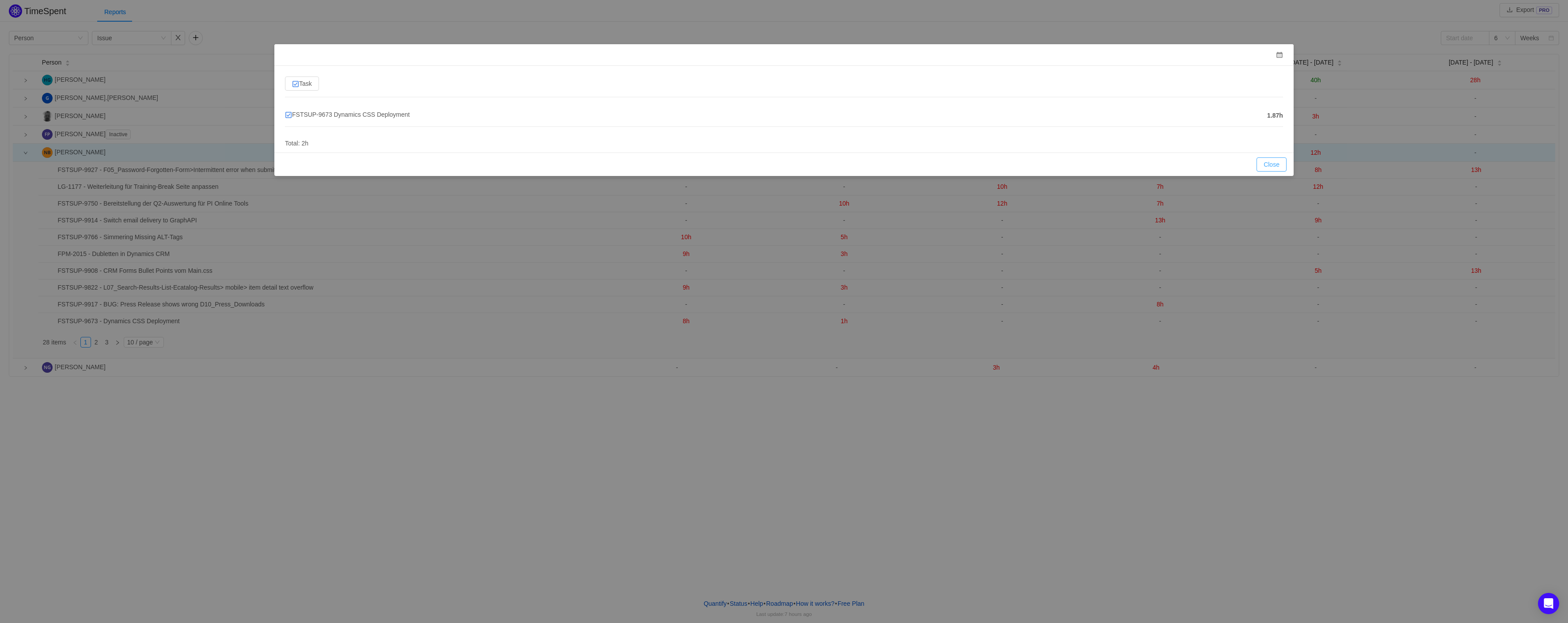
click at [1275, 165] on button "Close" at bounding box center [1271, 164] width 30 height 14
